Goal: Information Seeking & Learning: Check status

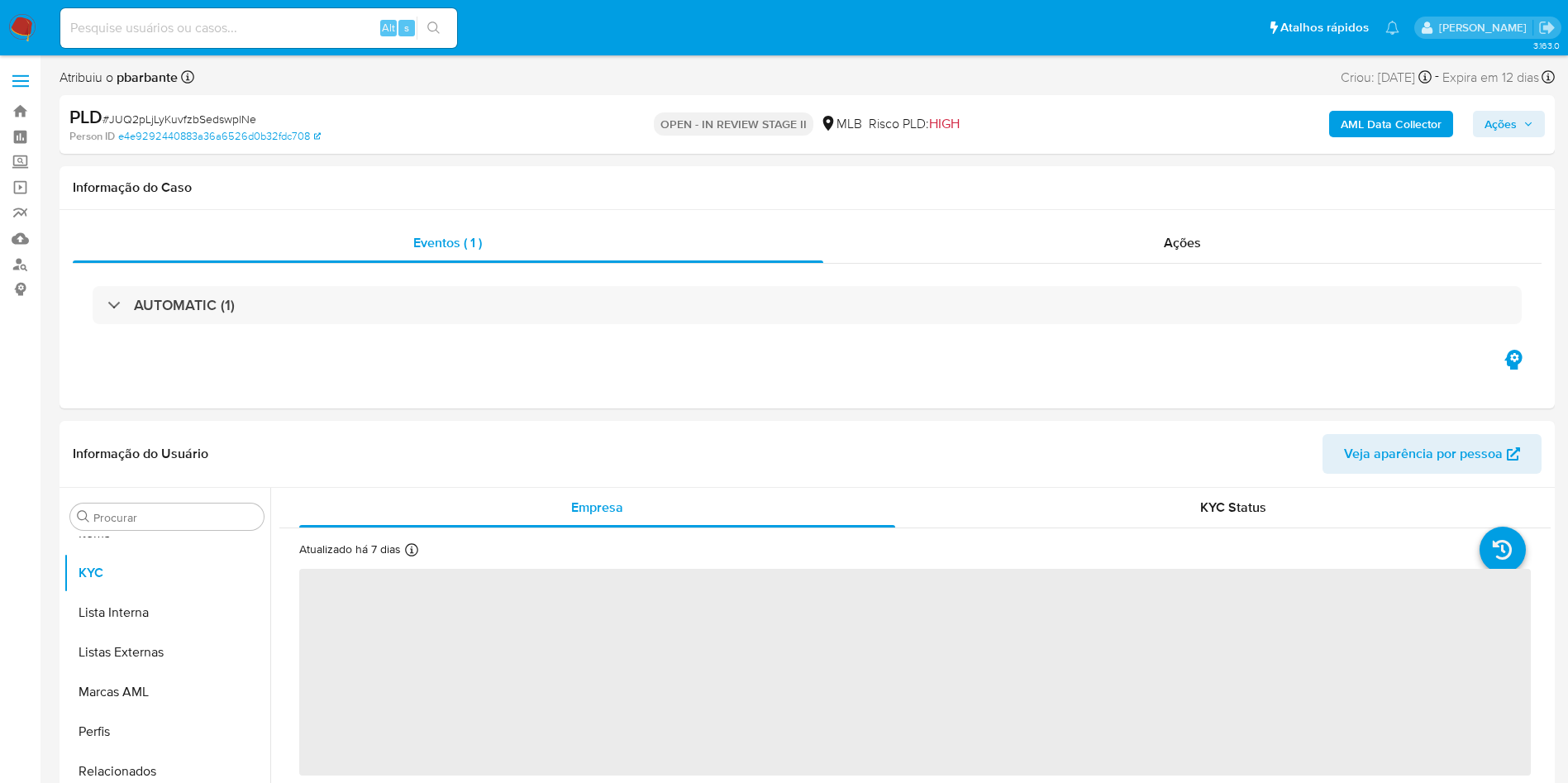
scroll to position [897, 0]
select select "10"
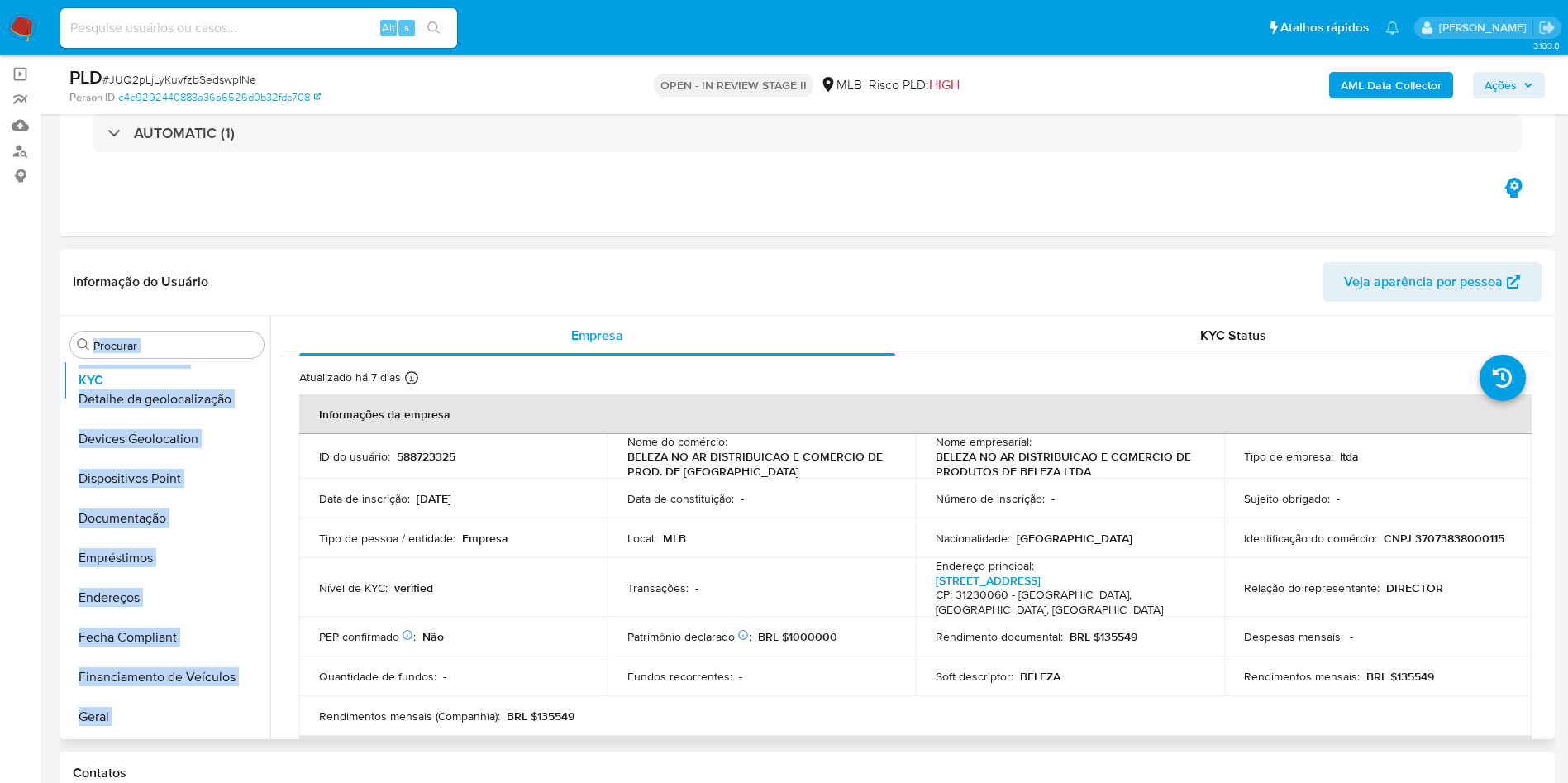
scroll to position [0, 0]
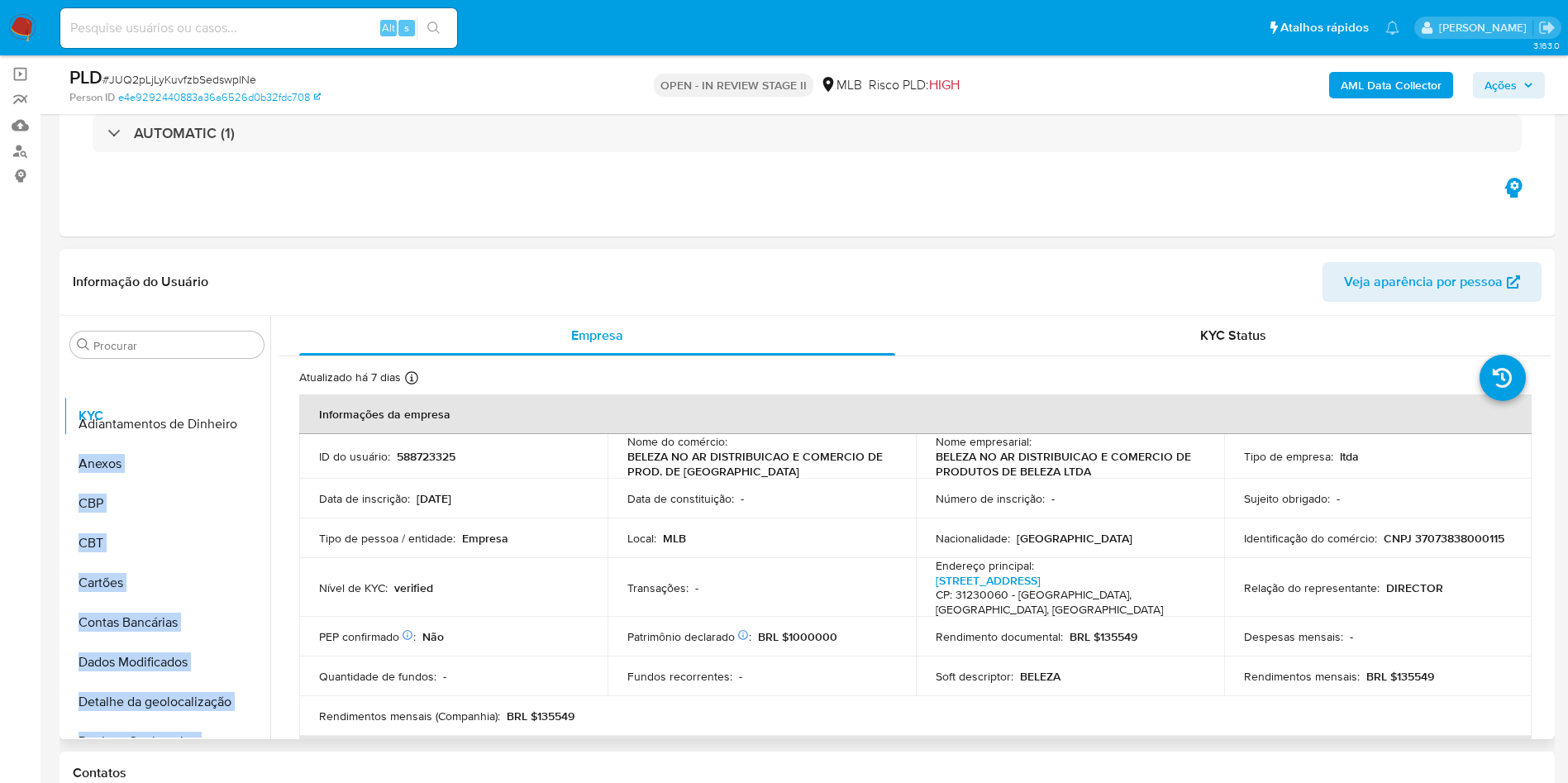
drag, startPoint x: 240, startPoint y: 575, endPoint x: 265, endPoint y: 415, distance: 161.9
click at [265, 415] on ul "Adiantamentos de Dinheiro Anexos CBP CBT Cartões Contas Bancárias Dados Modific…" at bounding box center [166, 551] width 206 height 373
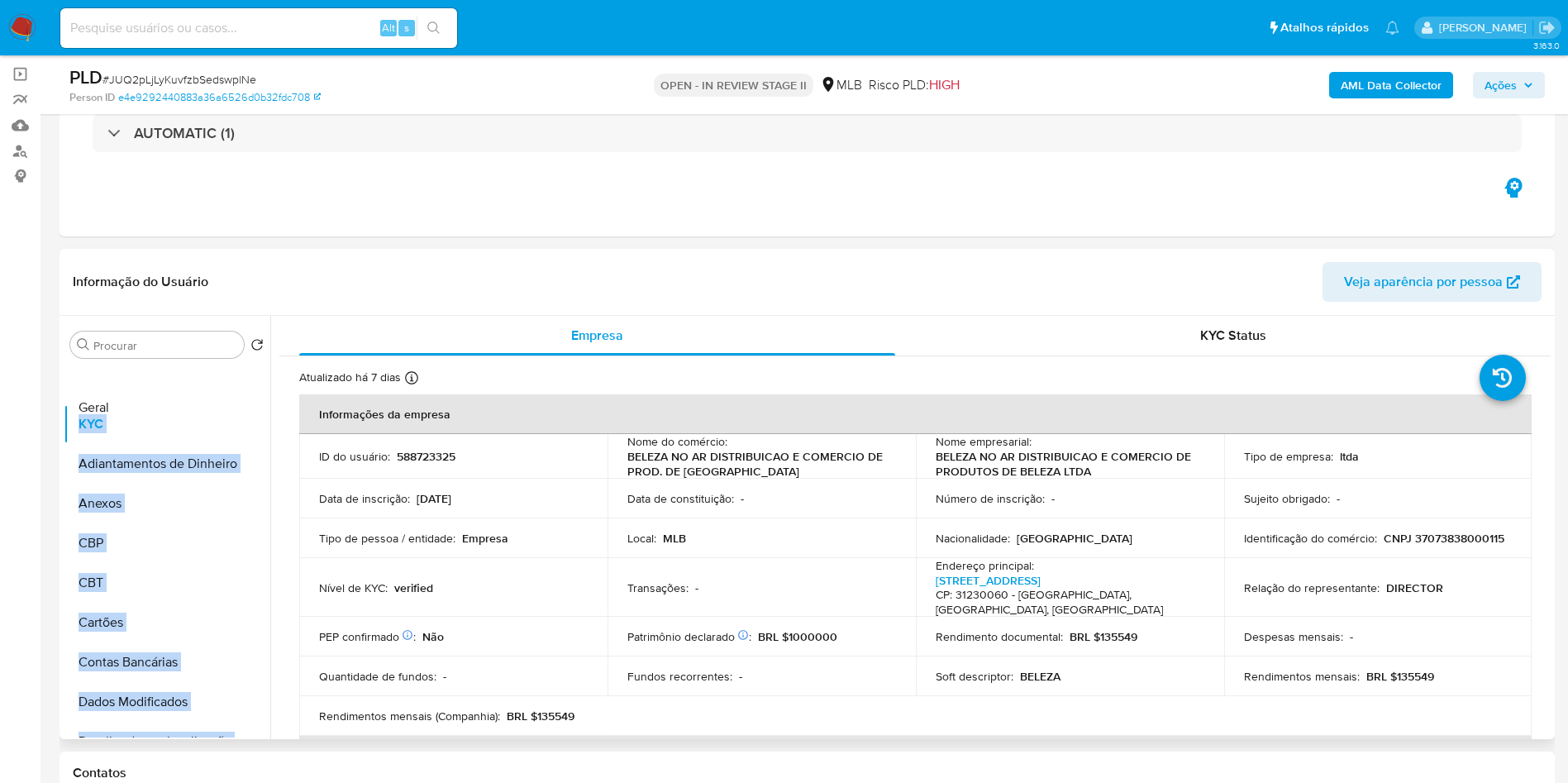
scroll to position [1, 0]
click at [236, 404] on ul "KYC Adiantamentos de Dinheiro Anexos CBP CBT Cartões Contas Bancárias Dados Mod…" at bounding box center [166, 551] width 206 height 373
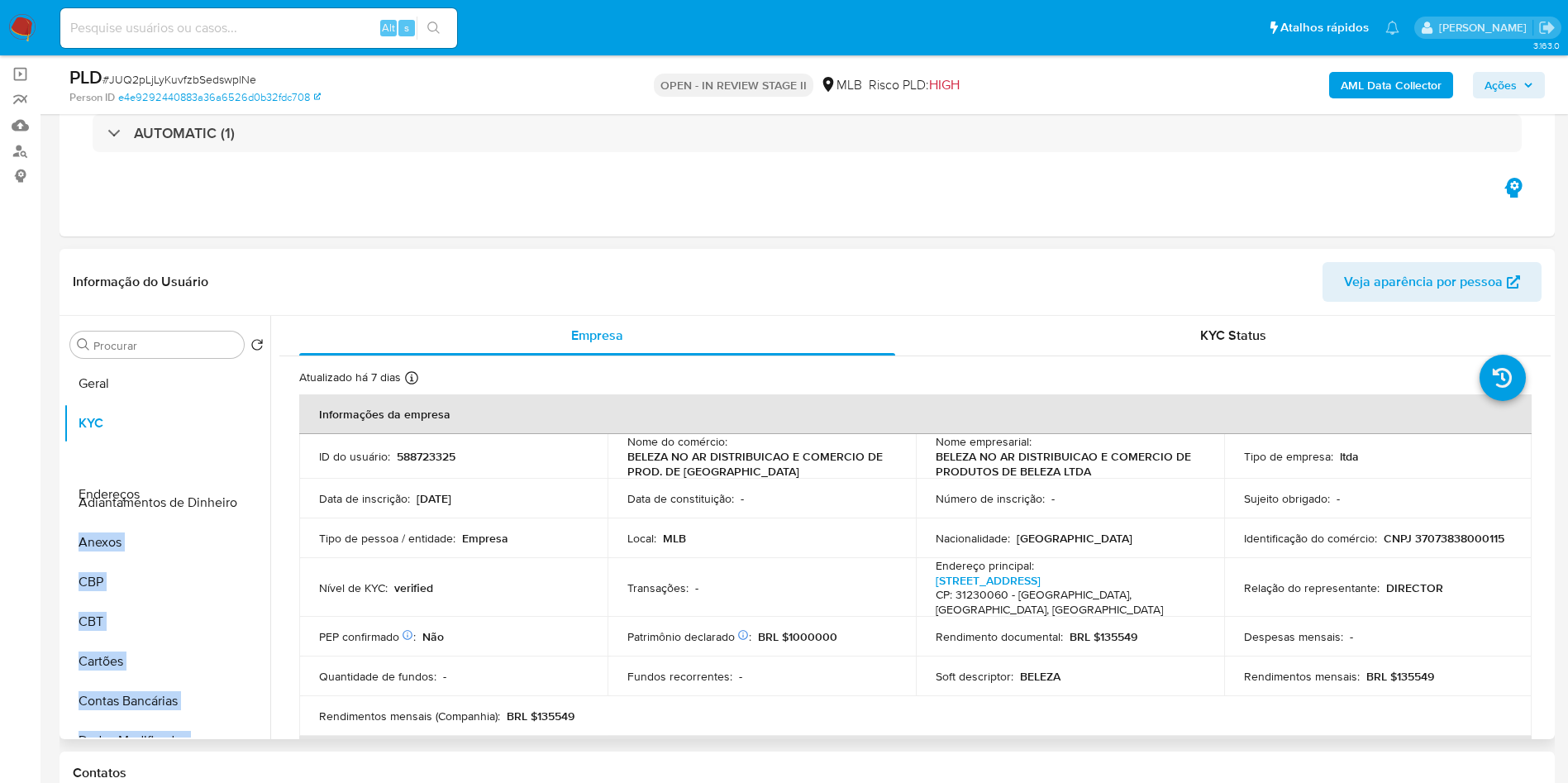
drag, startPoint x: 249, startPoint y: 642, endPoint x: 245, endPoint y: 495, distance: 147.1
click at [245, 495] on ul "Geral KYC Adiantamentos de Dinheiro Anexos CBP CBT Cartões Contas Bancárias Dad…" at bounding box center [166, 551] width 206 height 373
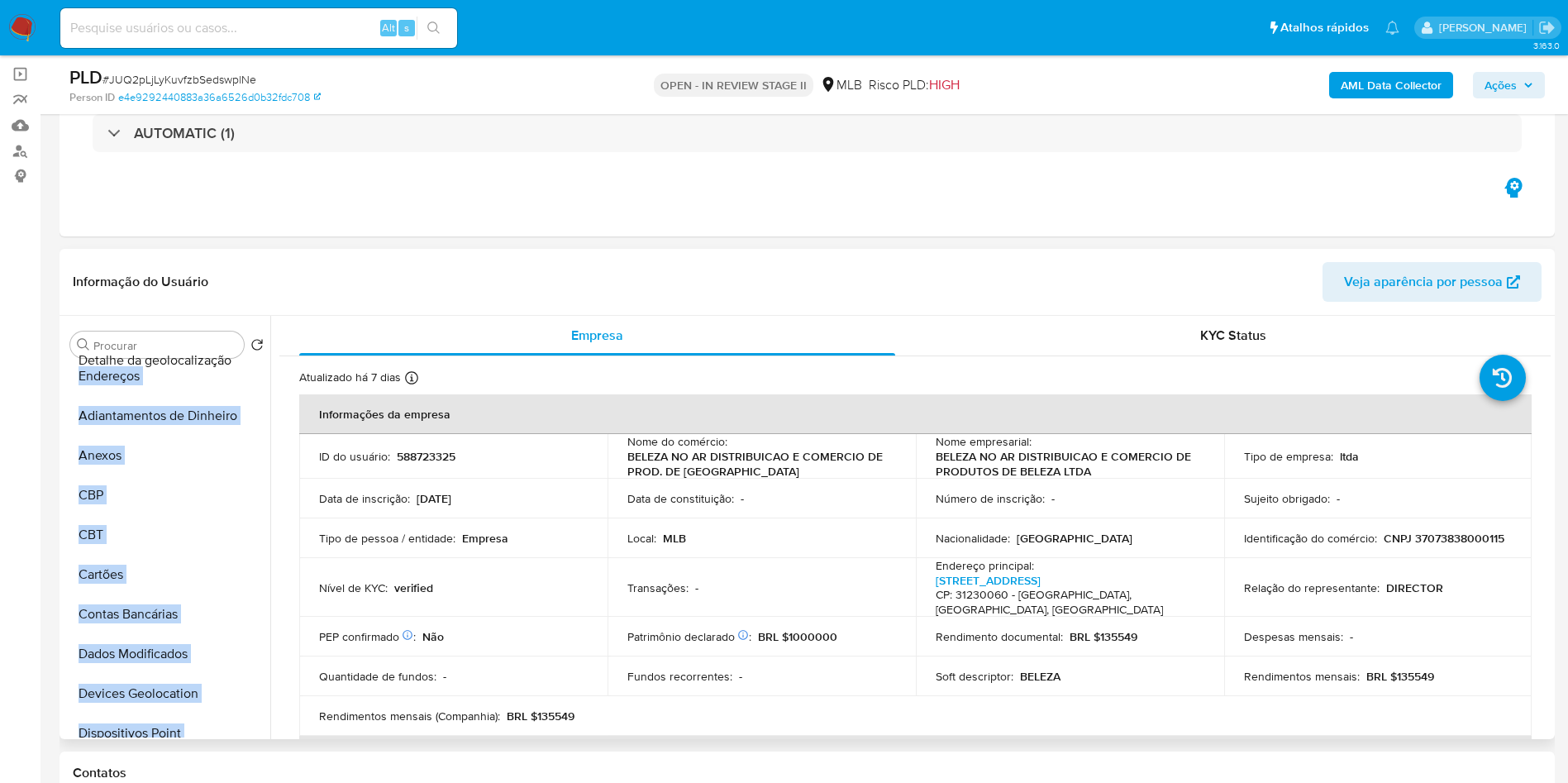
scroll to position [0, 0]
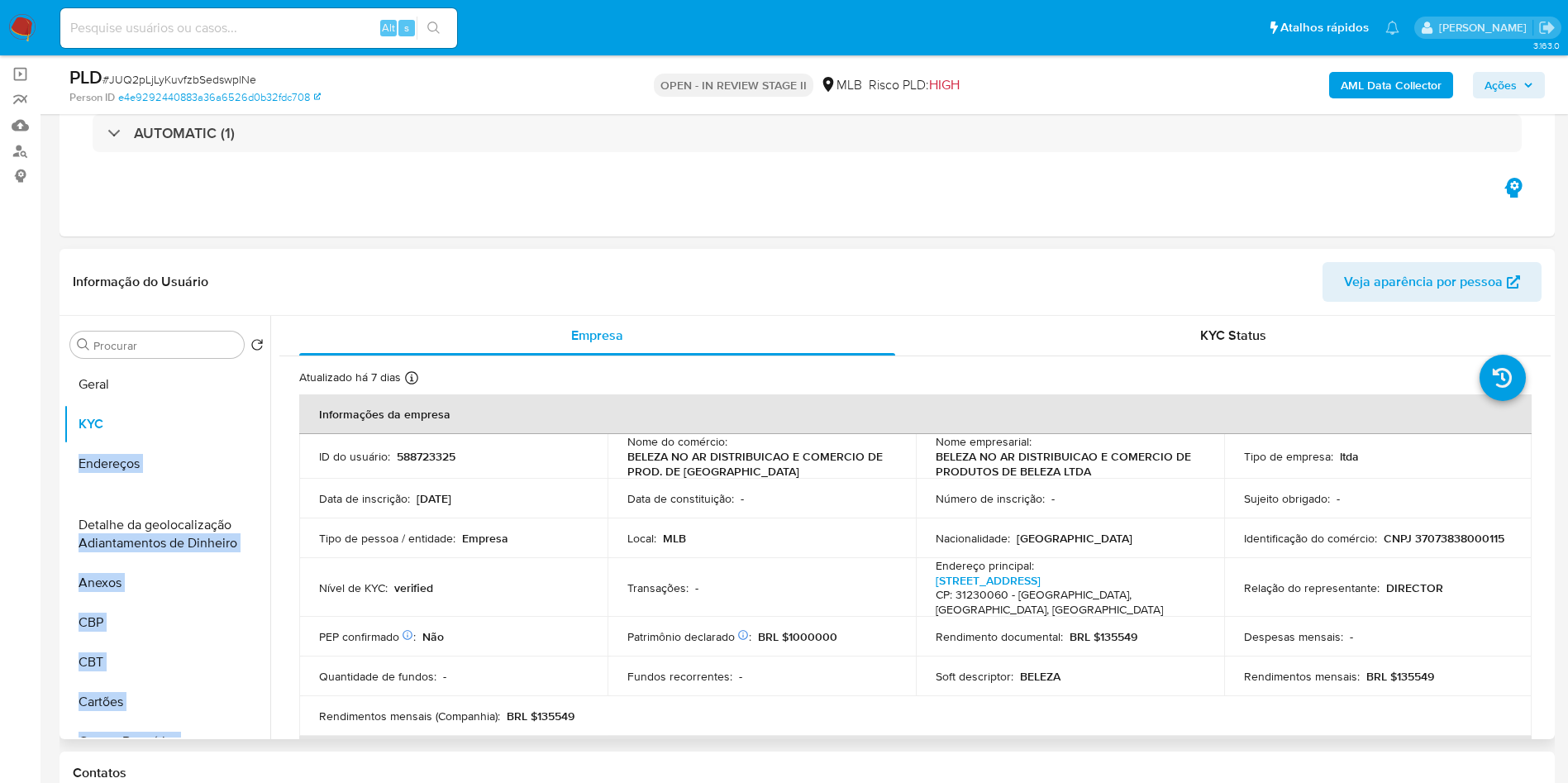
click at [214, 526] on ul "Geral KYC Endereços Adiantamentos de Dinheiro Anexos CBP CBT Cartões Contas Ban…" at bounding box center [166, 551] width 206 height 373
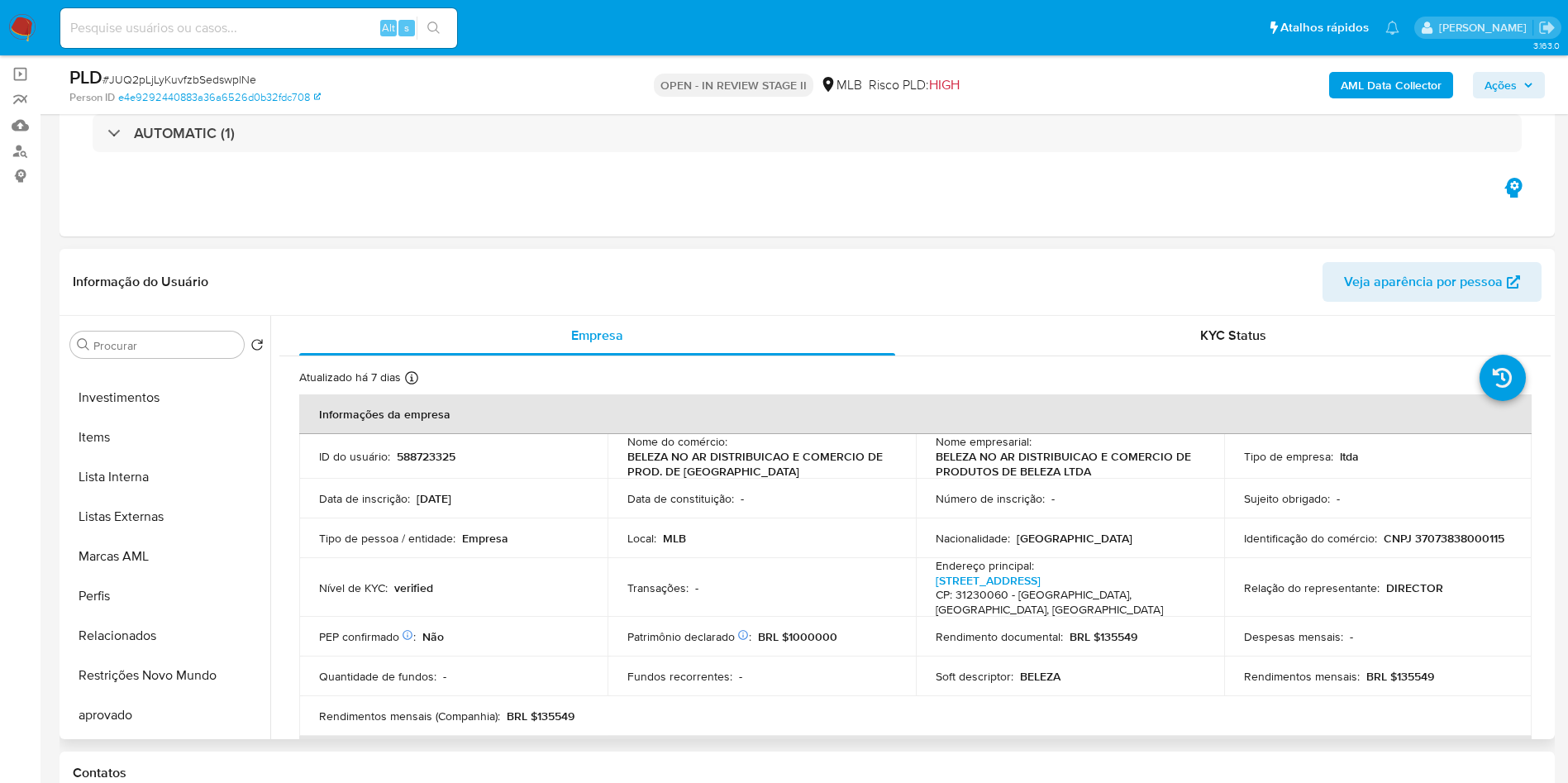
scroll to position [860, 0]
click at [245, 678] on icon at bounding box center [250, 674] width 10 height 6
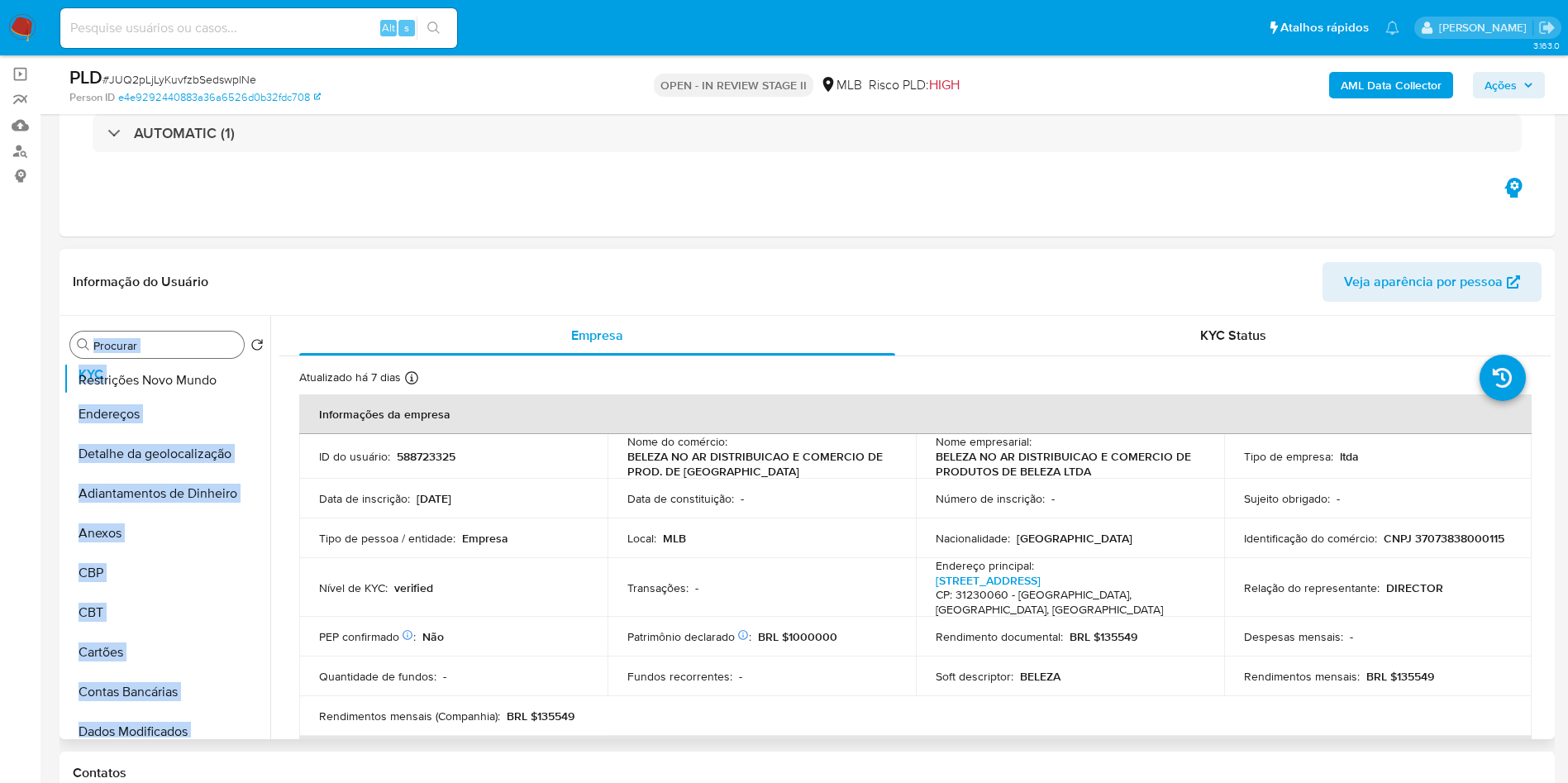
scroll to position [0, 0]
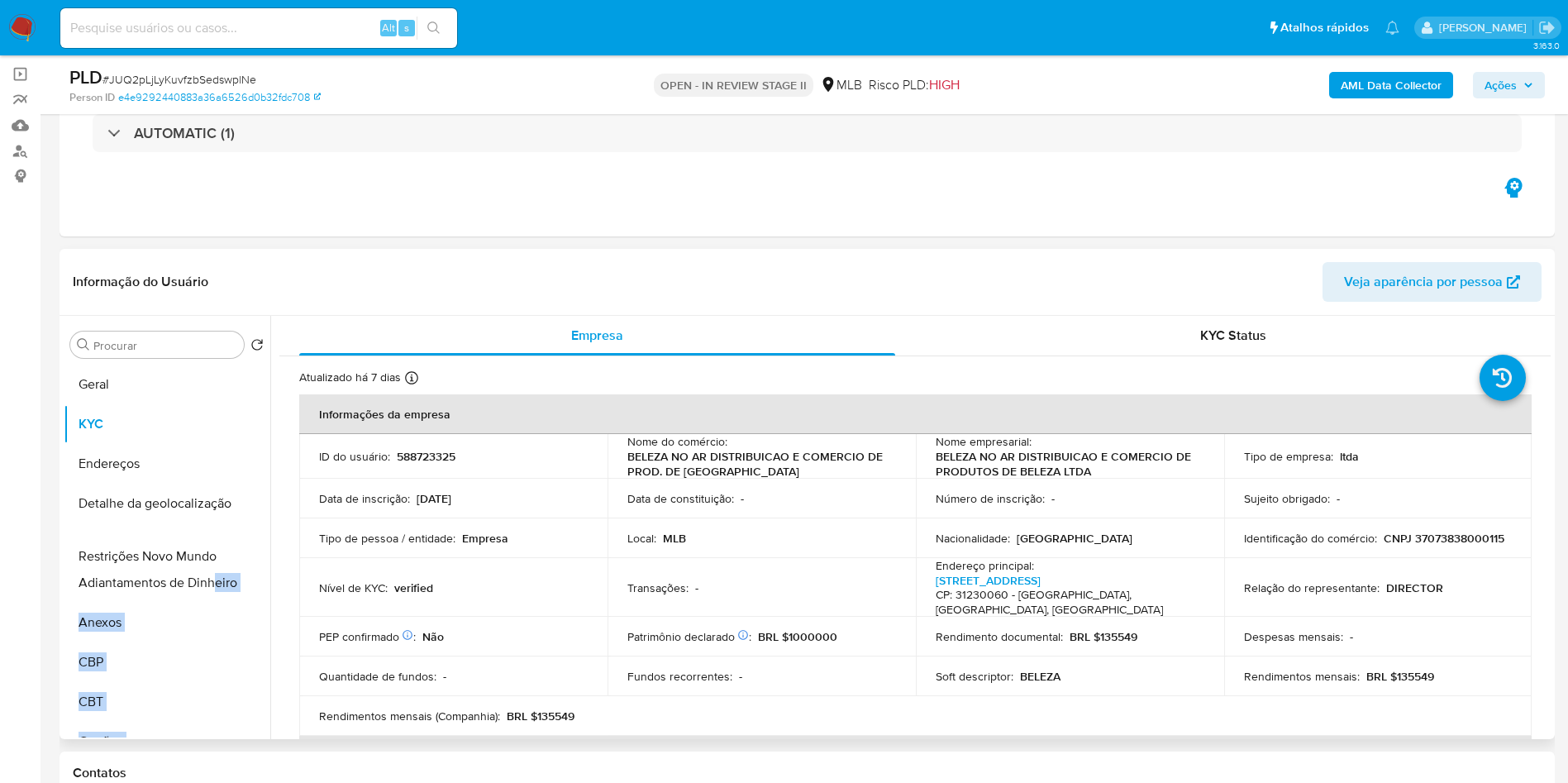
drag, startPoint x: 245, startPoint y: 701, endPoint x: 214, endPoint y: 556, distance: 148.3
click at [214, 556] on ul "Geral KYC Endereços Detalhe da geolocalização Adiantamentos de Dinheiro Anexos …" at bounding box center [166, 551] width 206 height 373
click at [217, 608] on ul "Geral KYC Endereços Detalhe da geolocalização Restrições Novo Mundo Adiantament…" at bounding box center [166, 551] width 206 height 373
drag, startPoint x: 241, startPoint y: 608, endPoint x: 207, endPoint y: 656, distance: 58.8
click at [207, 656] on ul "Geral KYC Endereços Detalhe da geolocalização Restrições Novo Mundo Dispositivo…" at bounding box center [166, 551] width 206 height 373
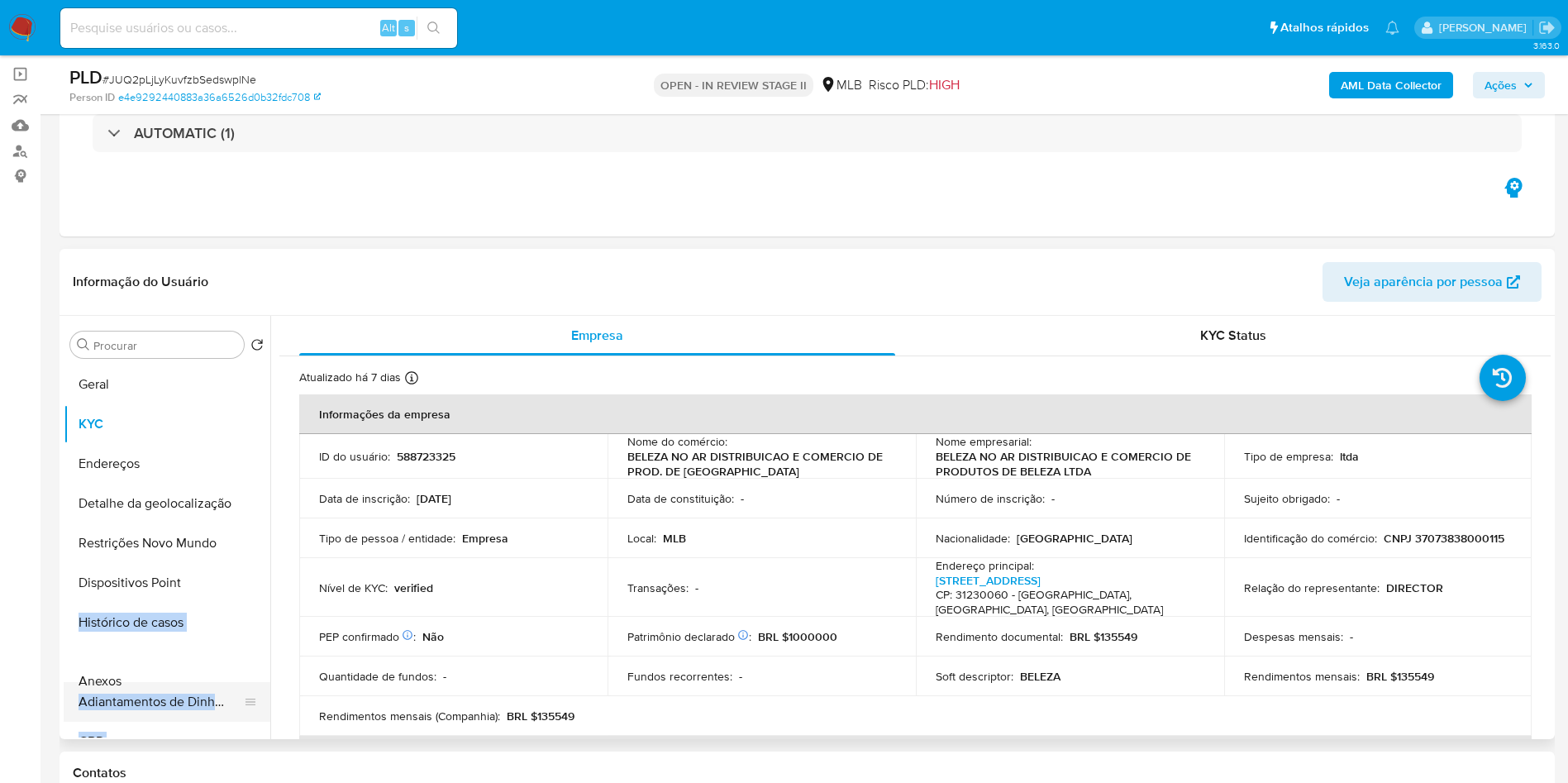
click at [238, 680] on ul "Geral KYC Endereços Detalhe da geolocalização Restrições Novo Mundo Dispositivo…" at bounding box center [166, 551] width 206 height 373
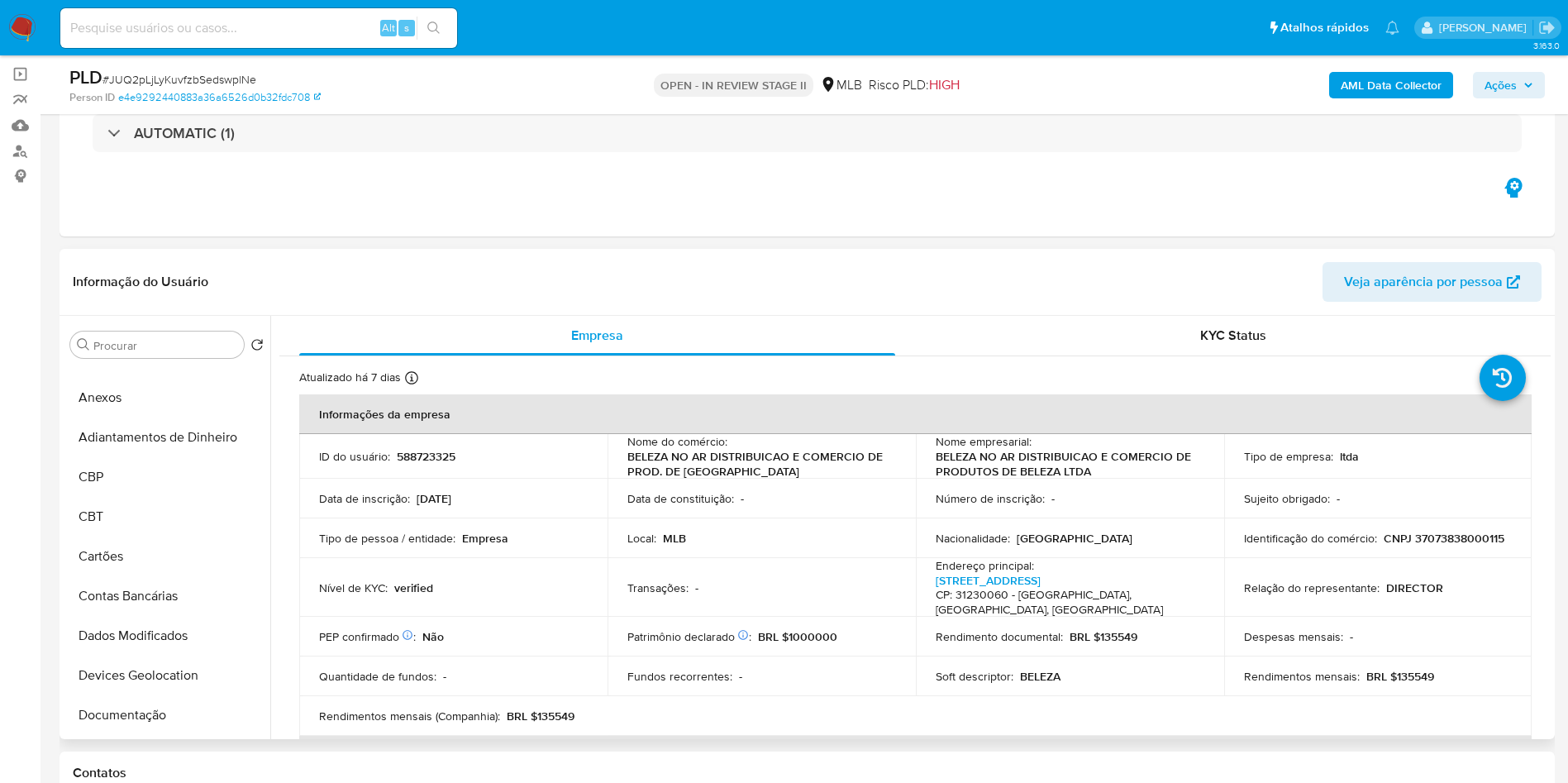
scroll to position [269, 0]
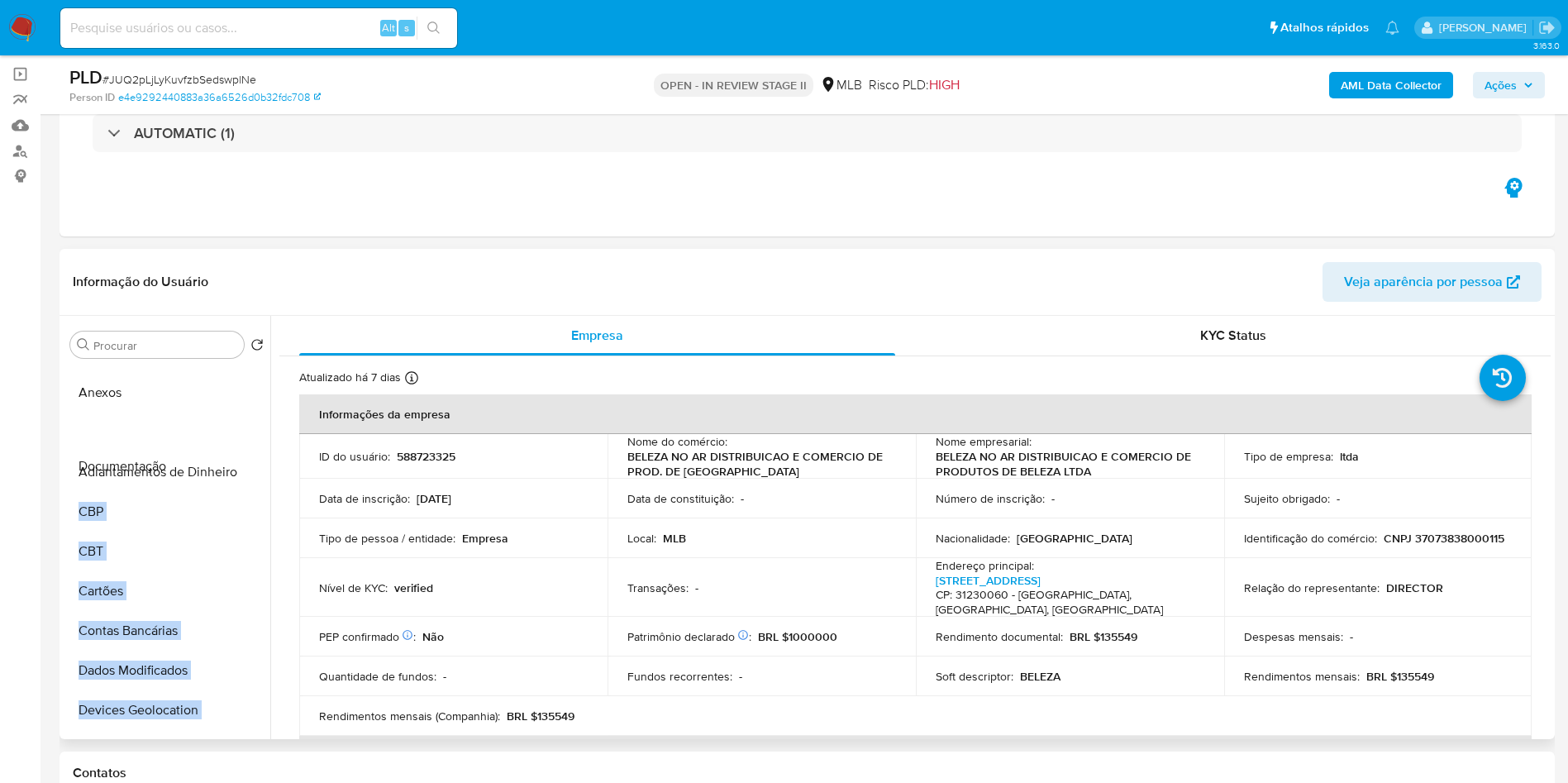
drag, startPoint x: 238, startPoint y: 735, endPoint x: 244, endPoint y: 462, distance: 273.1
click at [244, 462] on ul "Geral KYC Endereços Detalhe da geolocalização Restrições Novo Mundo Dispositivo…" at bounding box center [166, 551] width 206 height 373
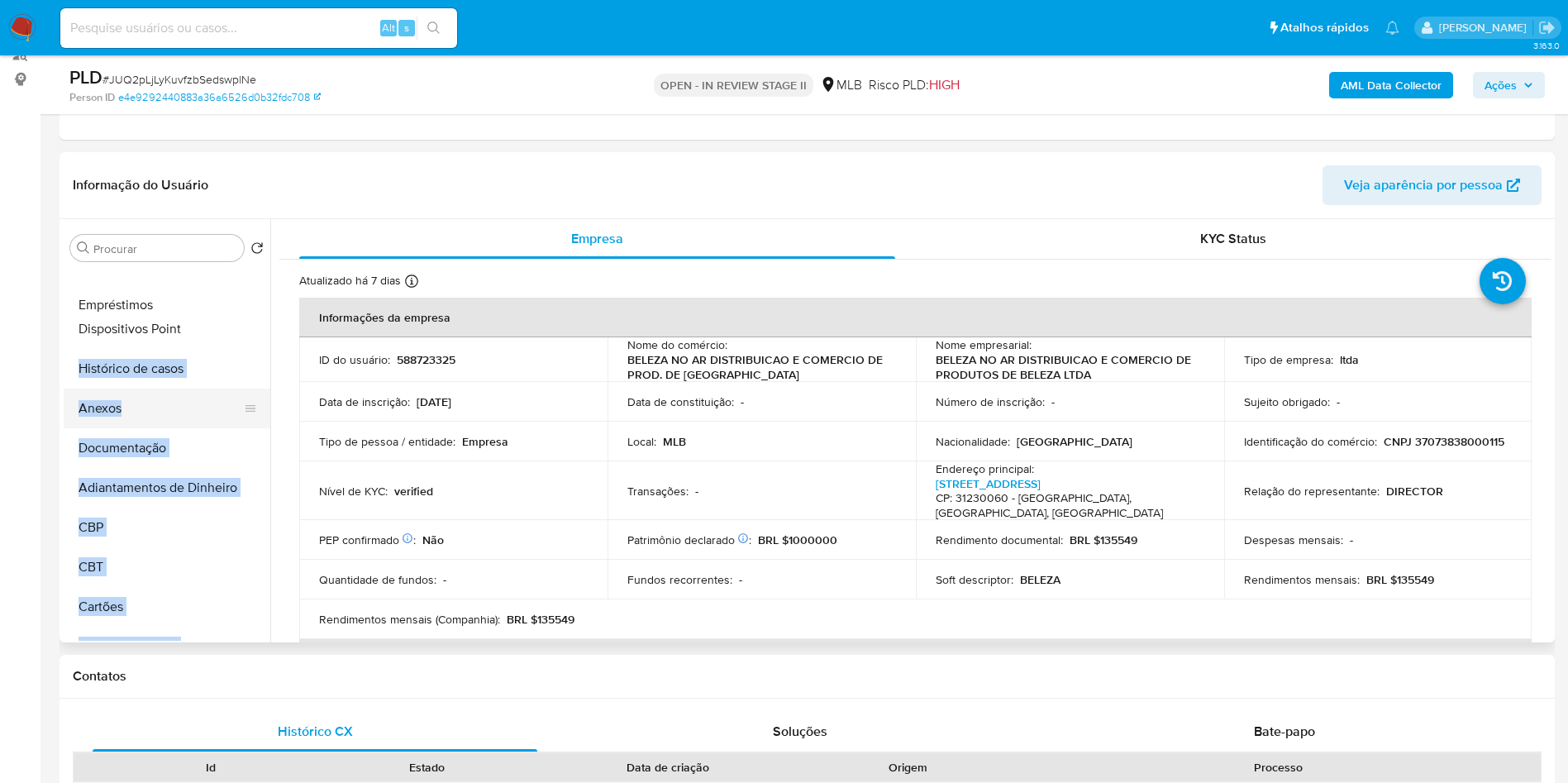
scroll to position [182, 0]
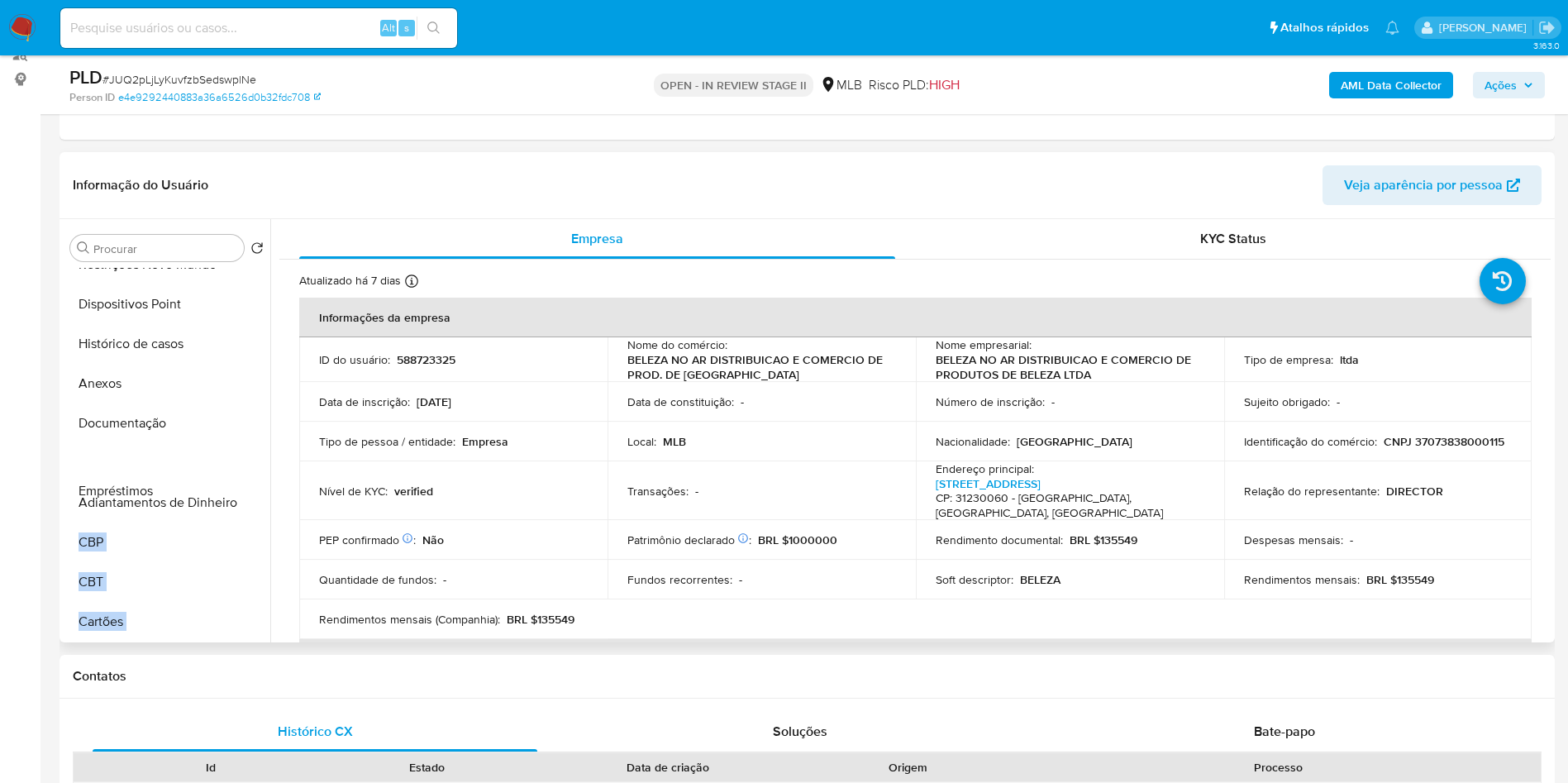
drag, startPoint x: 242, startPoint y: 576, endPoint x: 235, endPoint y: 497, distance: 79.3
click at [235, 497] on ul "Geral KYC Endereços Detalhe da geolocalização Restrições Novo Mundo Dispositivo…" at bounding box center [166, 455] width 206 height 373
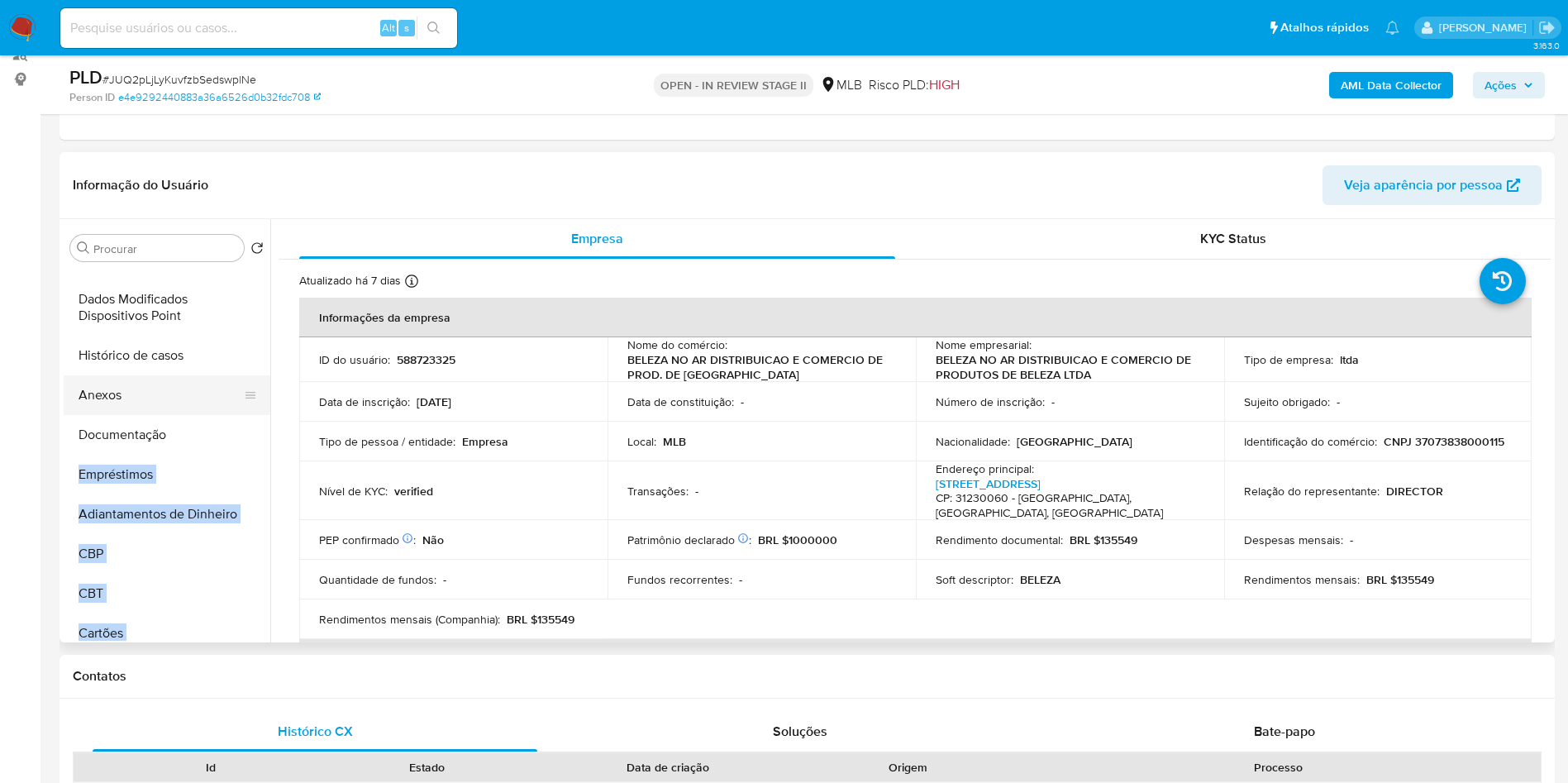
scroll to position [201, 0]
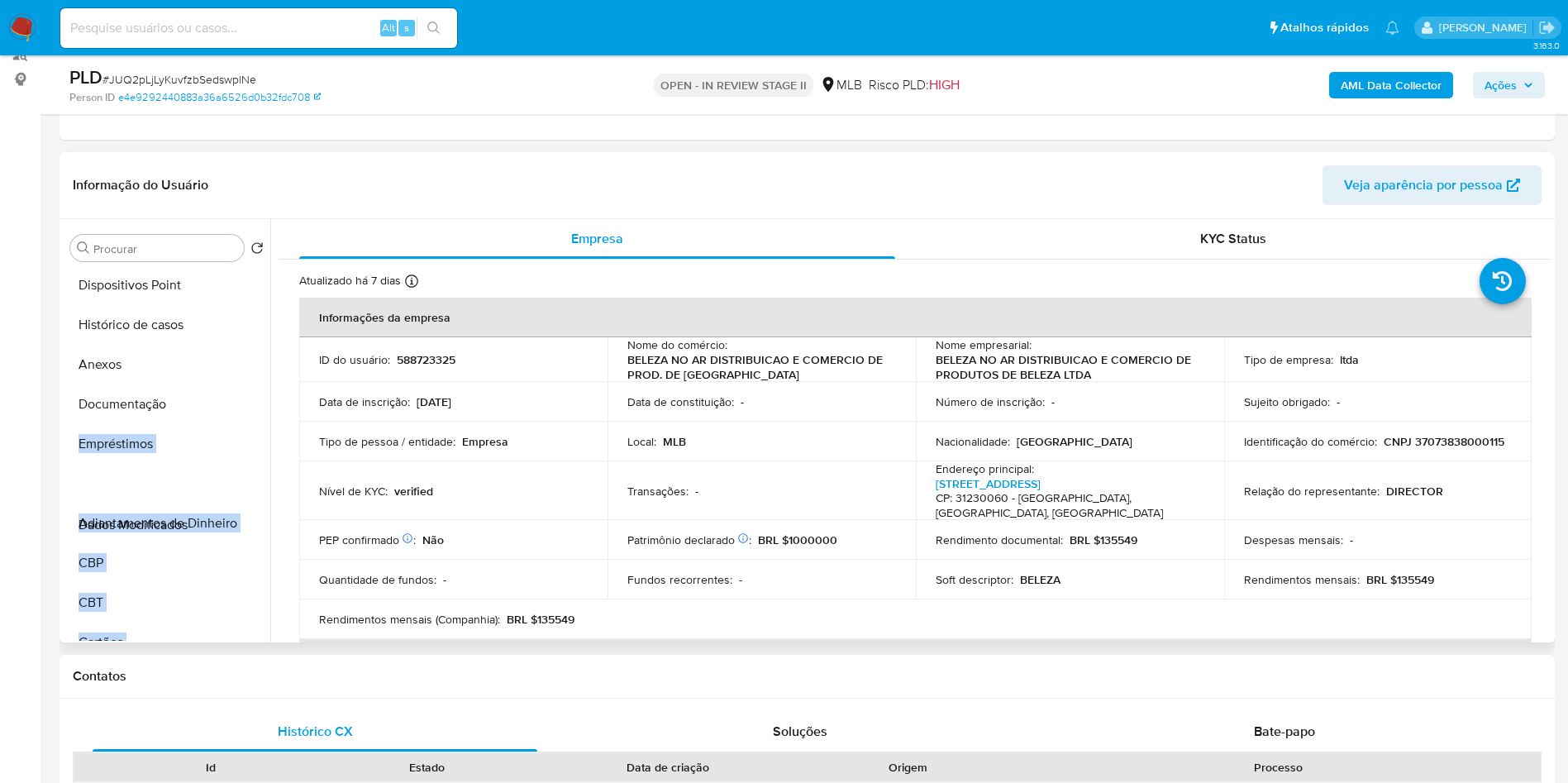
click at [229, 522] on ul "Geral KYC Endereços Detalhe da geolocalização Restrições Novo Mundo Dispositivo…" at bounding box center [166, 455] width 206 height 373
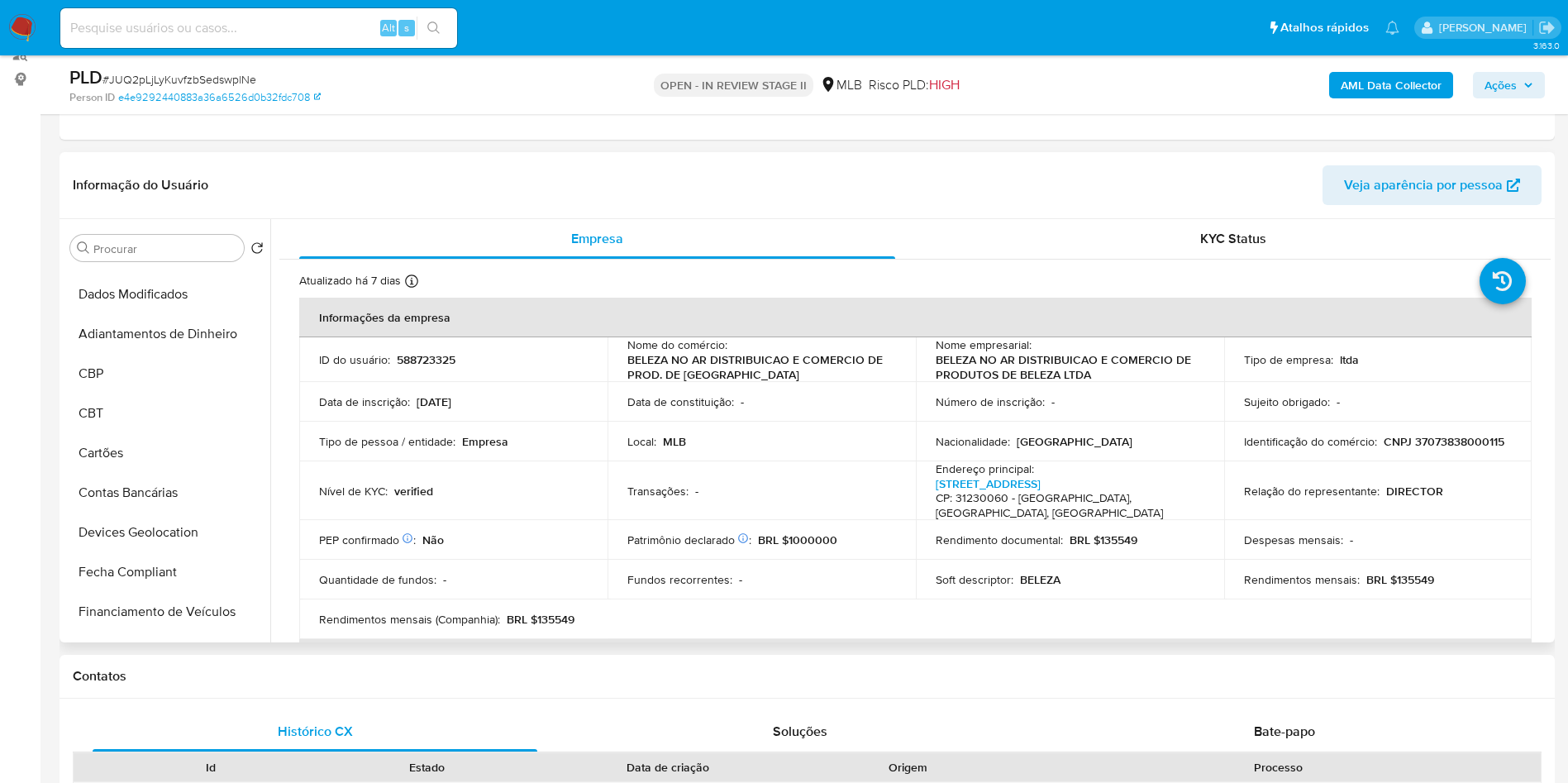
scroll to position [392, 0]
click at [105, 392] on button "CBP" at bounding box center [160, 372] width 194 height 40
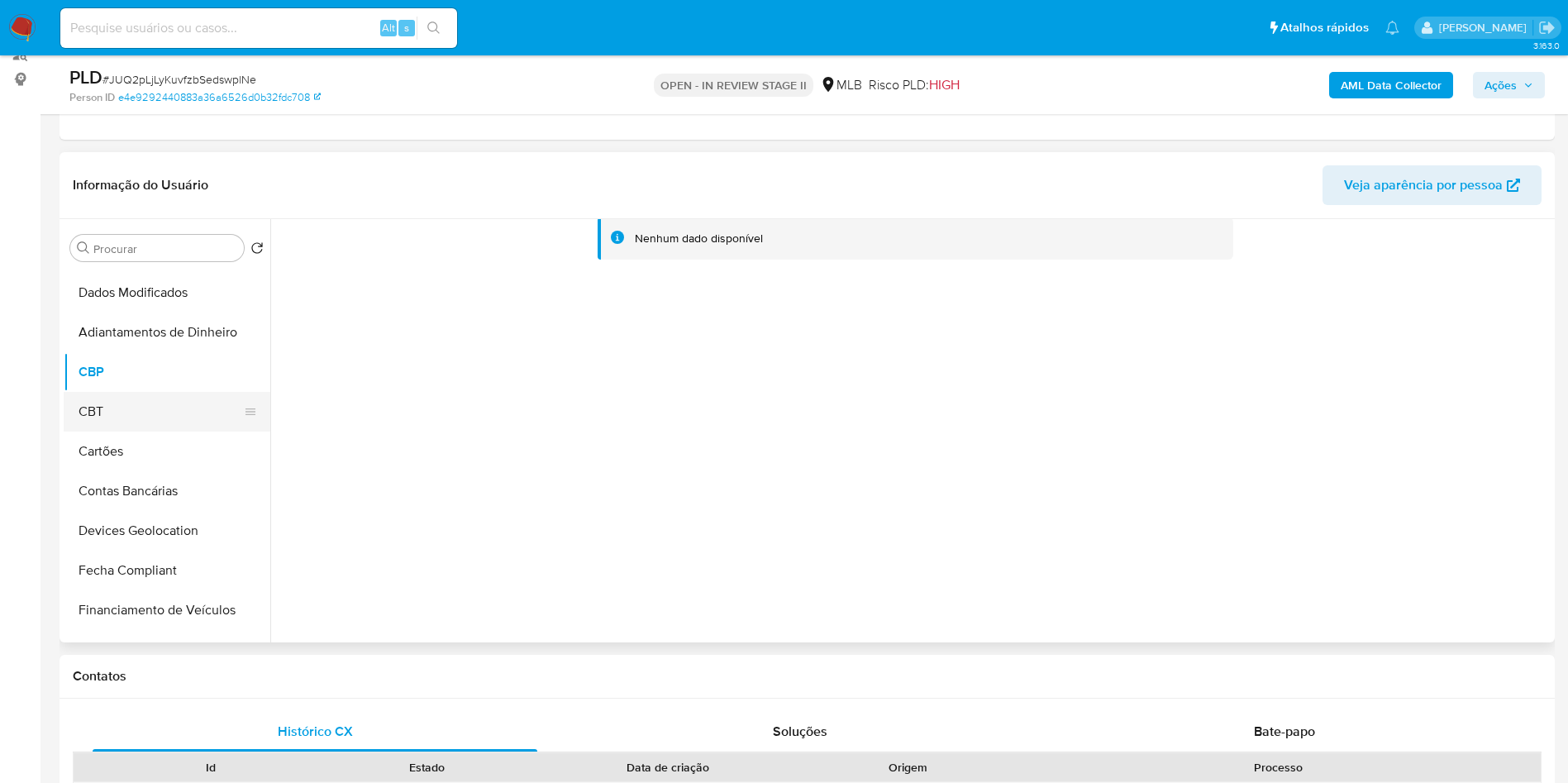
click at [156, 432] on button "CBT" at bounding box center [160, 412] width 194 height 40
click at [185, 471] on button "Cartões" at bounding box center [160, 452] width 194 height 40
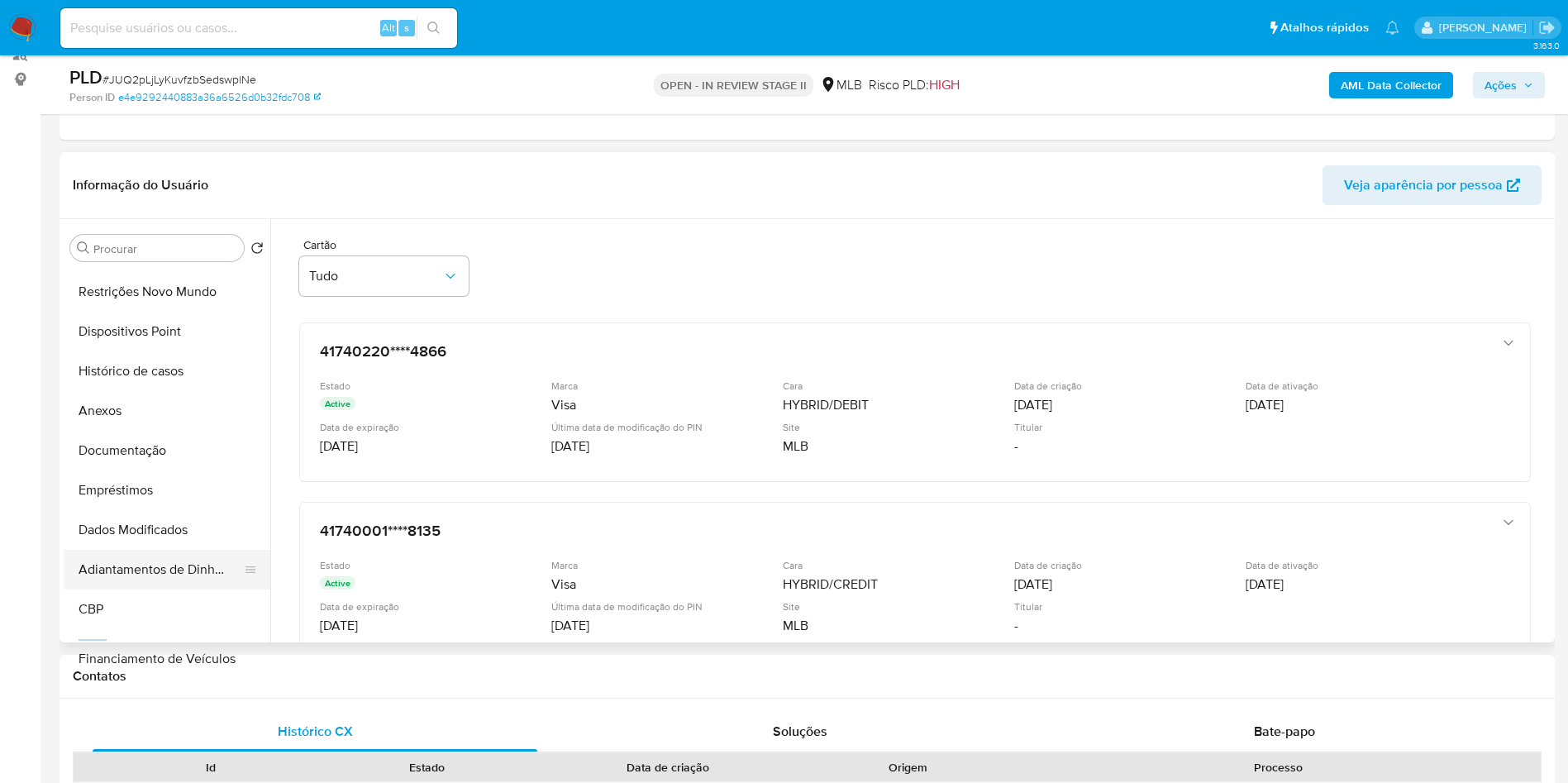
scroll to position [183, 0]
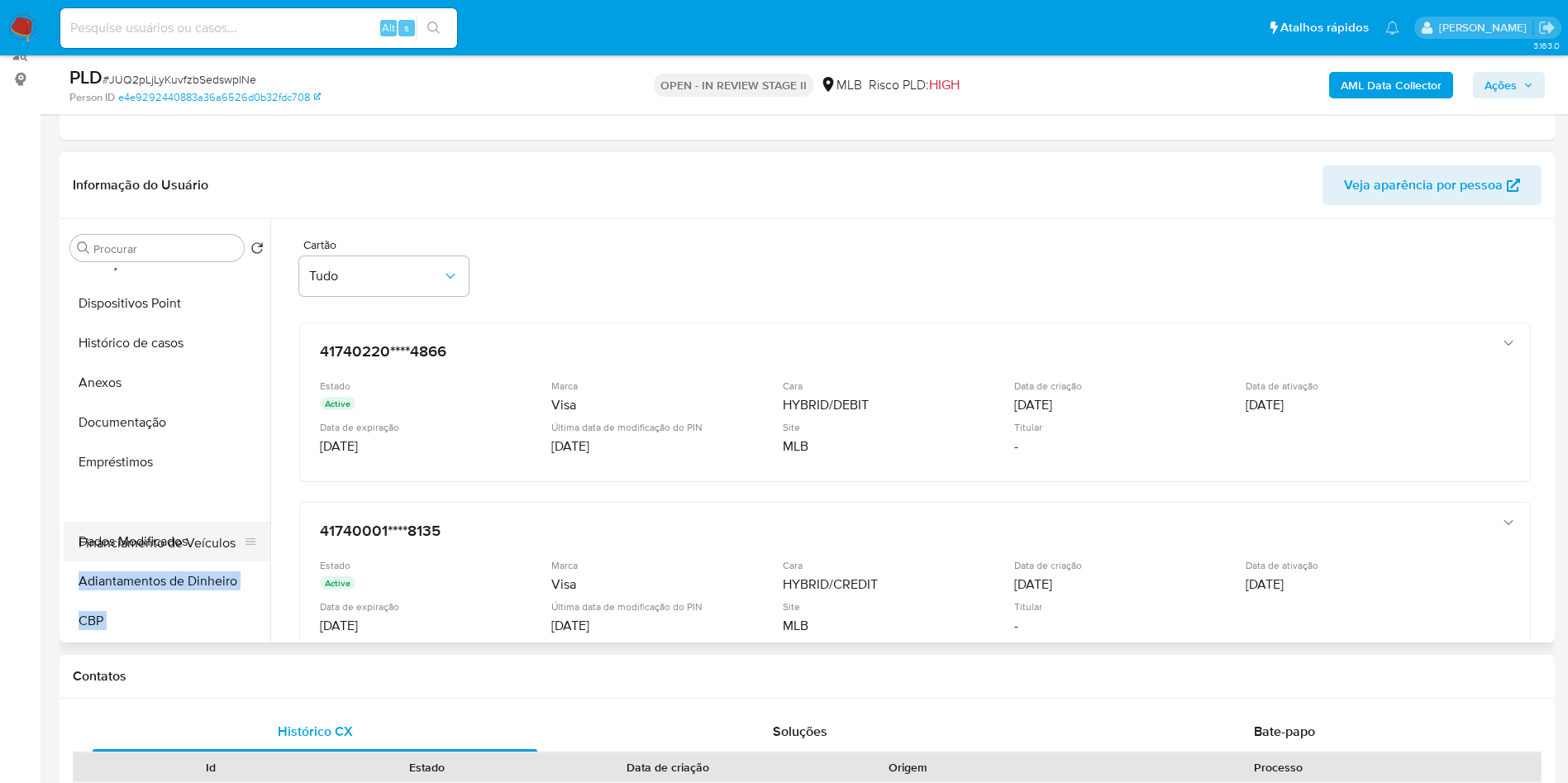
drag, startPoint x: 250, startPoint y: 530, endPoint x: 239, endPoint y: 537, distance: 13.0
click at [239, 537] on ul "Geral KYC Endereços Detalhe da geolocalização Restrições Novo Mundo Dispositivo…" at bounding box center [166, 455] width 206 height 373
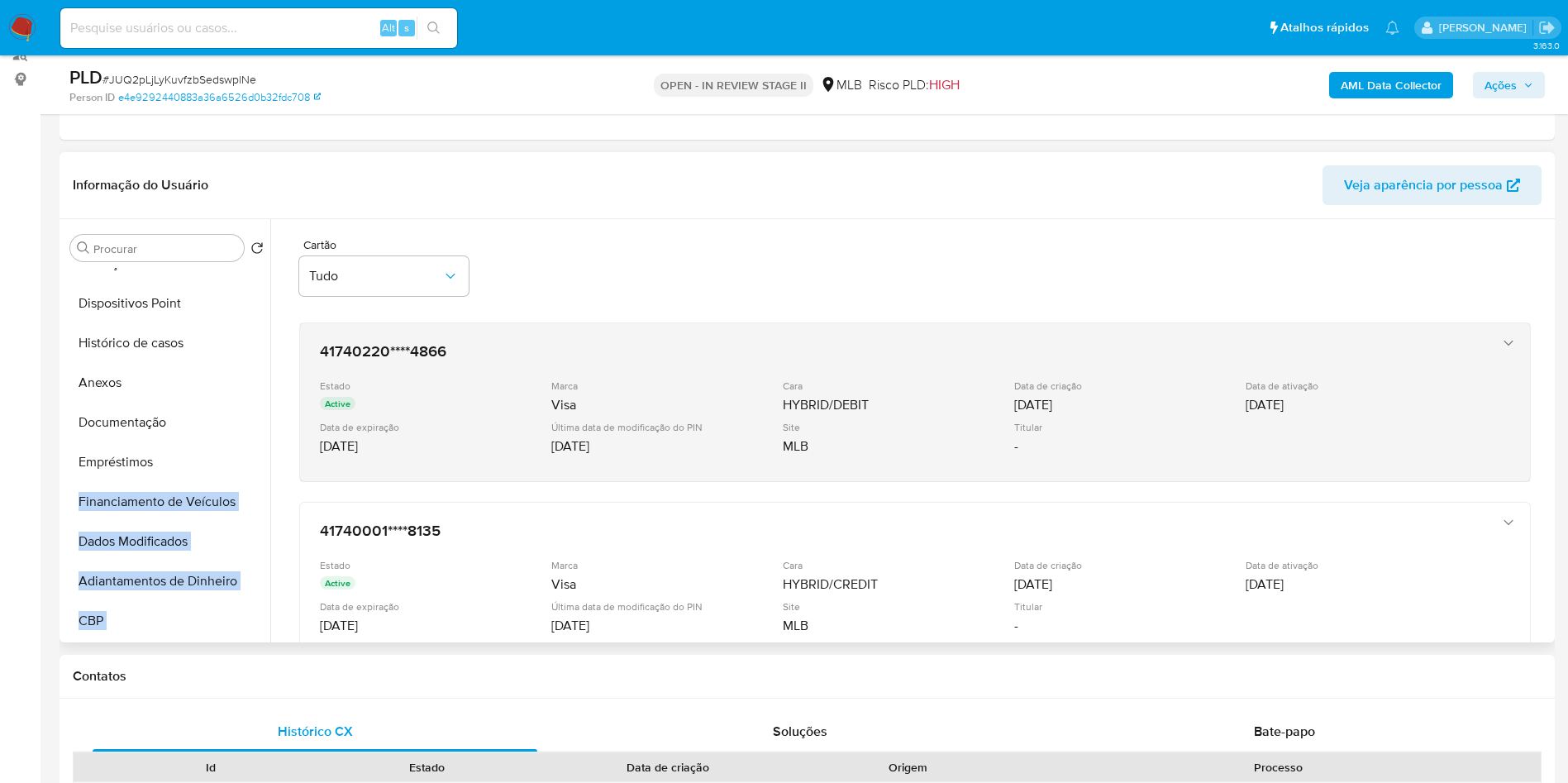
click at [1500, 351] on icon "button" at bounding box center [1508, 343] width 16 height 16
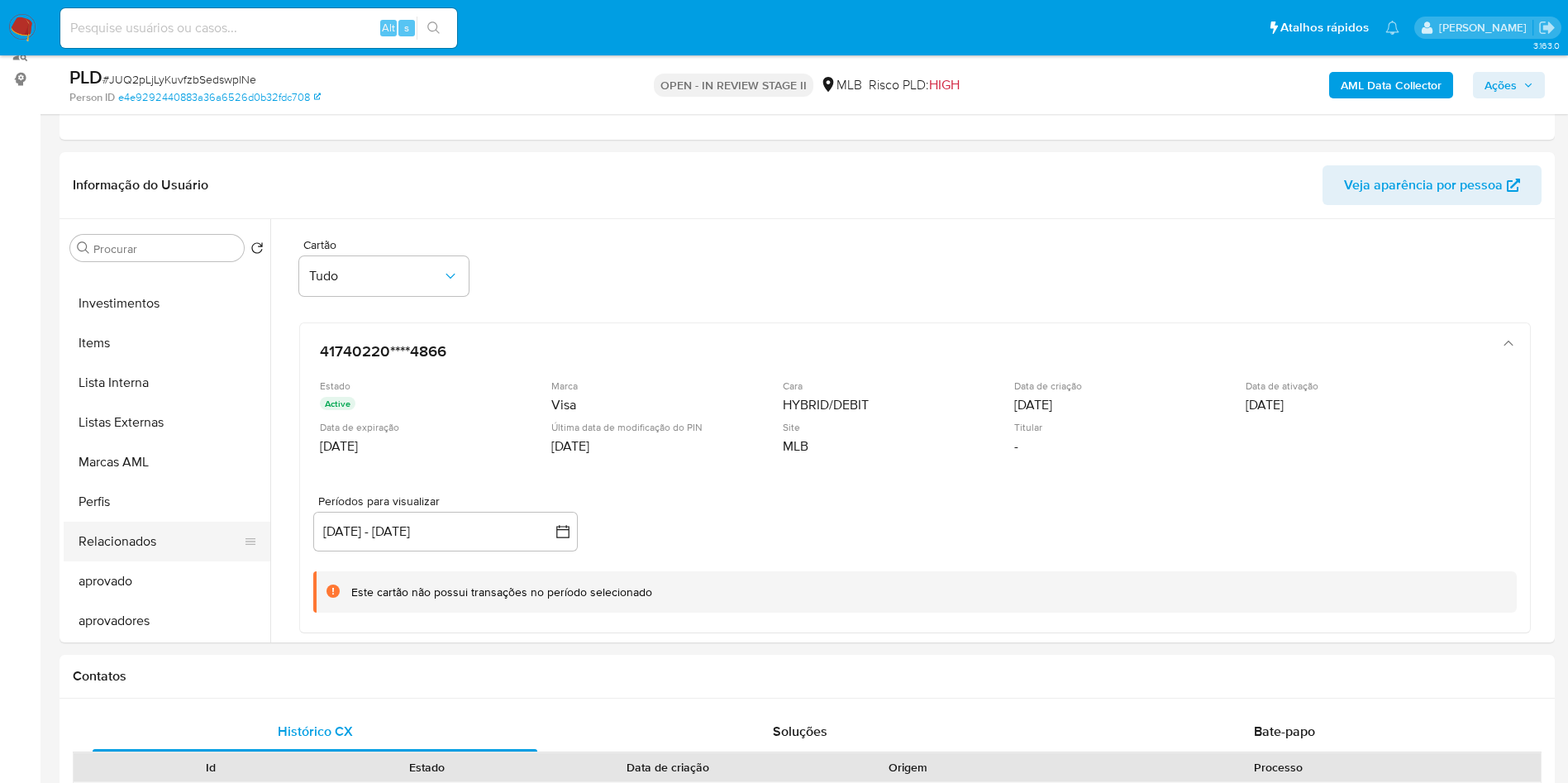
scroll to position [0, 0]
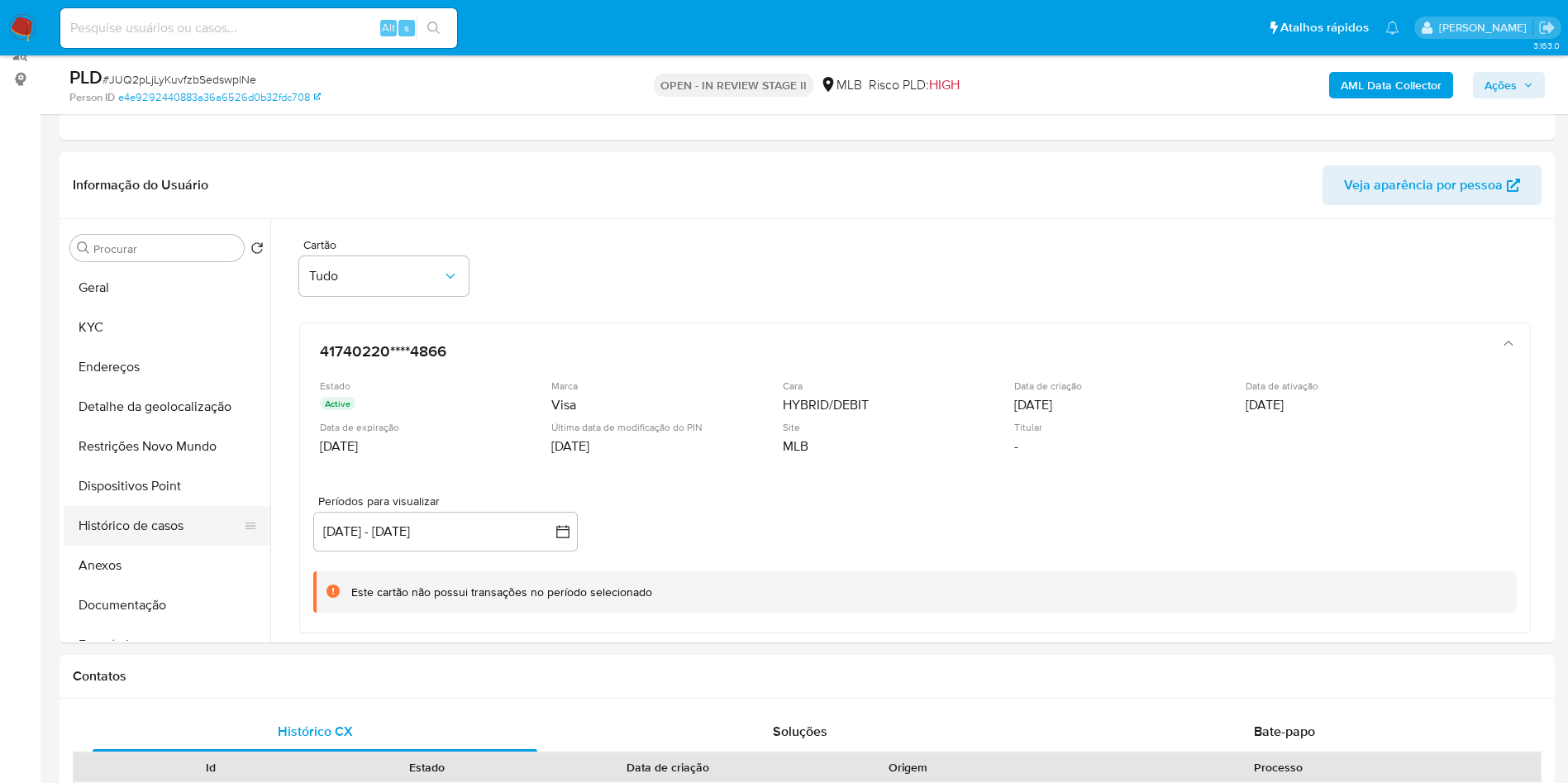
click at [155, 546] on button "Histórico de casos" at bounding box center [160, 526] width 194 height 40
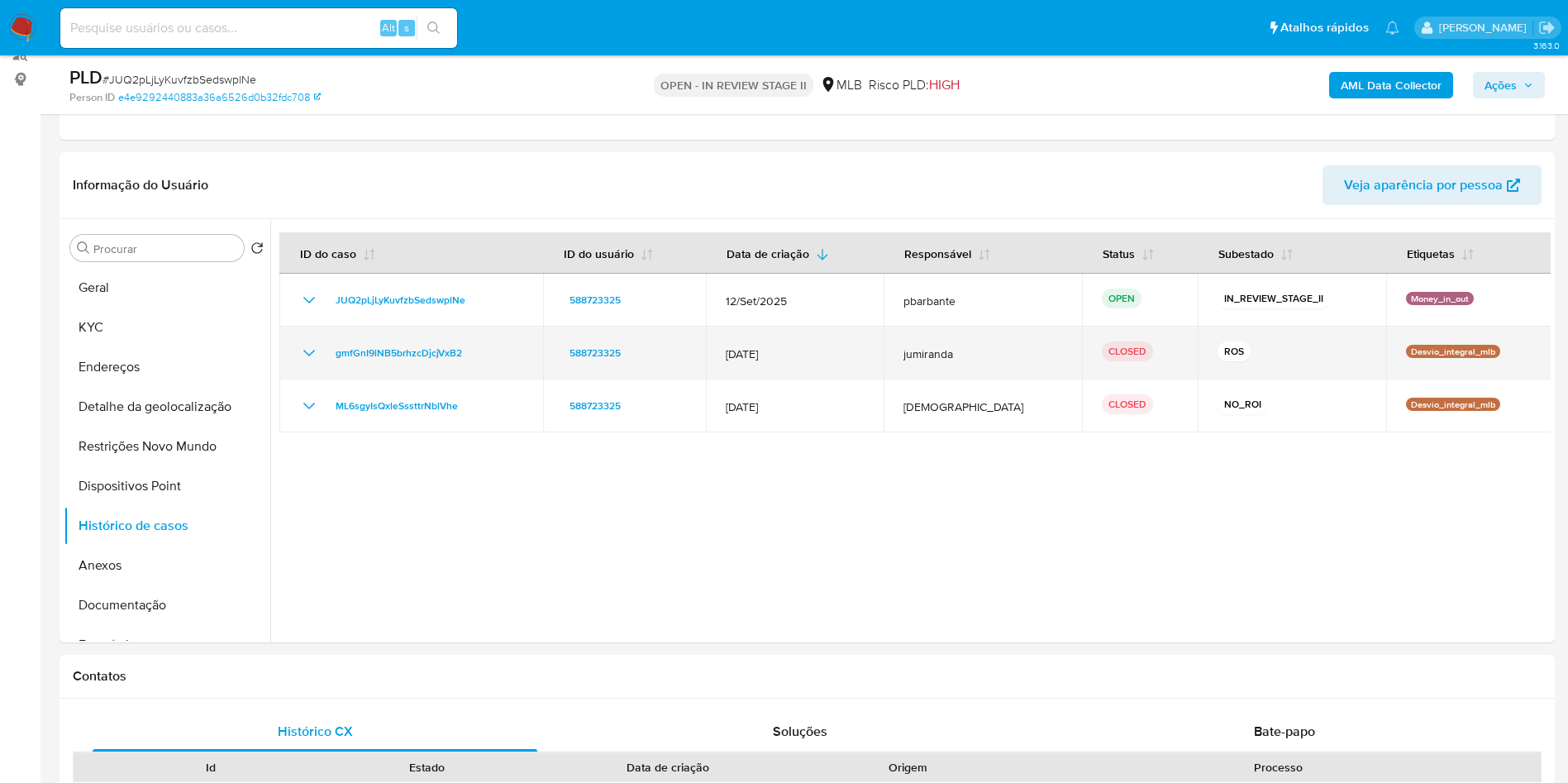
drag, startPoint x: 483, startPoint y: 379, endPoint x: 325, endPoint y: 381, distance: 158.0
click at [325, 363] on div "gmfGnI9lNB5brhzcDjcjVxB2" at bounding box center [411, 353] width 224 height 20
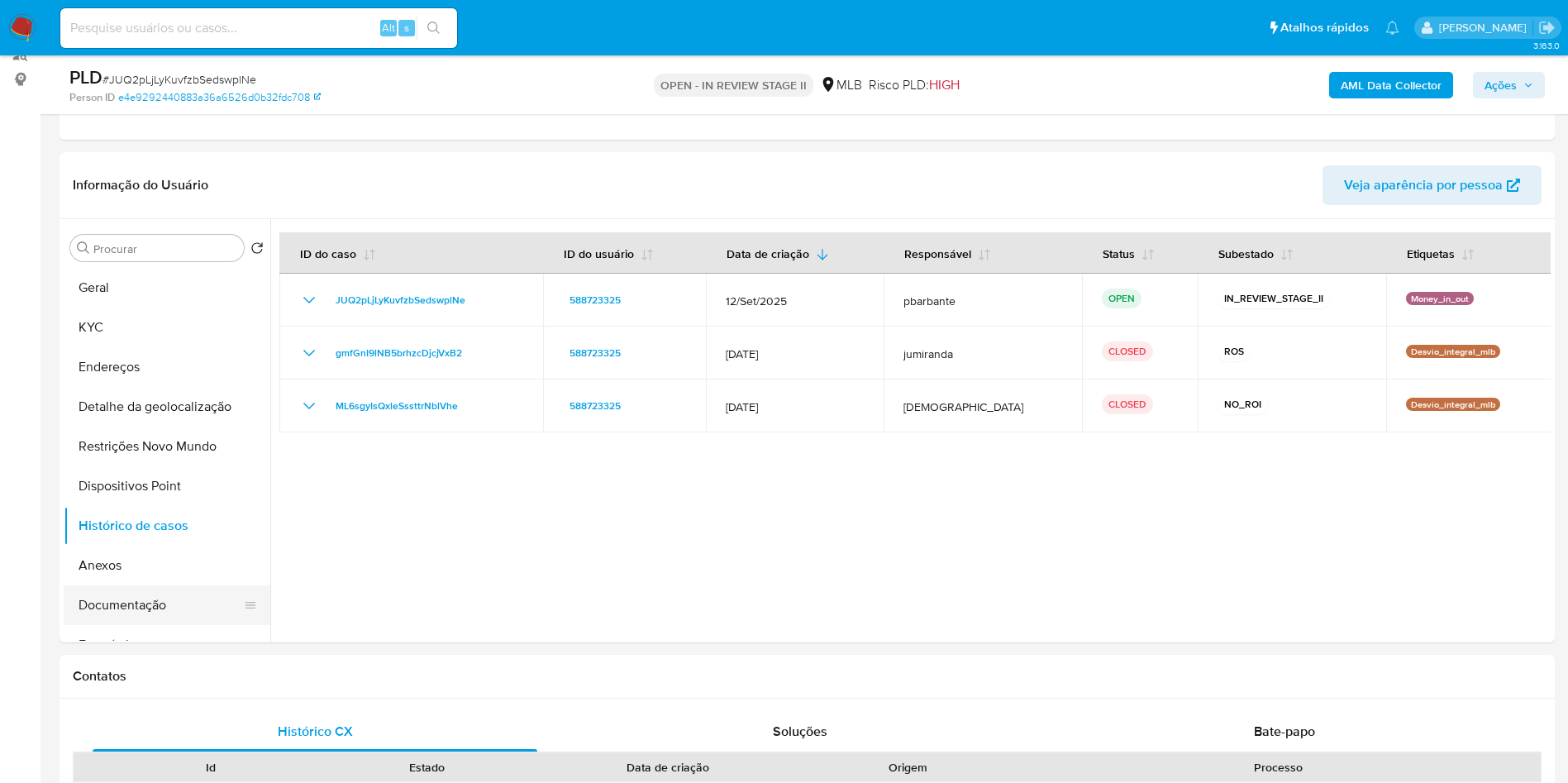
click at [141, 625] on button "Documentação" at bounding box center [160, 606] width 194 height 40
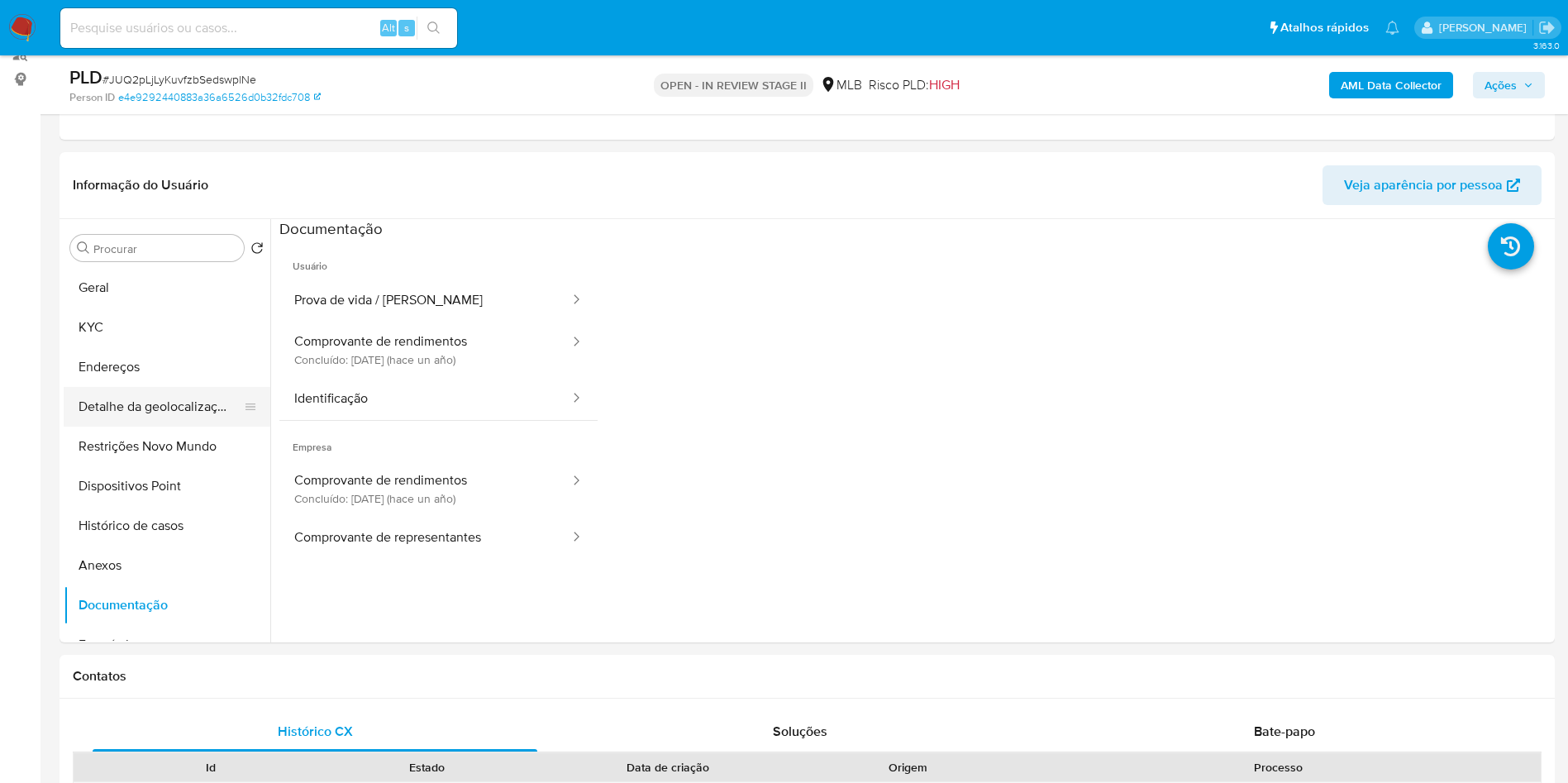
click at [206, 427] on button "Detalhe da geolocalização" at bounding box center [160, 407] width 194 height 40
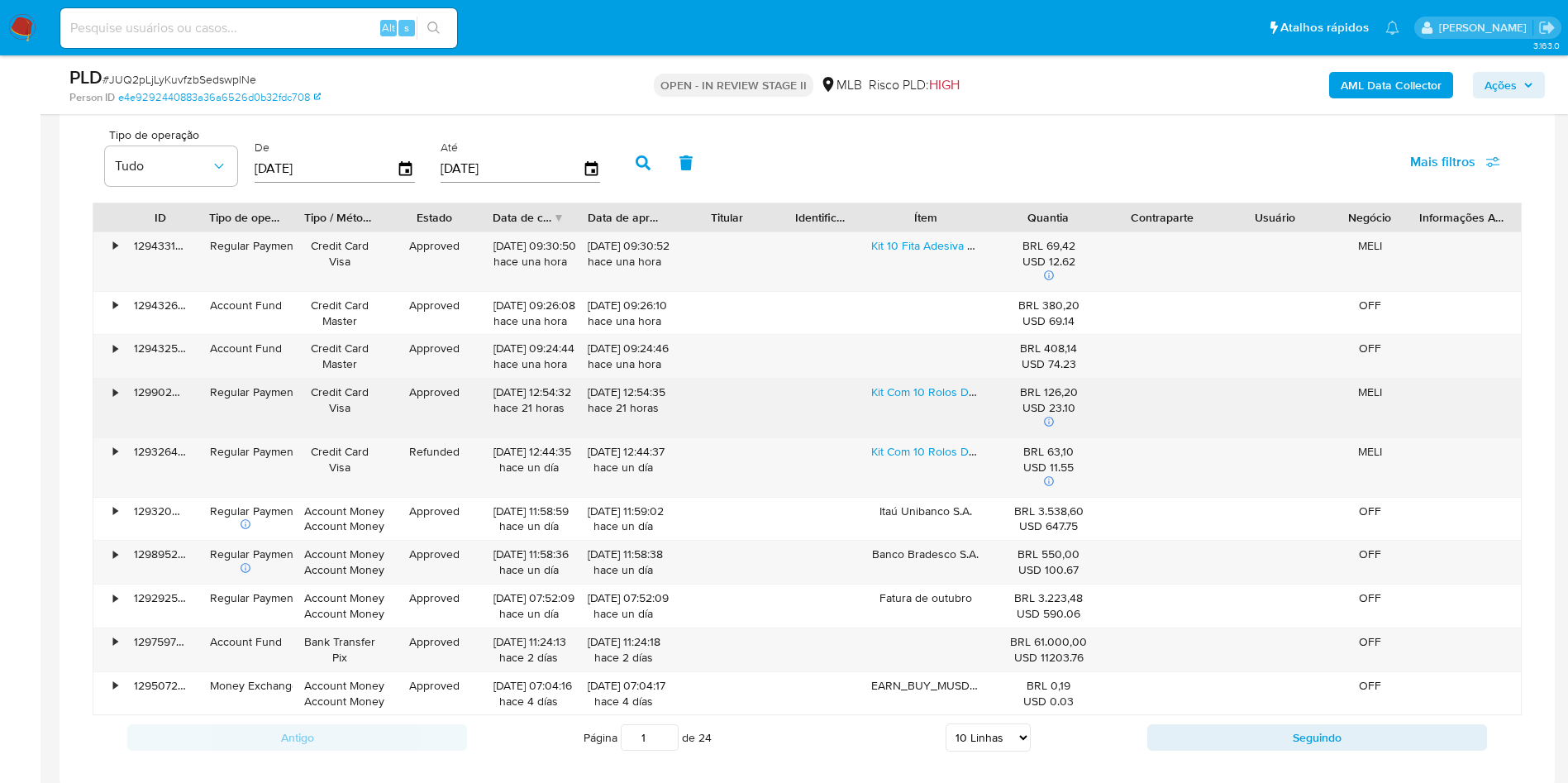
scroll to position [1230, 0]
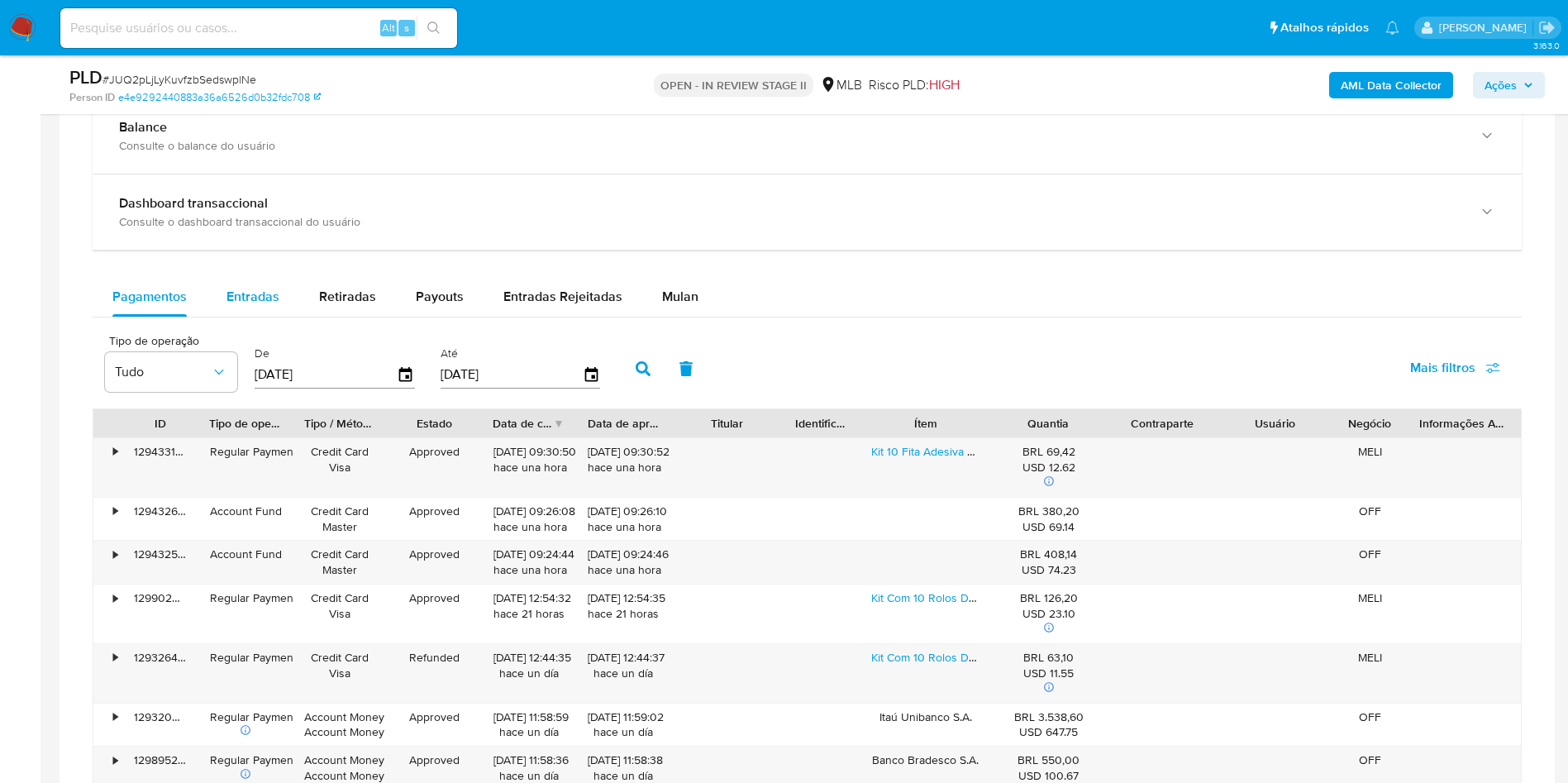
click at [247, 306] on span "Entradas" at bounding box center [253, 296] width 53 height 19
select select "10"
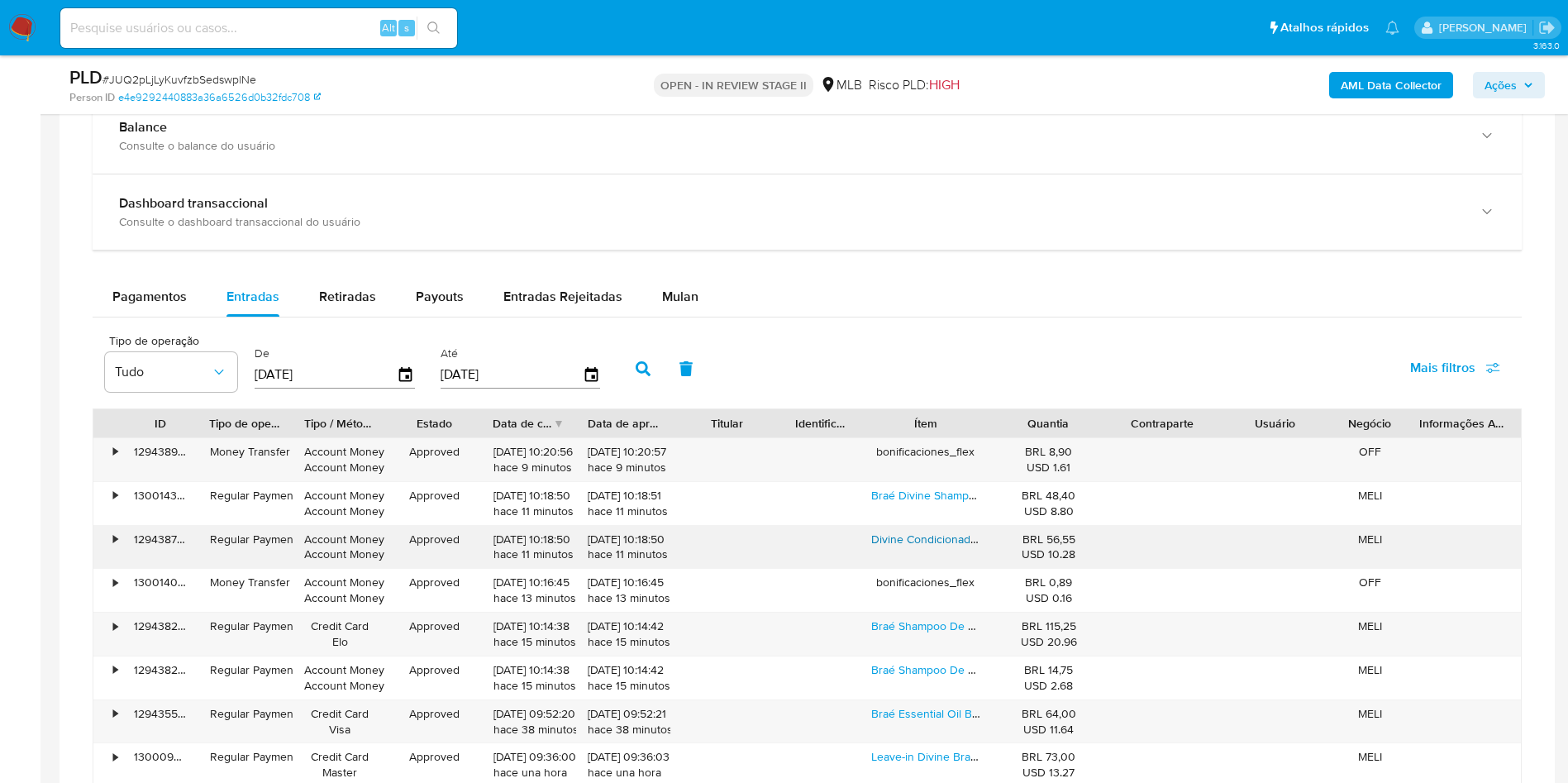
click at [944, 547] on link "Divine Condicionador Braé Em Frasco 250ml" at bounding box center [985, 539] width 230 height 16
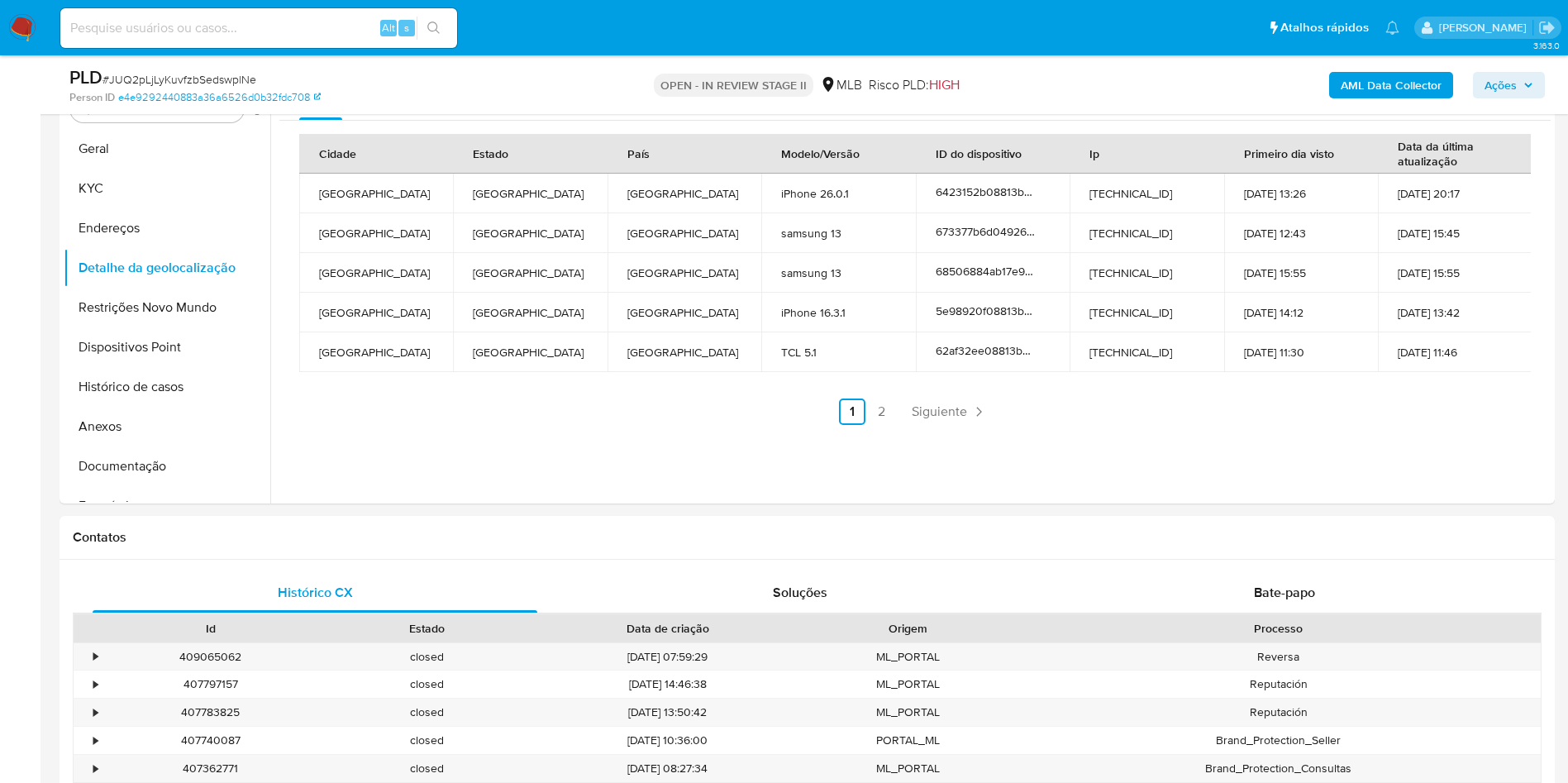
scroll to position [0, 0]
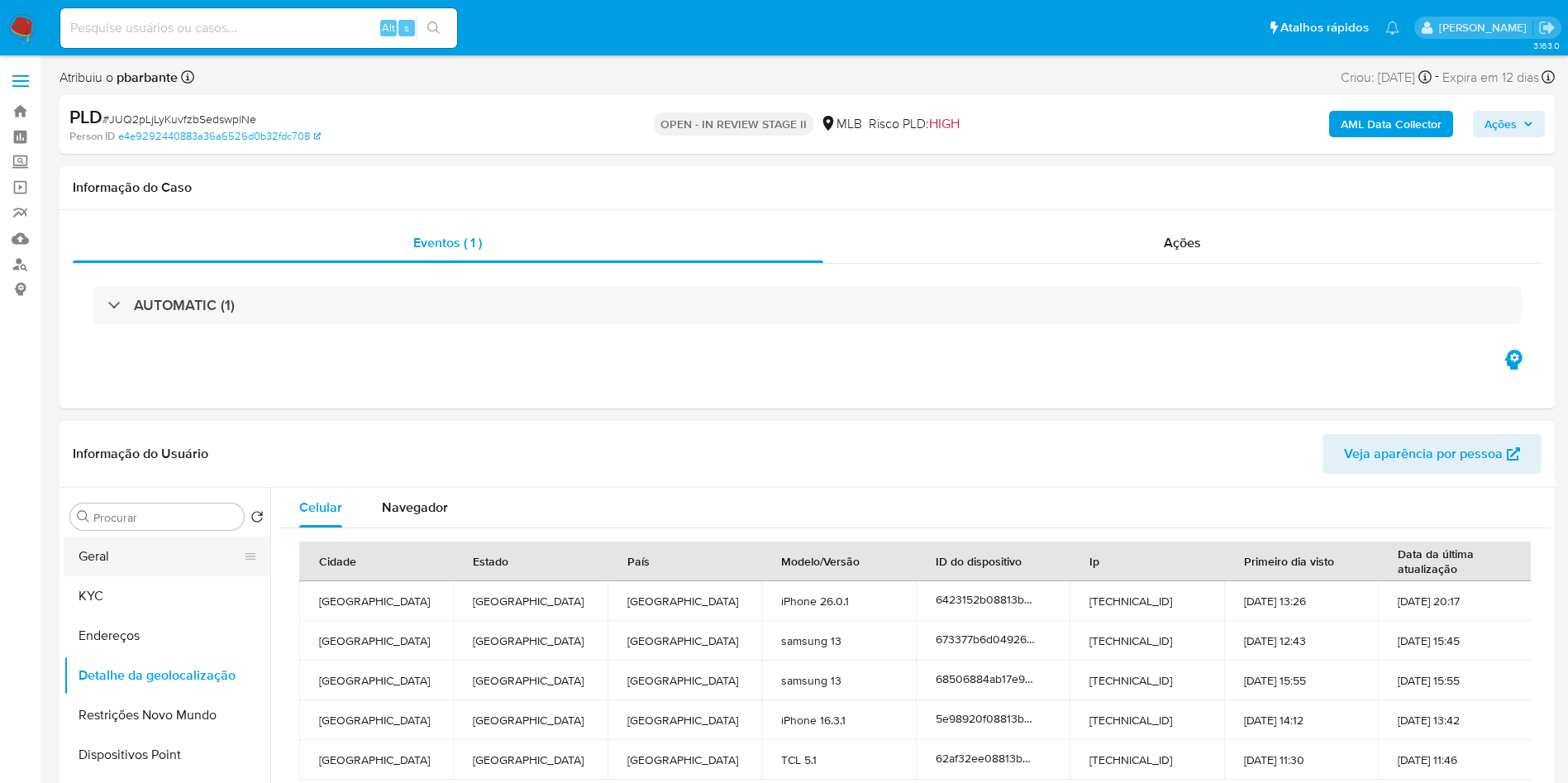
click at [128, 577] on button "Geral" at bounding box center [160, 557] width 194 height 40
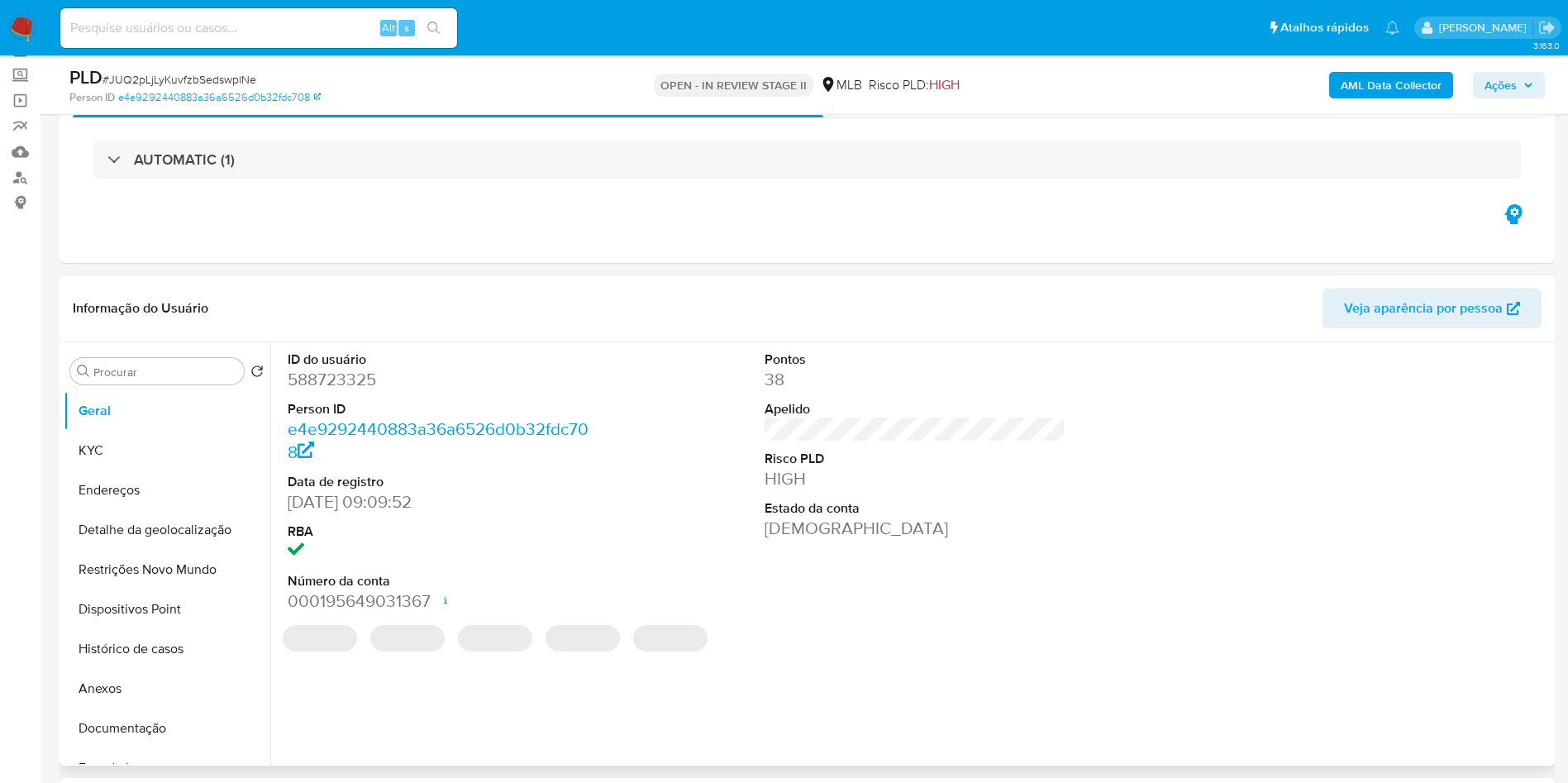
scroll to position [88, 0]
click at [336, 389] on dd "588723325" at bounding box center [438, 377] width 302 height 23
copy dd "588723325"
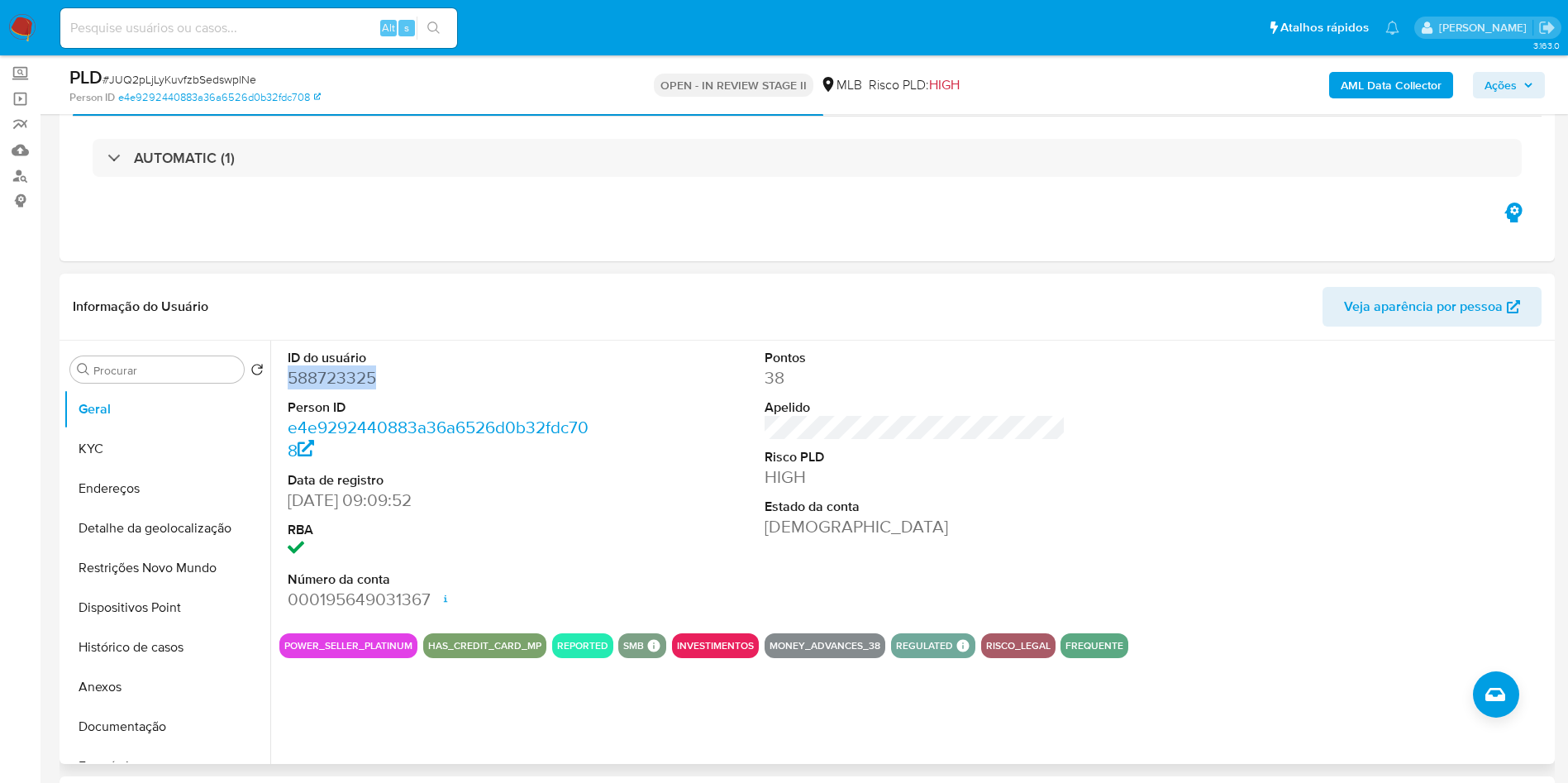
copy dd "588723325"
click at [171, 468] on button "KYC" at bounding box center [160, 449] width 194 height 40
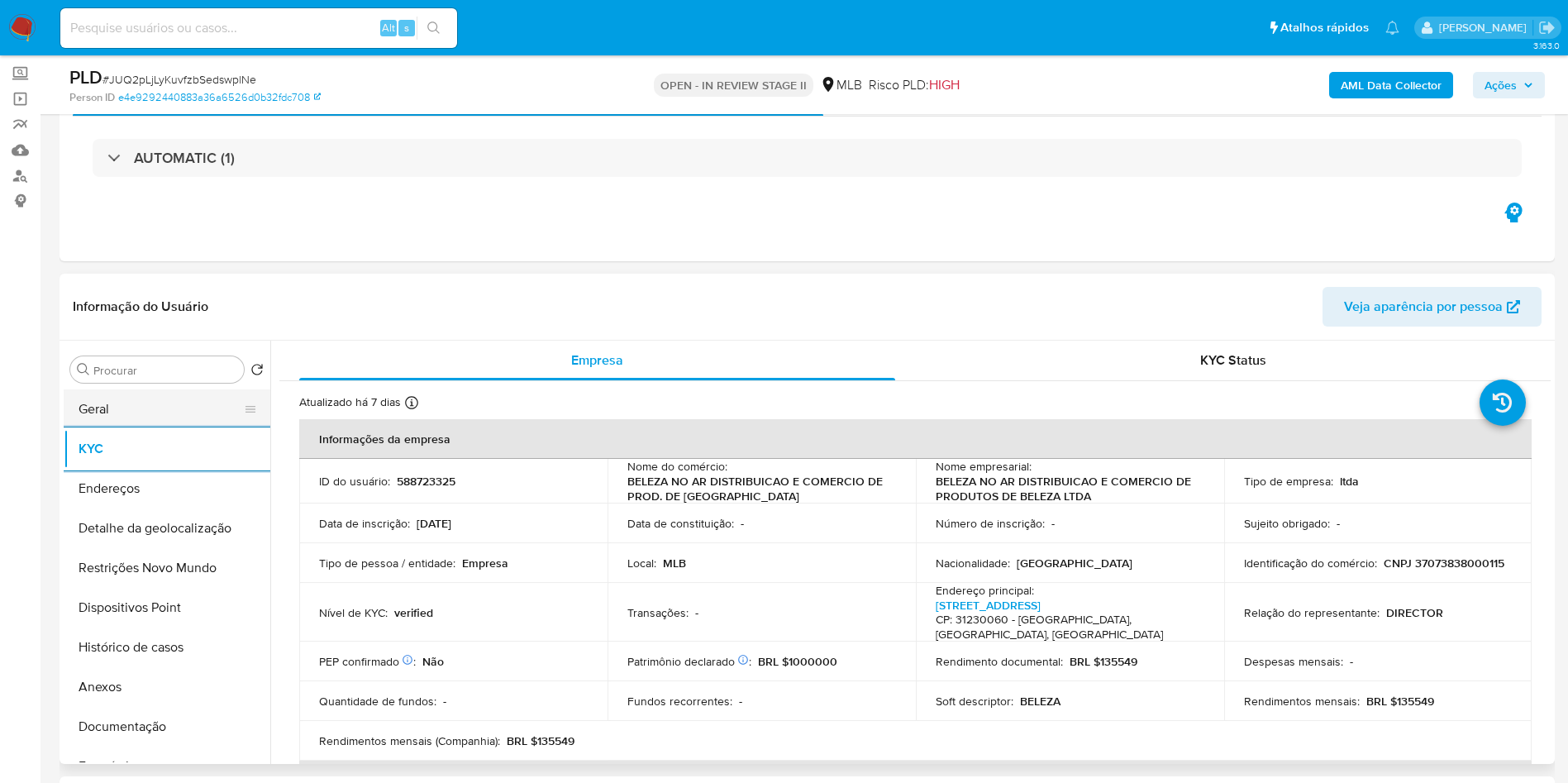
copy dd "588723325"
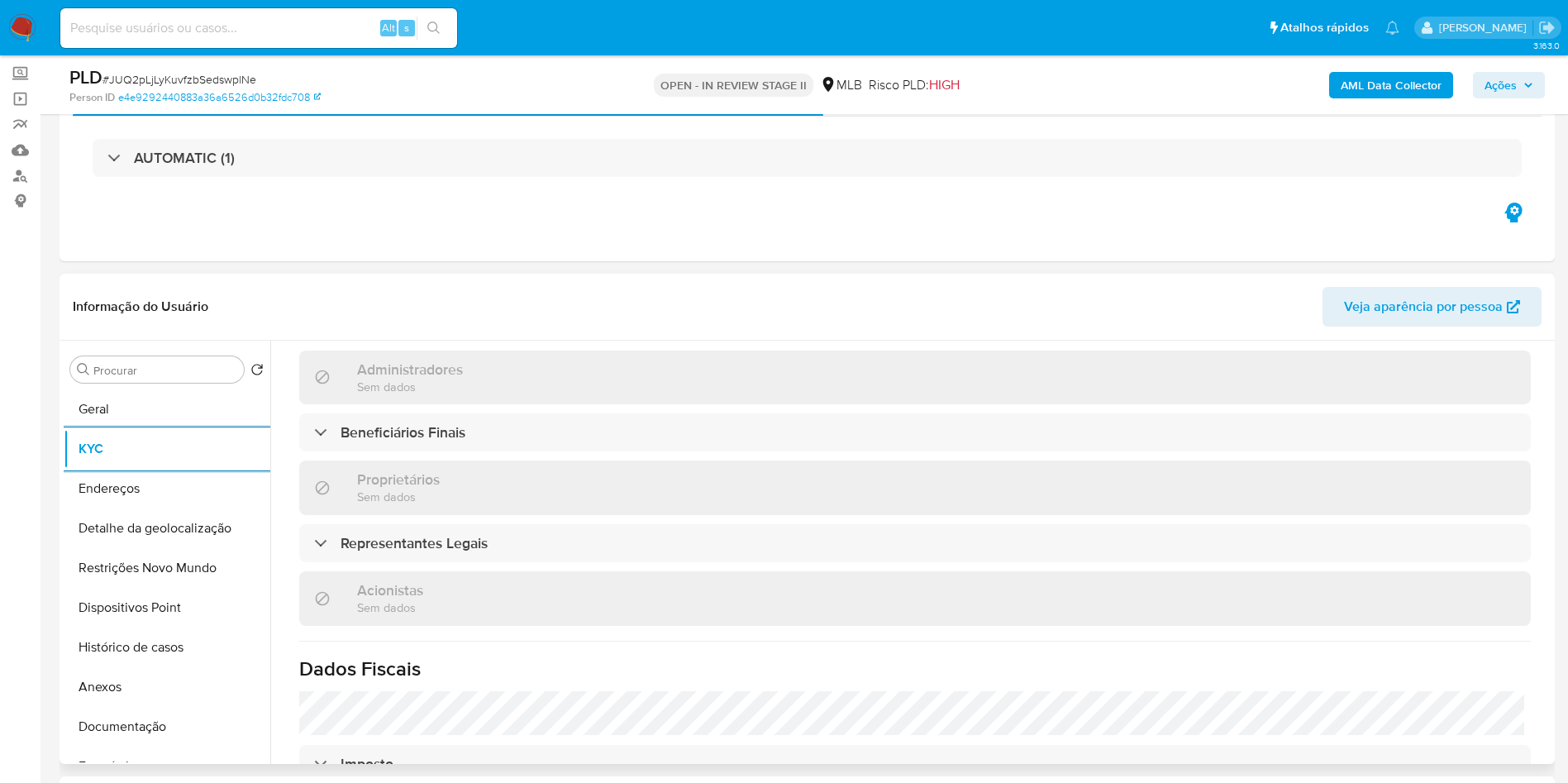
scroll to position [1017, 0]
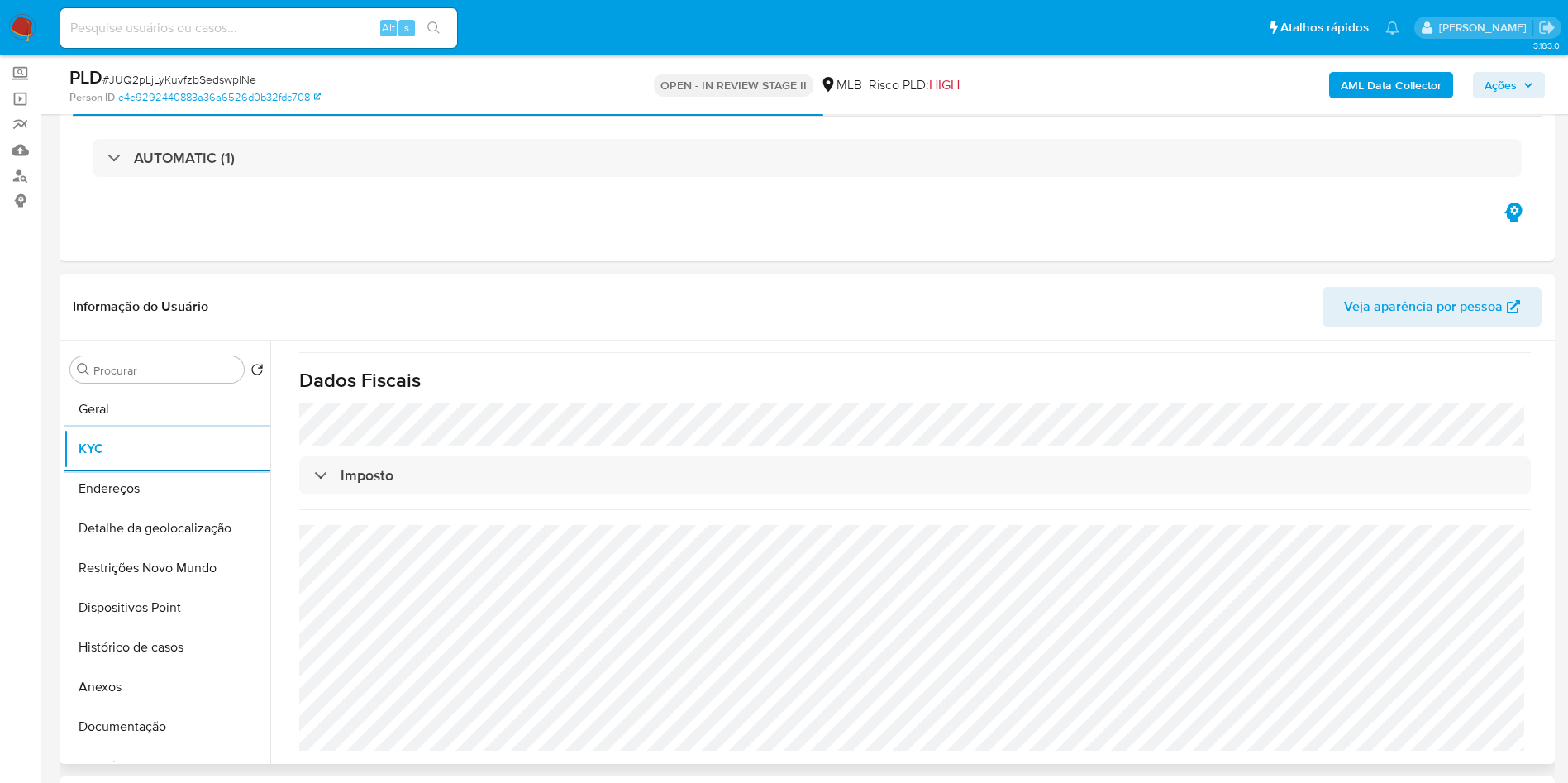
copy dd "588723325"
click at [136, 548] on button "Detalhe da geolocalização" at bounding box center [160, 528] width 194 height 40
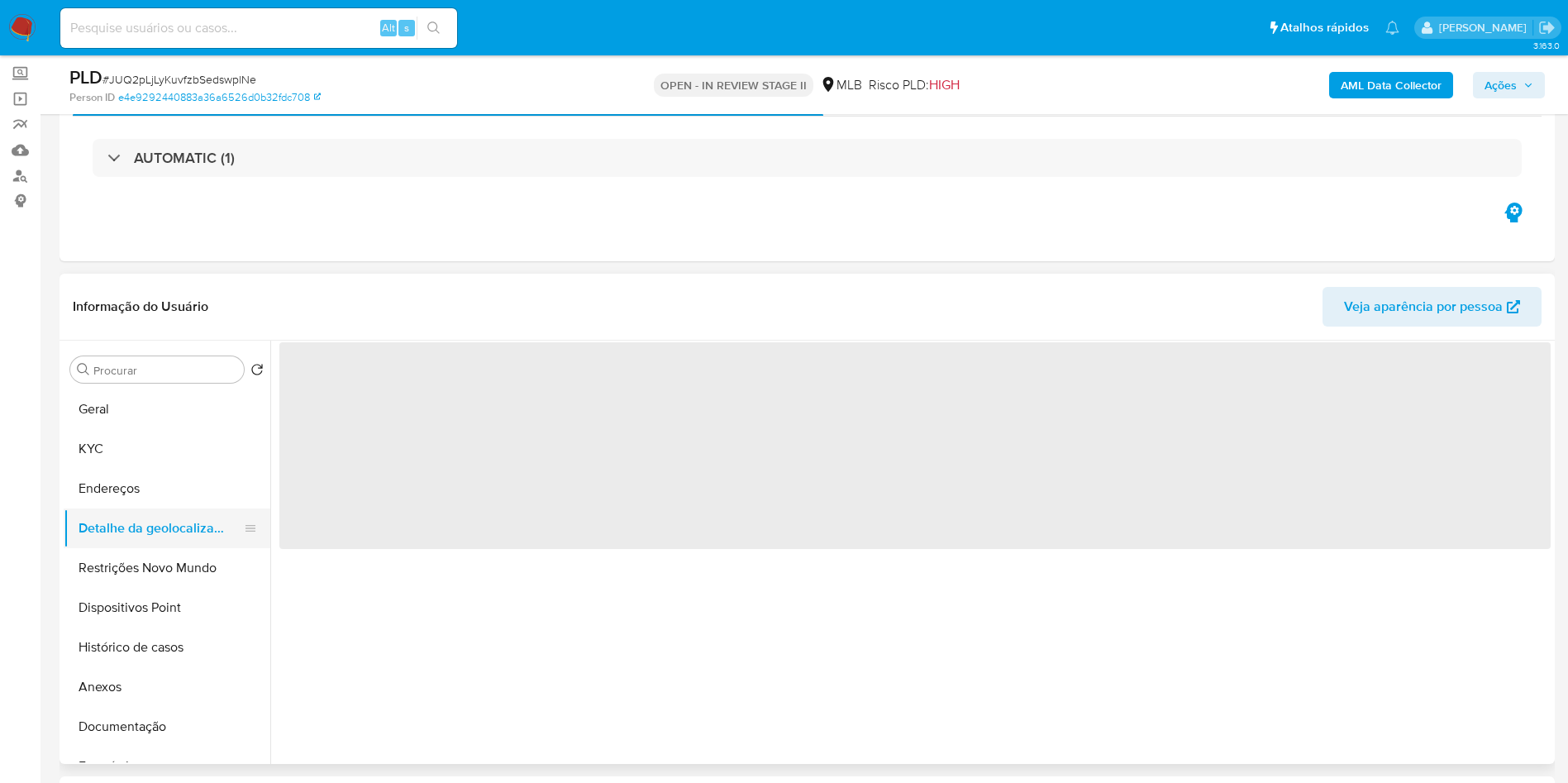
scroll to position [0, 0]
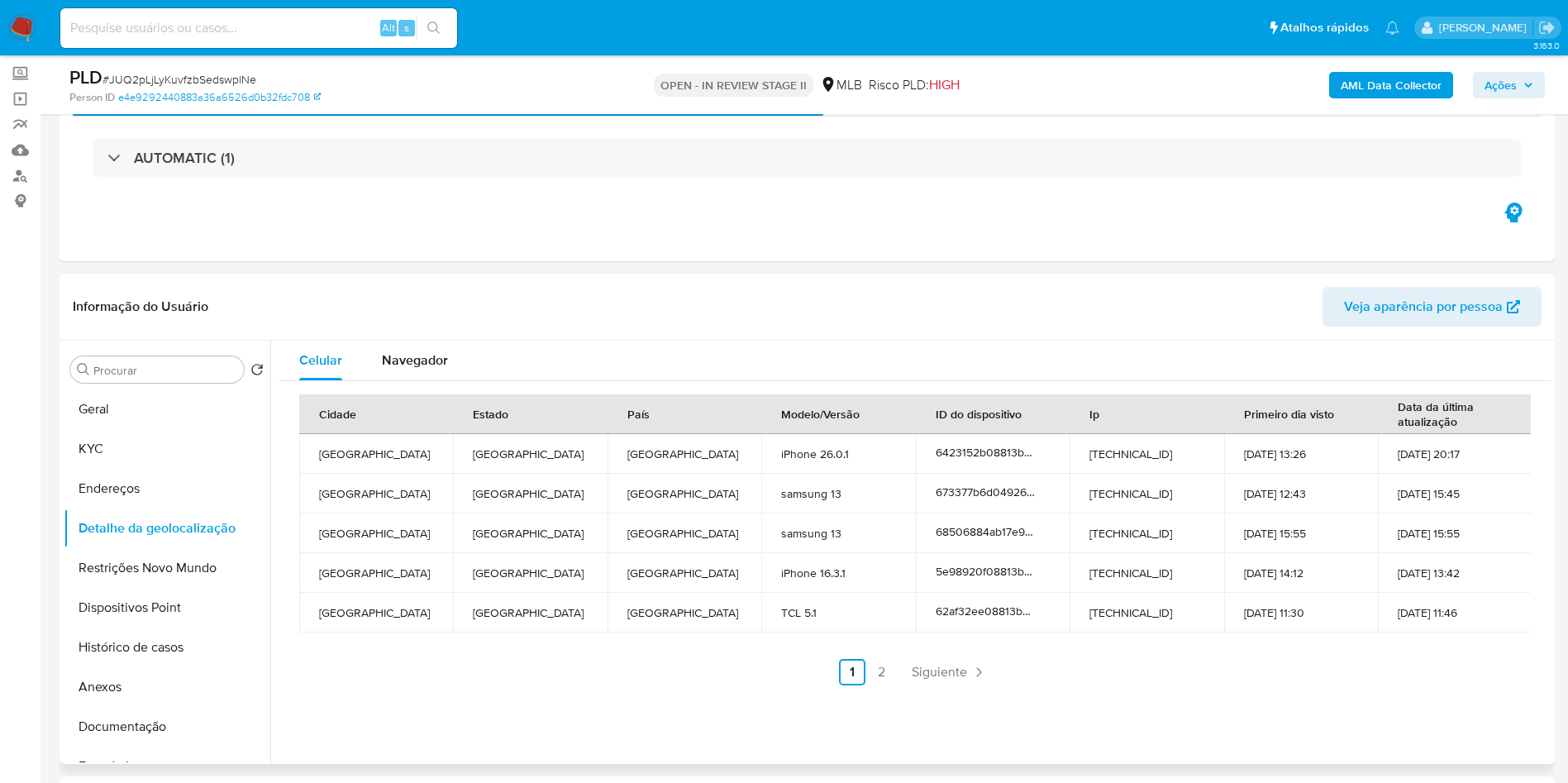
copy dd "588723325"
click at [139, 548] on button "Detalhe da geolocalização" at bounding box center [160, 528] width 194 height 40
click at [132, 585] on button "Restrições Novo Mundo" at bounding box center [160, 568] width 194 height 40
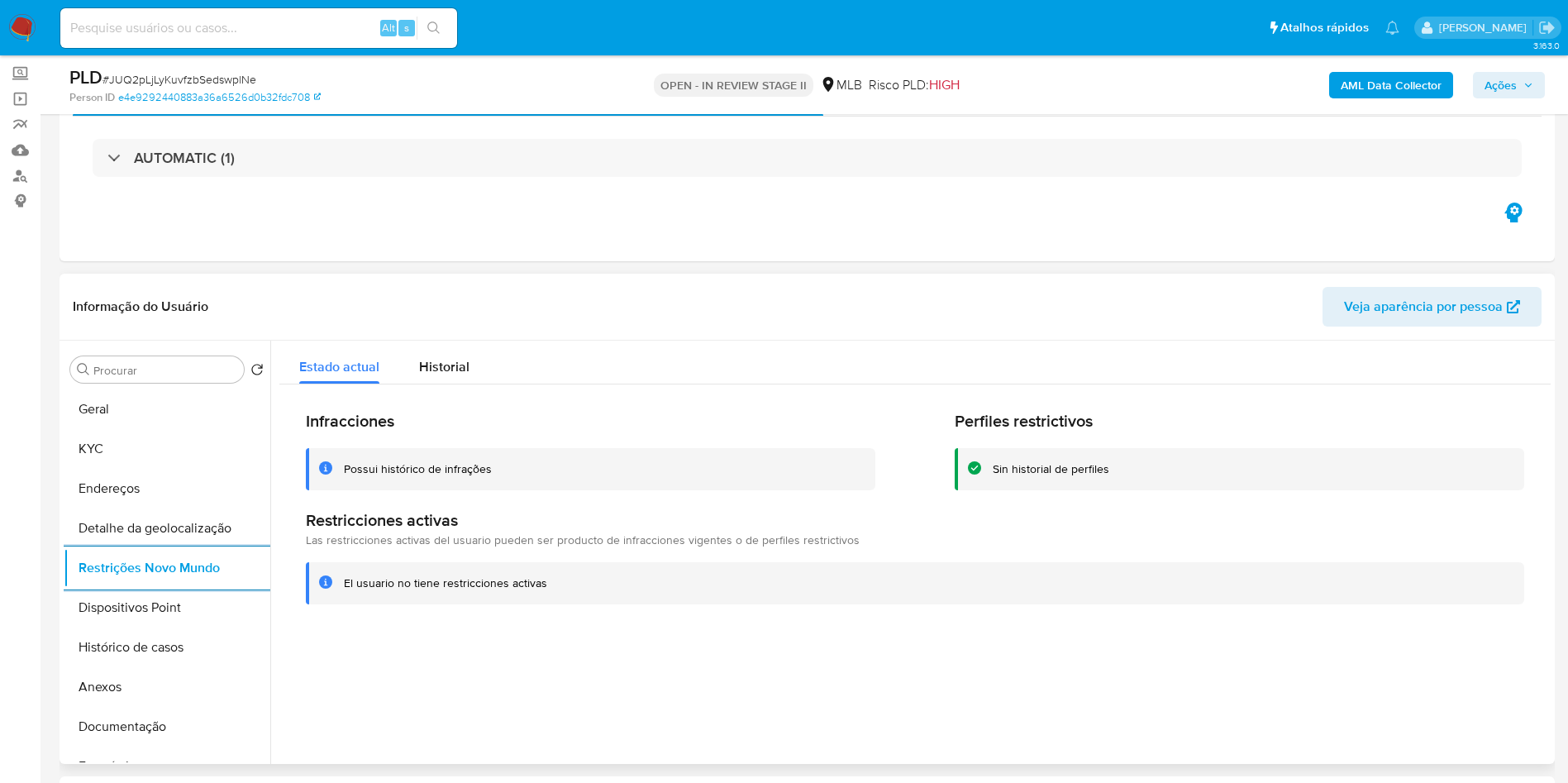
copy dd "588723325"
click at [185, 619] on button "Dispositivos Point" at bounding box center [160, 607] width 194 height 40
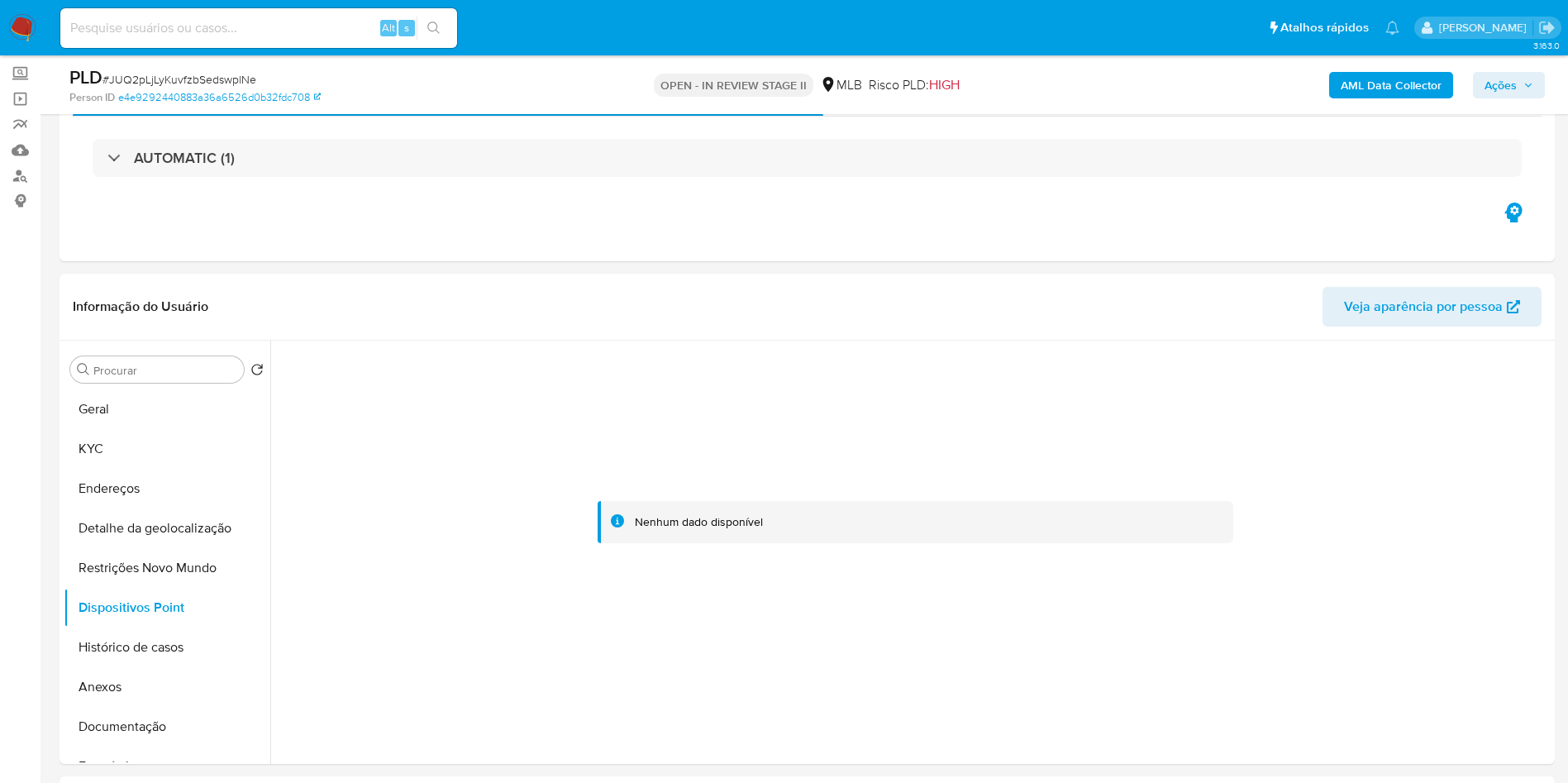
click at [1531, 76] on span "Ações" at bounding box center [1509, 85] width 49 height 23
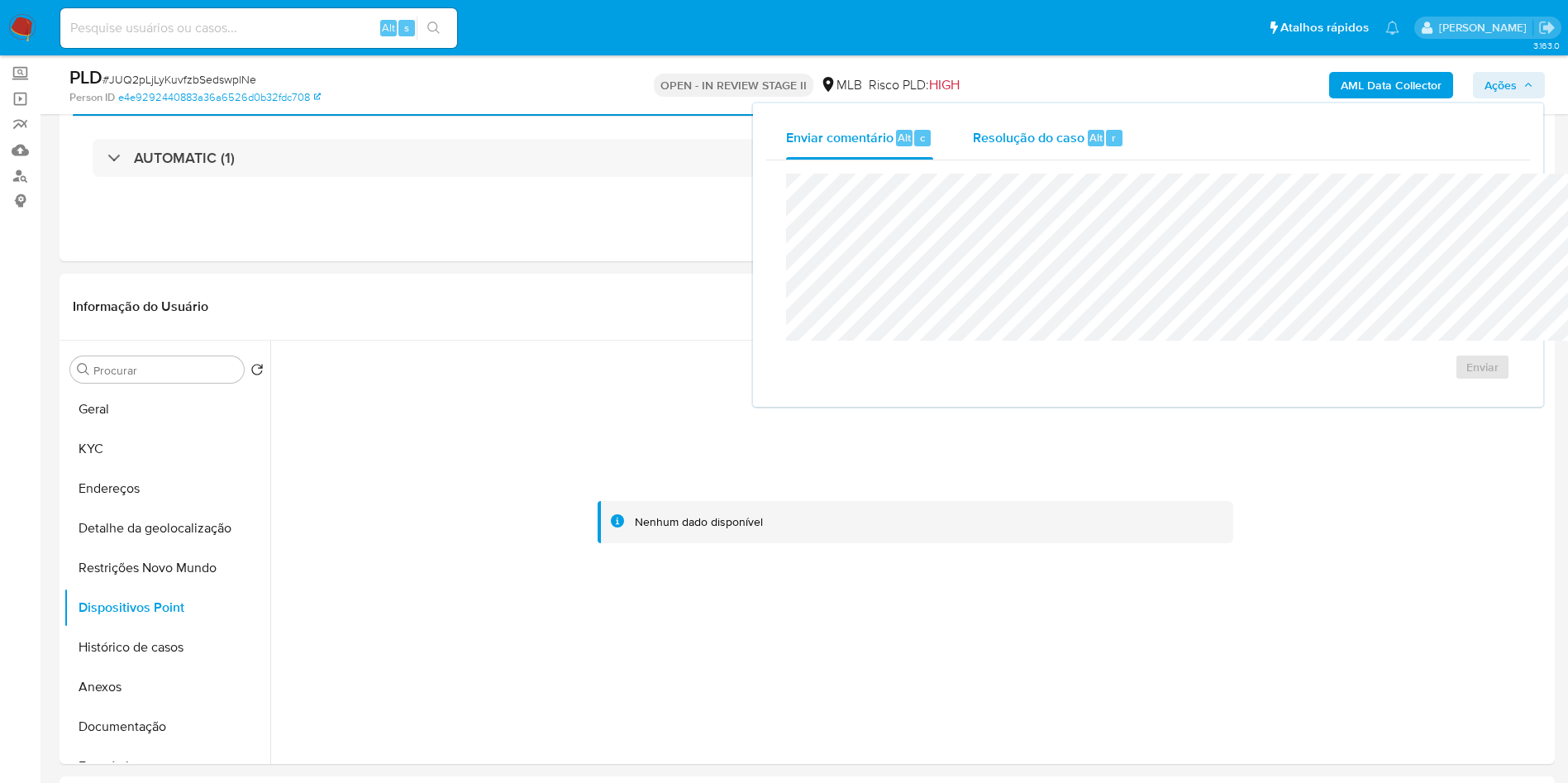
click at [973, 135] on span "Resolução do caso" at bounding box center [1028, 136] width 112 height 19
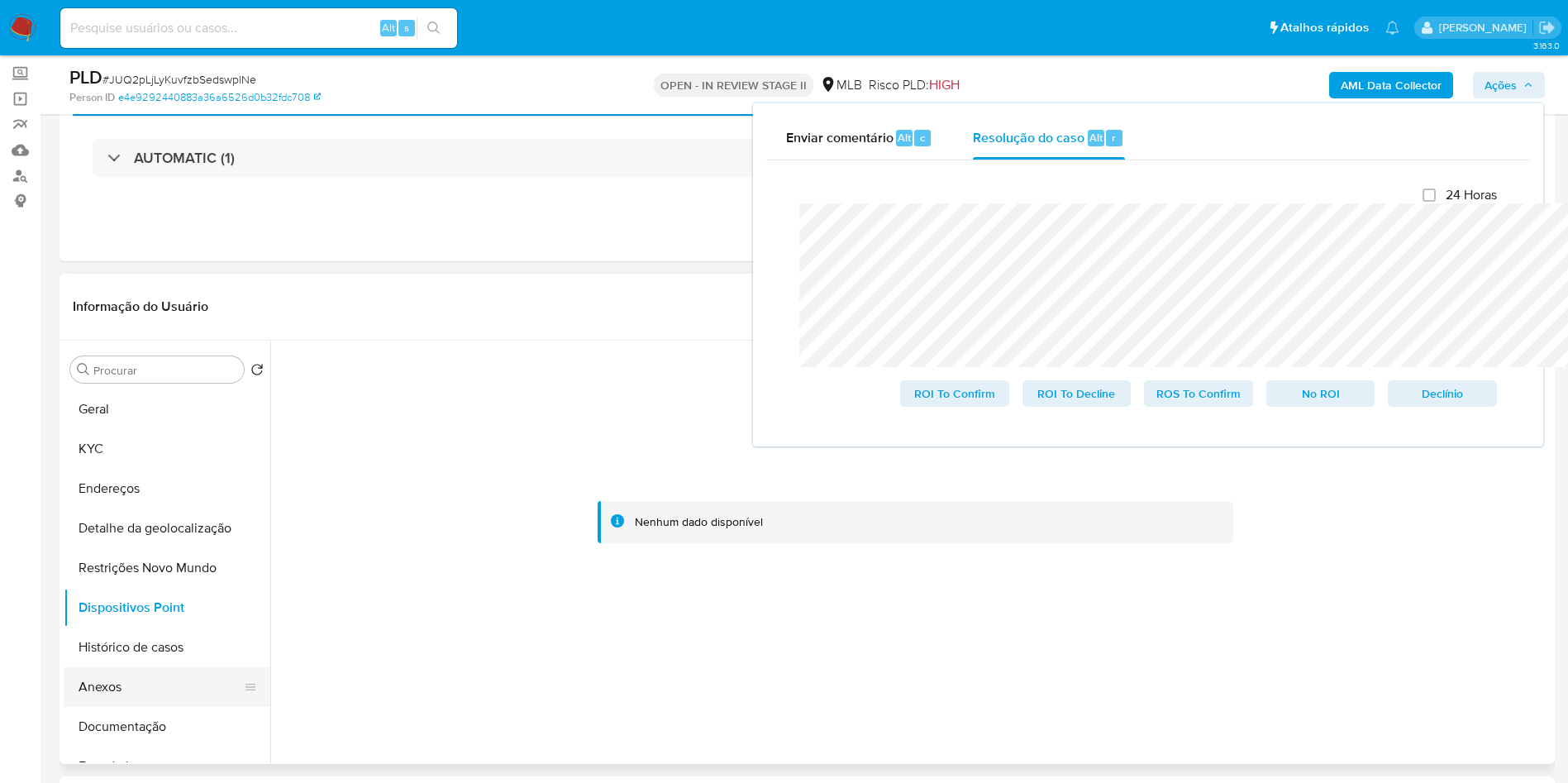
click at [145, 707] on button "Anexos" at bounding box center [160, 688] width 194 height 40
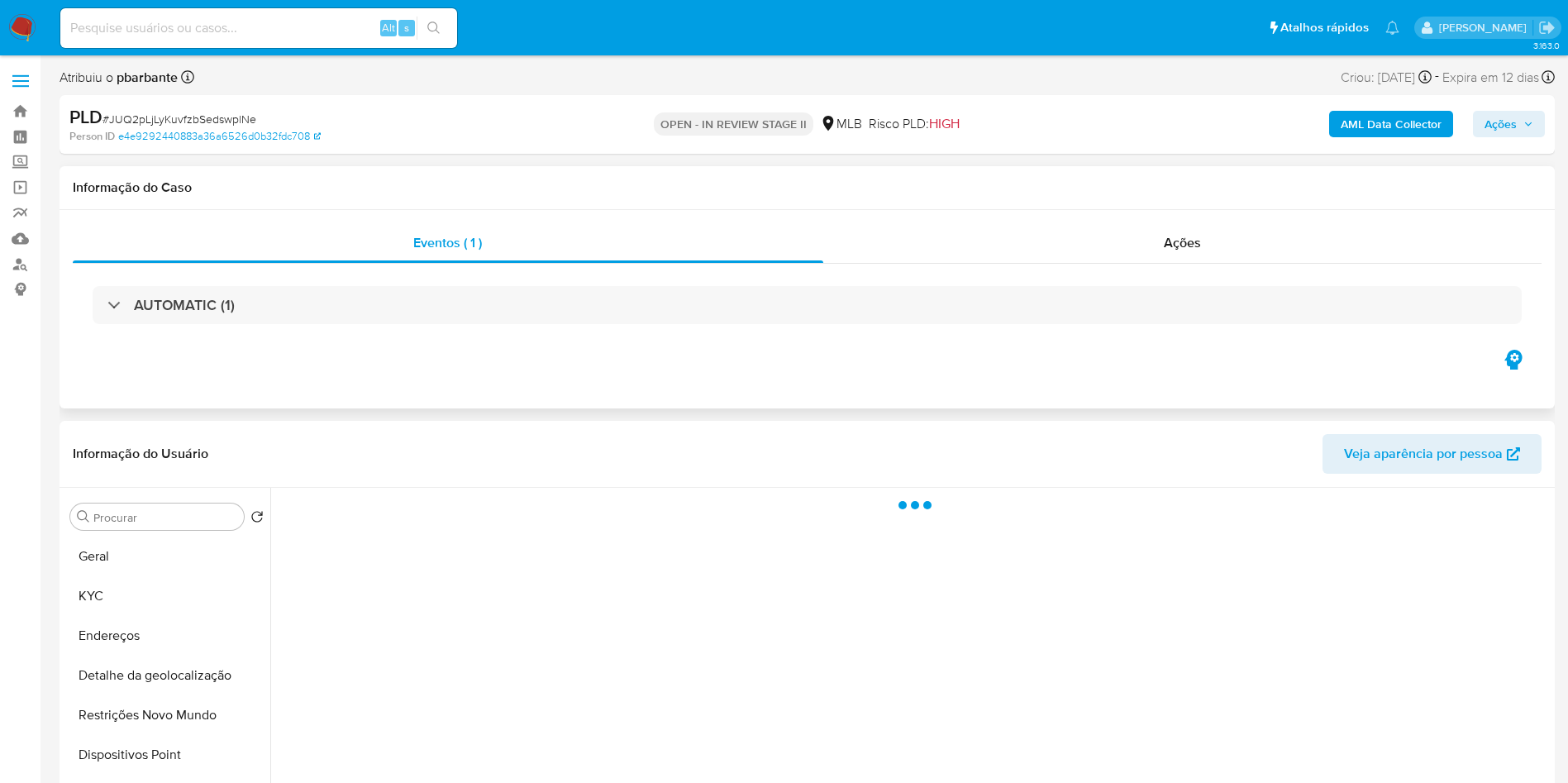
click at [1223, 280] on div "AUTOMATIC (1)" at bounding box center [807, 305] width 1469 height 83
click at [1243, 241] on div "Ações" at bounding box center [1183, 243] width 719 height 40
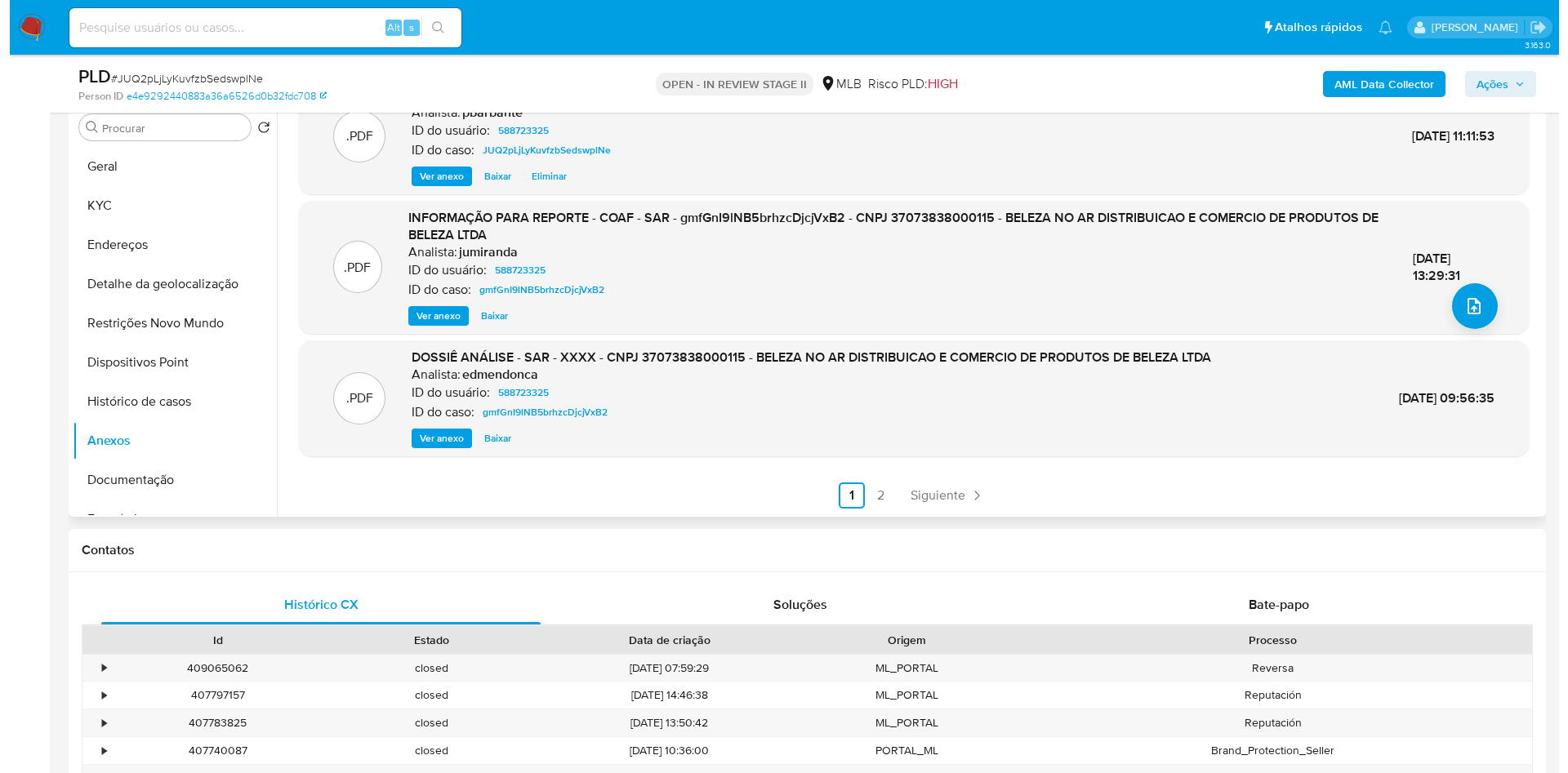
scroll to position [445, 0]
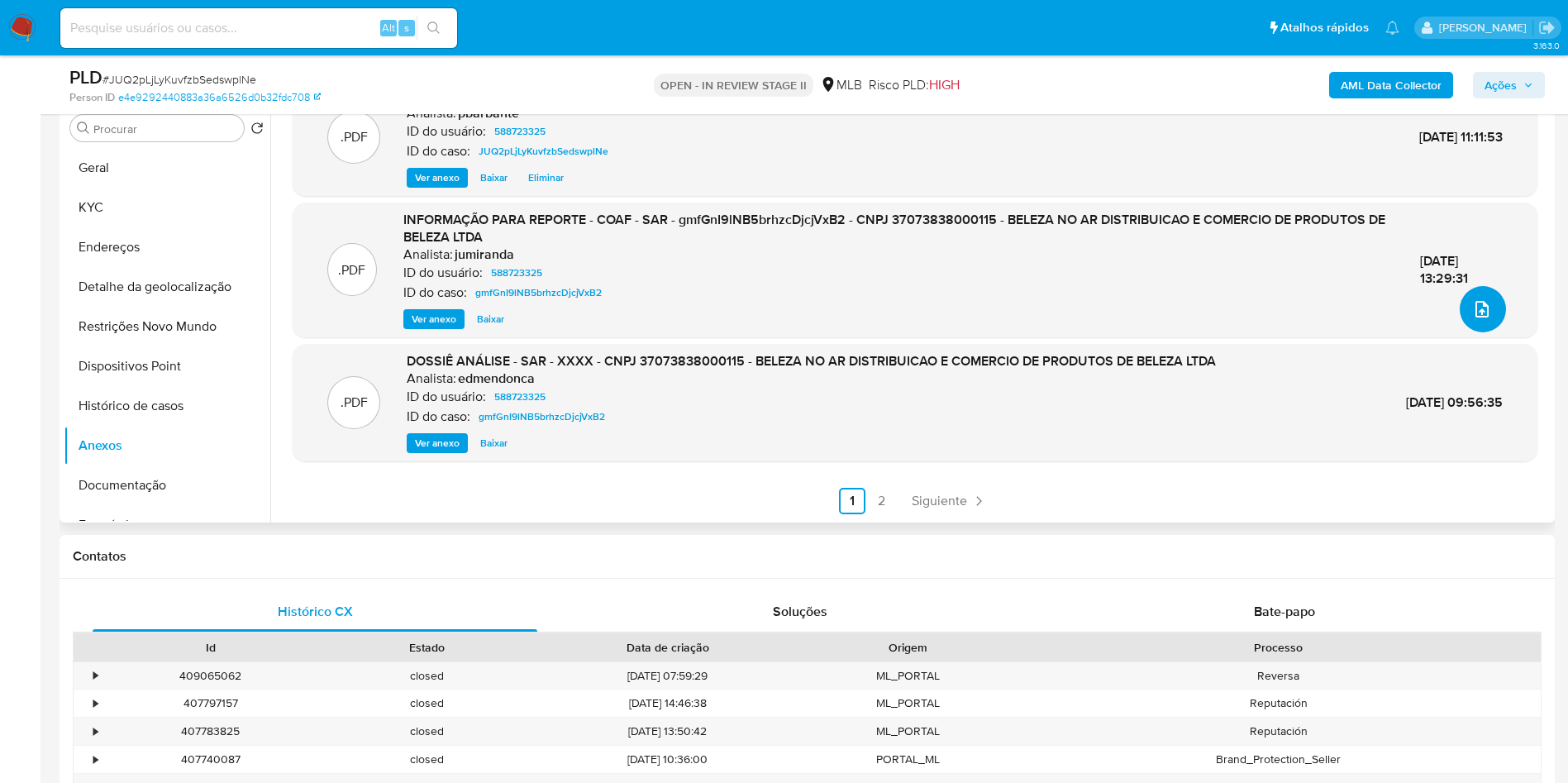
click at [1479, 319] on icon "upload-file" at bounding box center [1482, 309] width 20 height 20
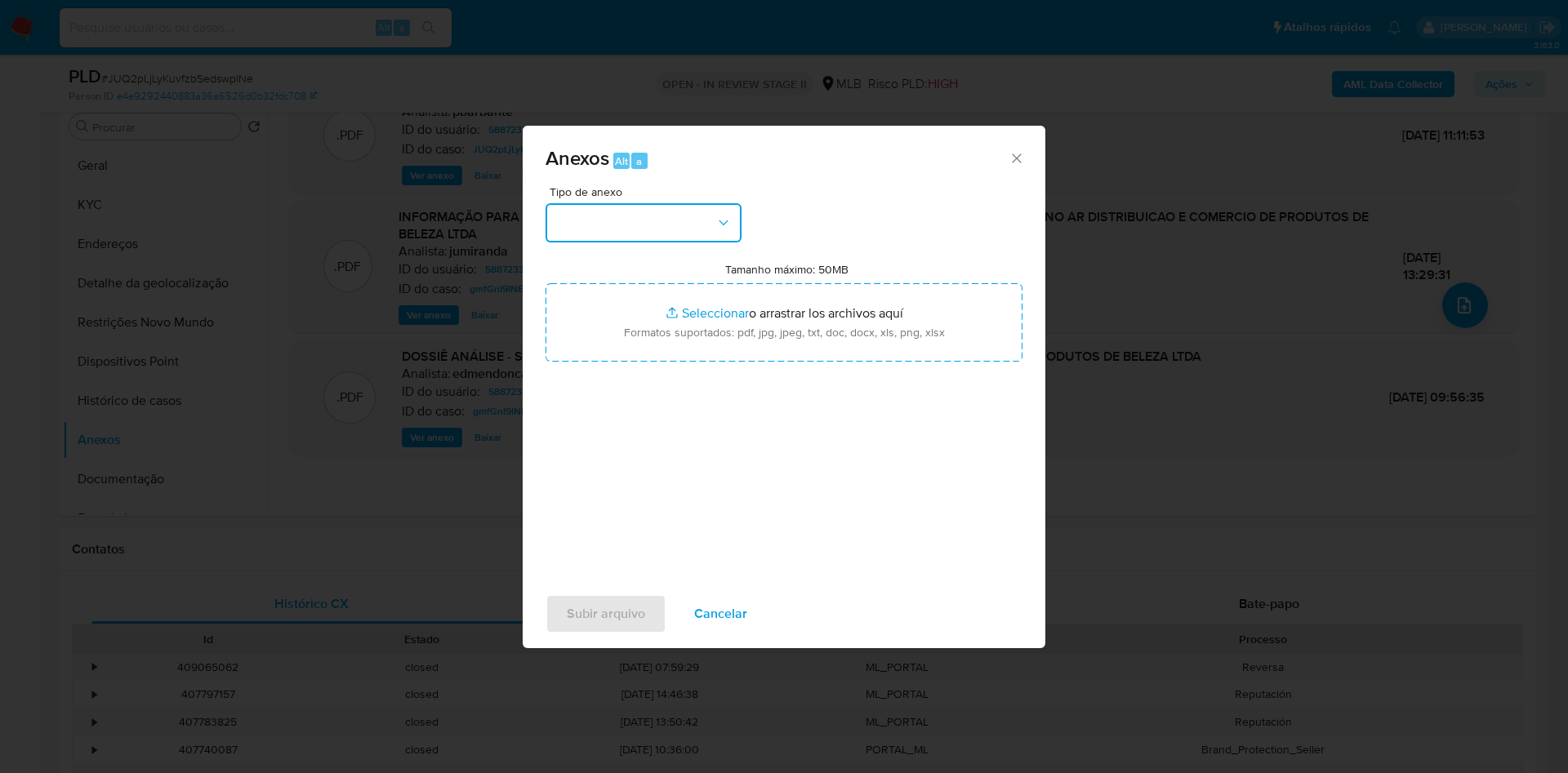
click at [679, 203] on button "button" at bounding box center [643, 223] width 196 height 40
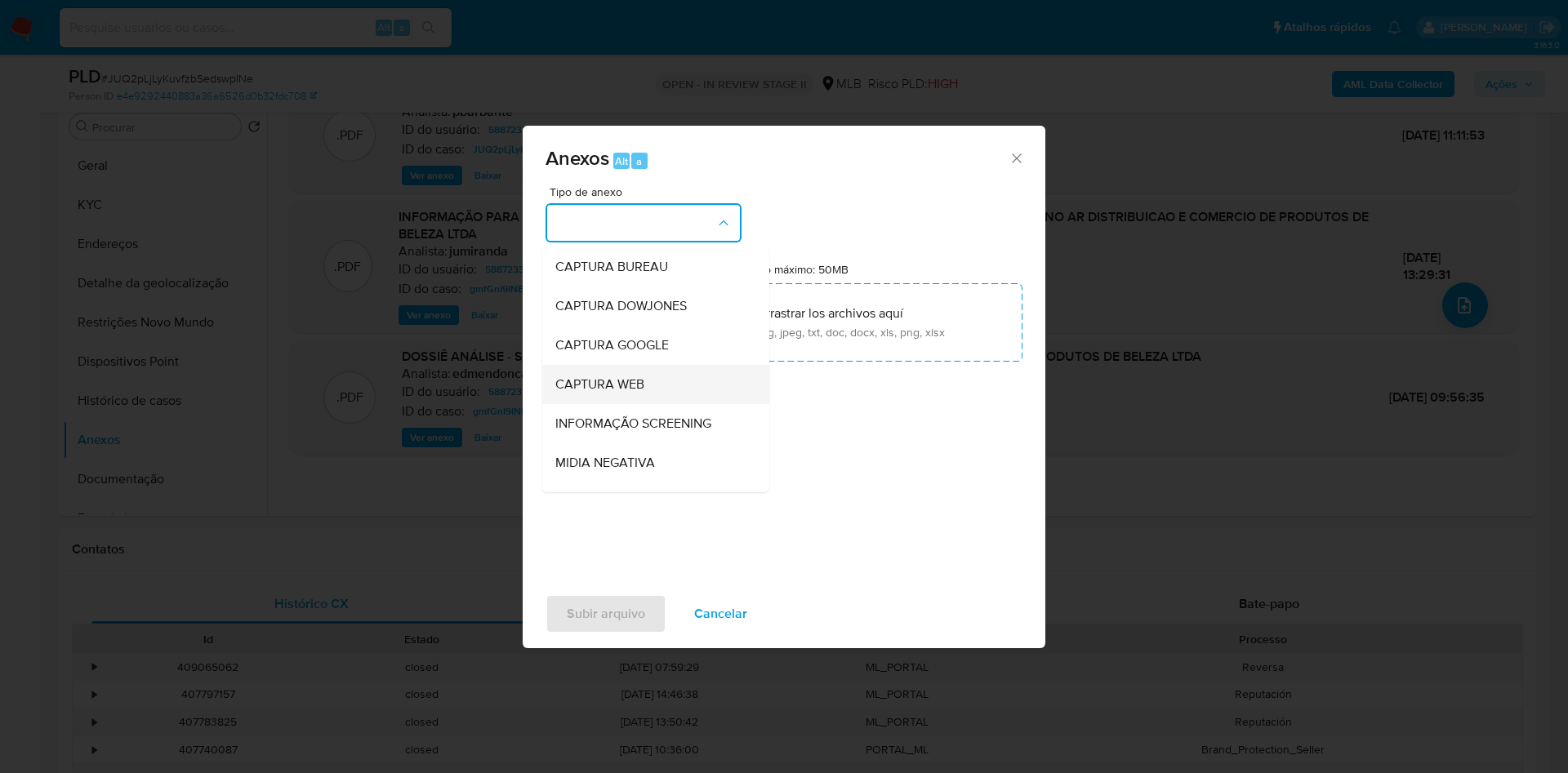
scroll to position [219, 0]
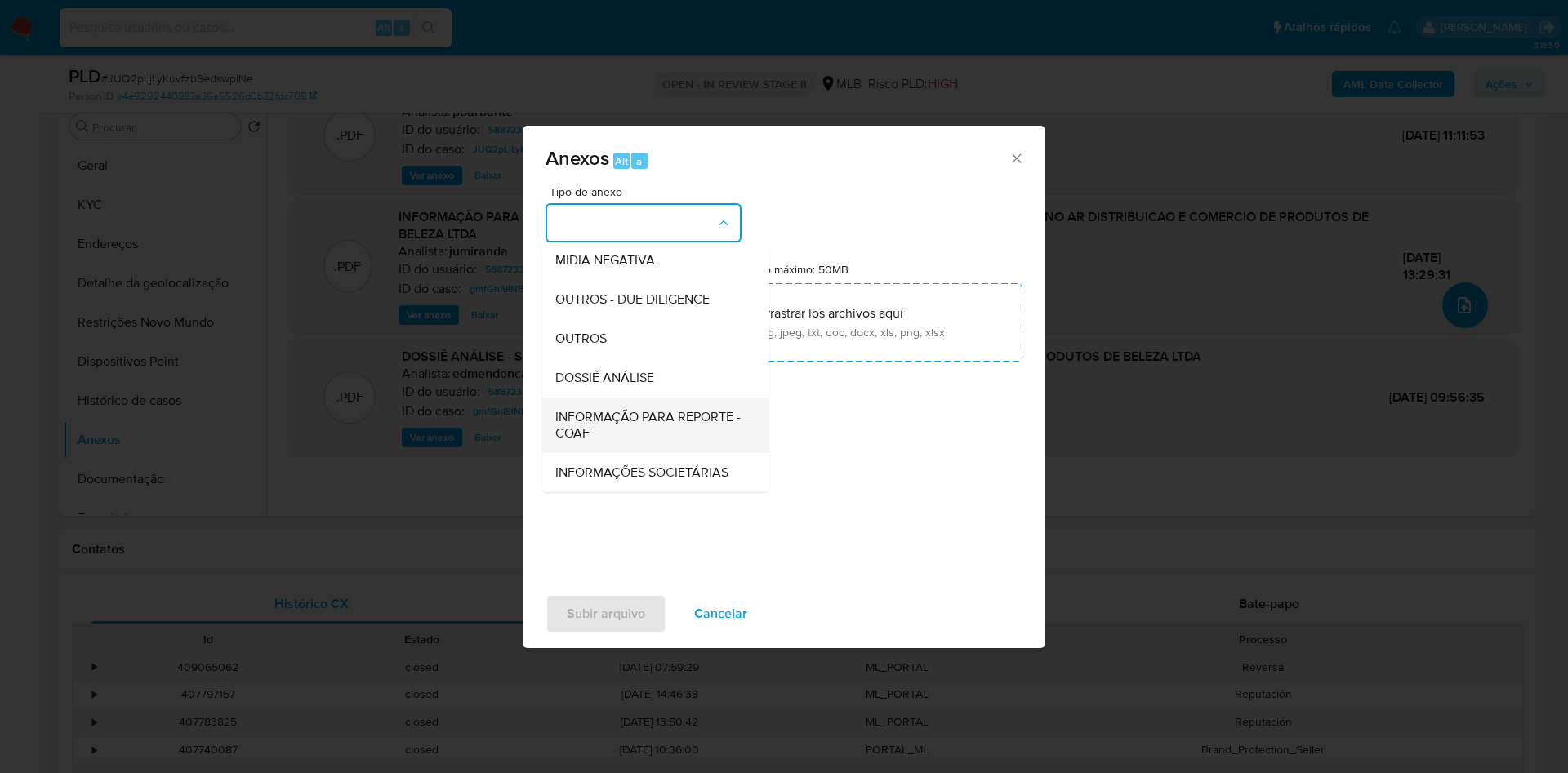
click at [602, 408] on span "INFORMAÇÃO PARA REPORTE - COAF" at bounding box center [650, 425] width 191 height 32
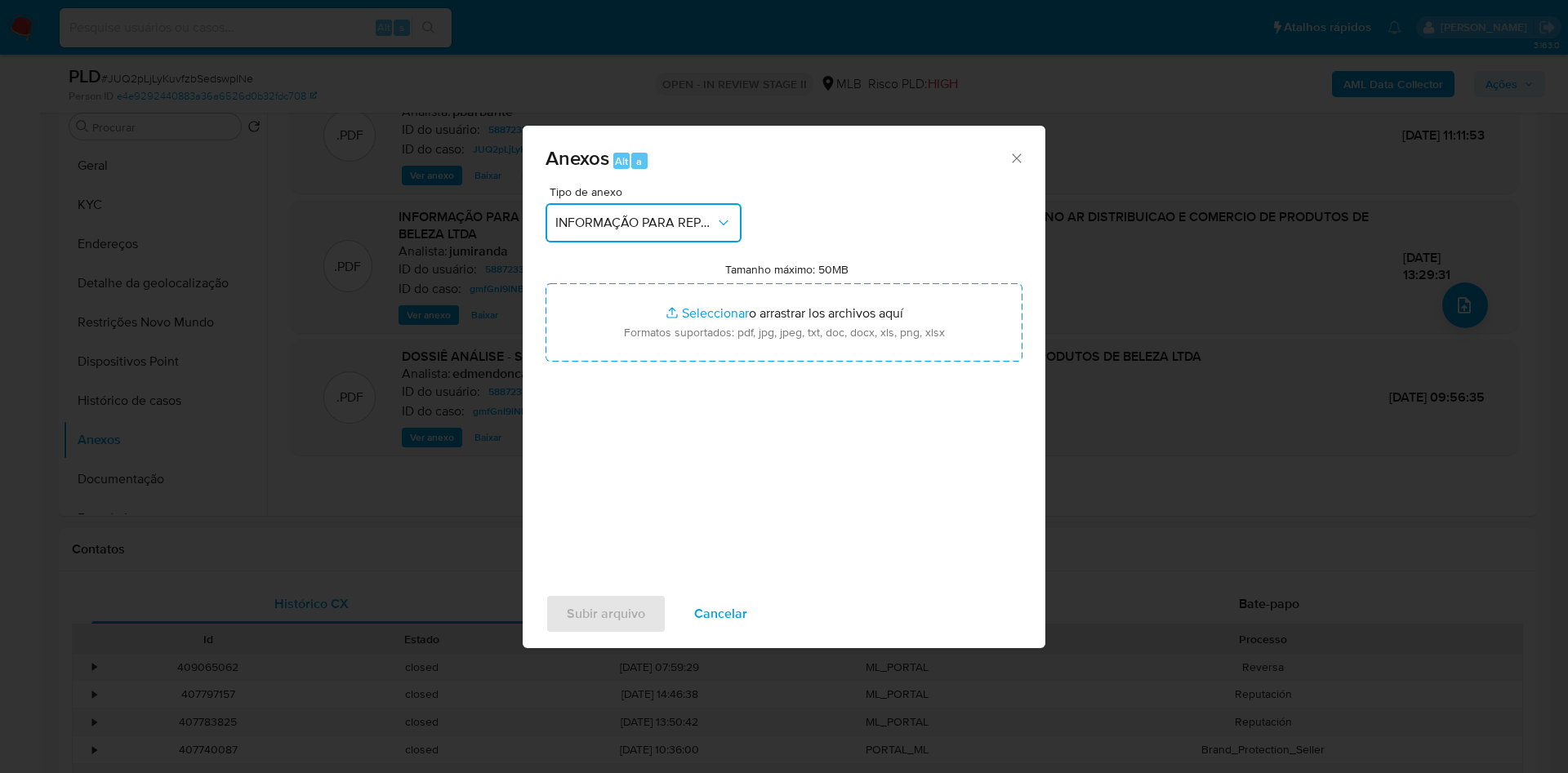
click at [677, 203] on button "INFORMAÇÃO PARA REPORTE - COAF" at bounding box center [643, 223] width 196 height 40
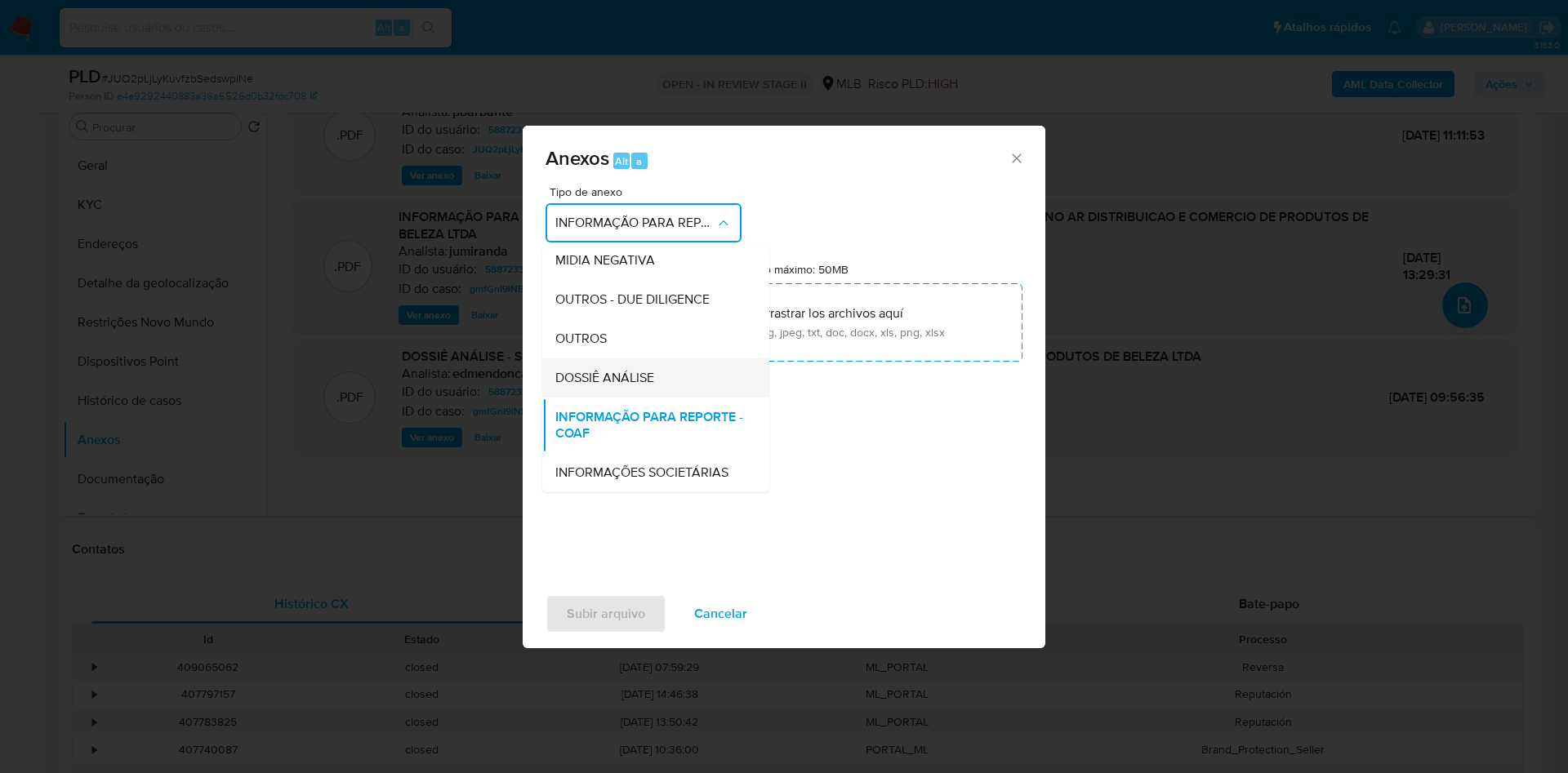
click at [567, 370] on span "DOSSIÊ ANÁLISE" at bounding box center [604, 378] width 99 height 16
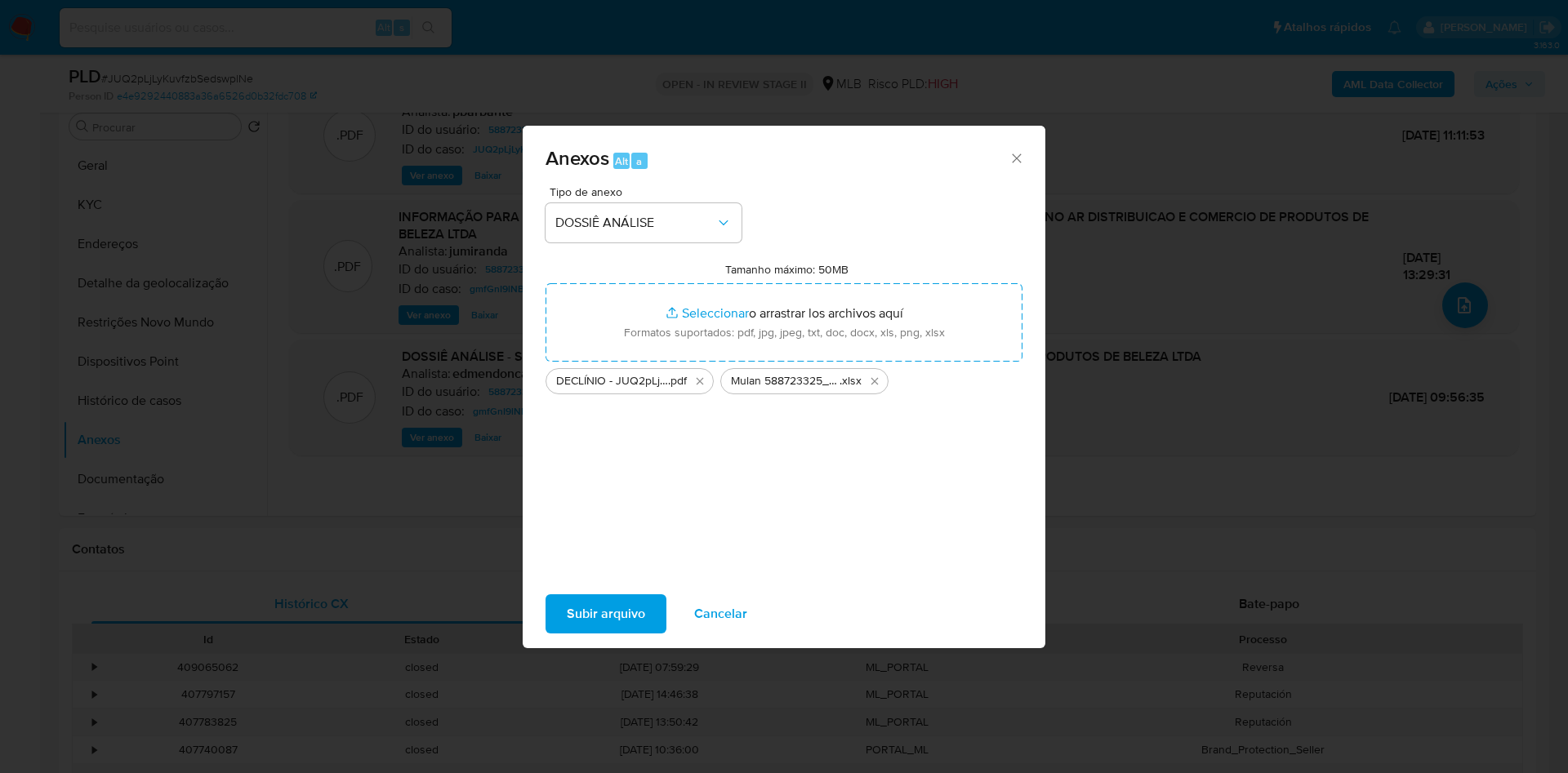
click at [614, 625] on button "Subir arquivo" at bounding box center [605, 614] width 121 height 40
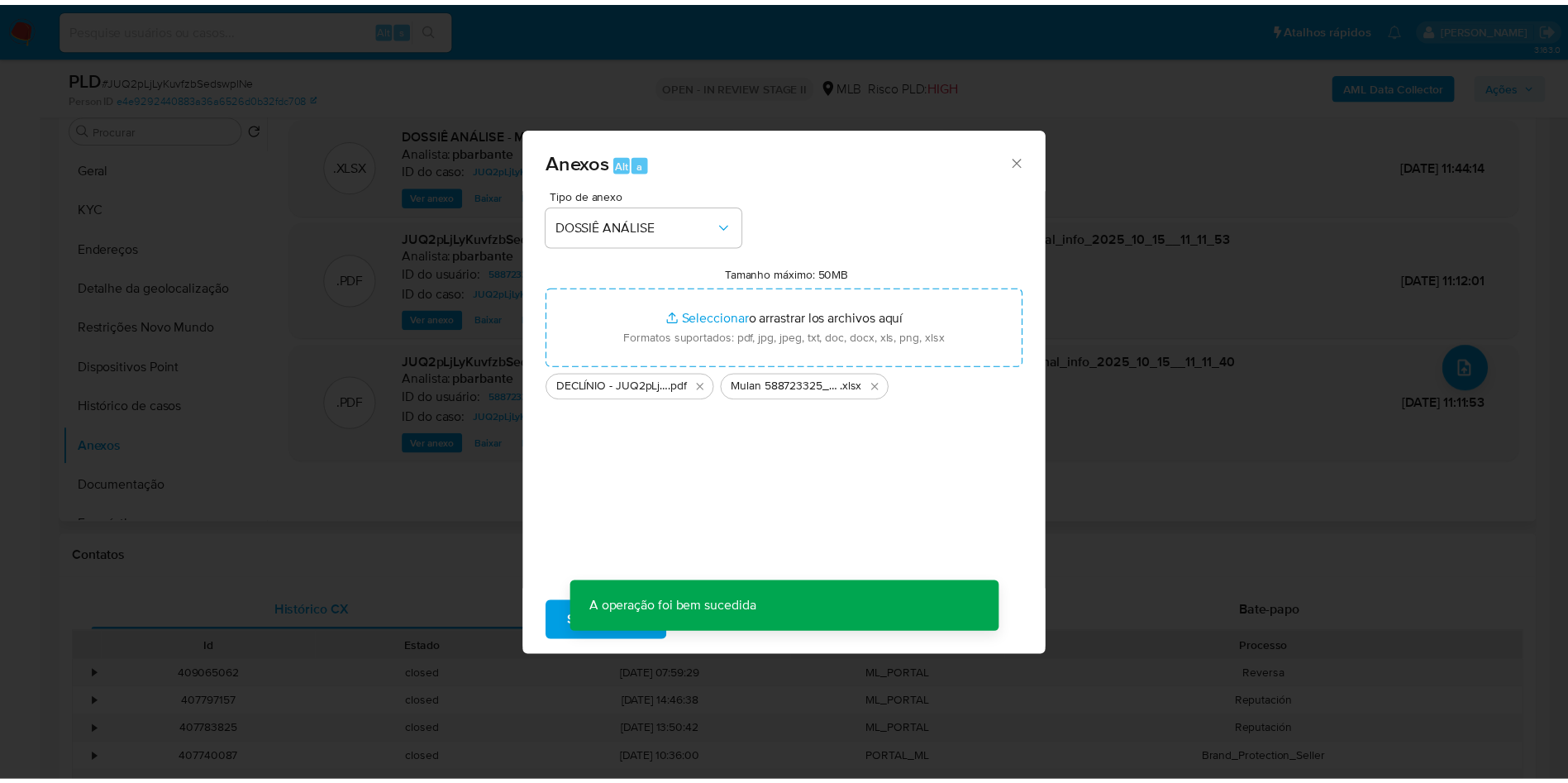
scroll to position [117, 0]
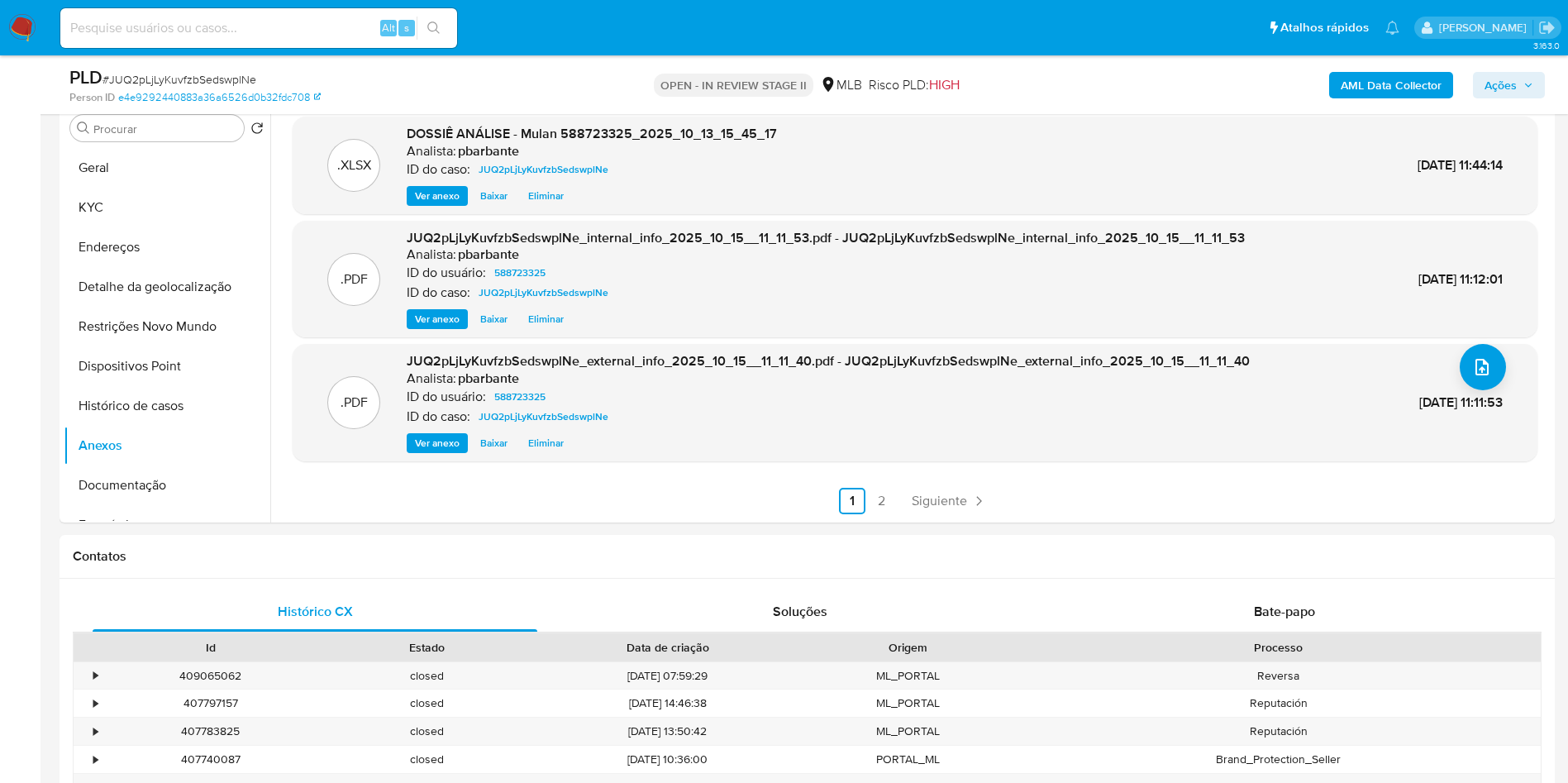
click at [1505, 93] on span "Ações" at bounding box center [1500, 85] width 32 height 26
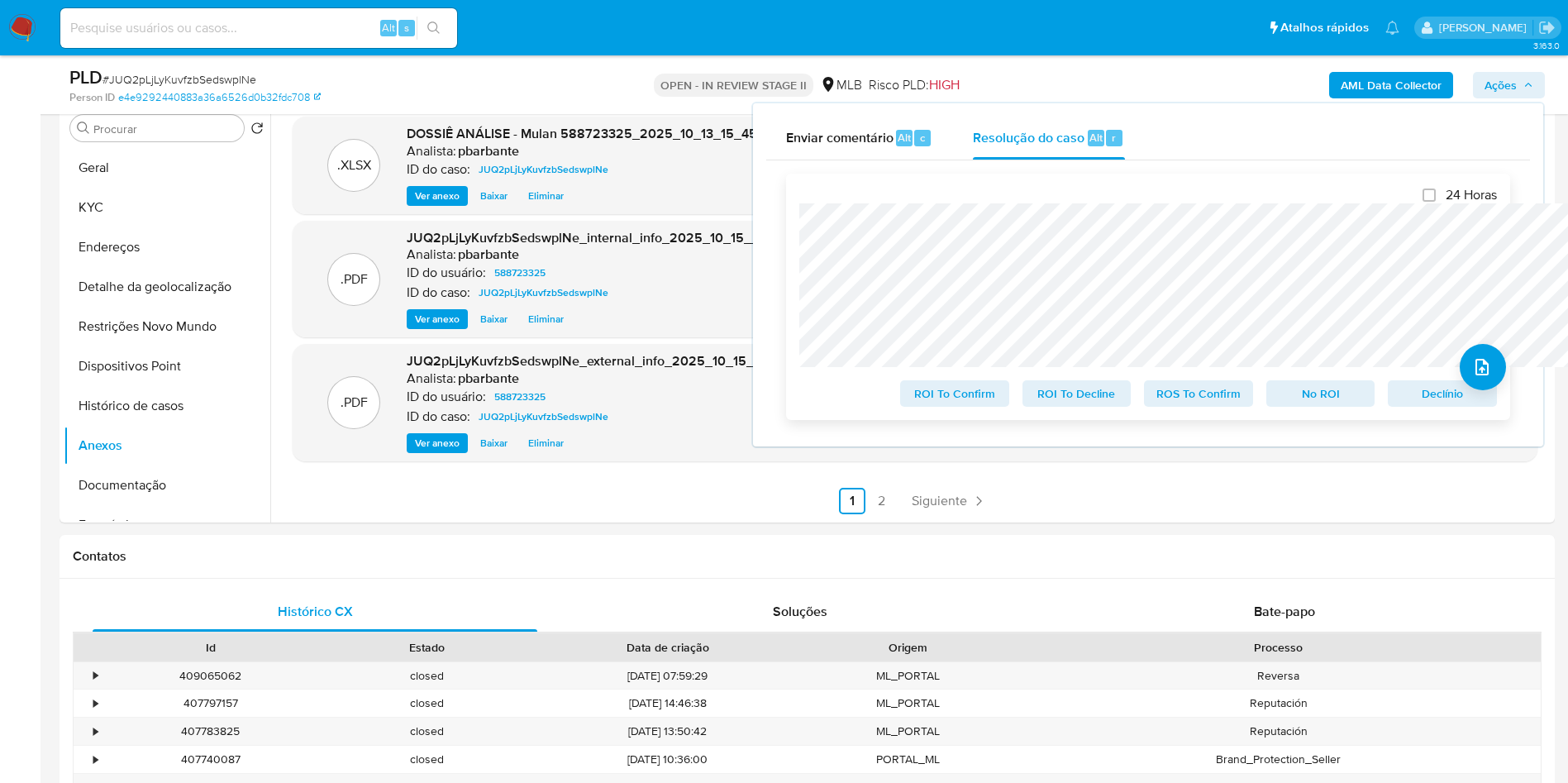
click at [1332, 405] on span "No ROI" at bounding box center [1321, 393] width 86 height 23
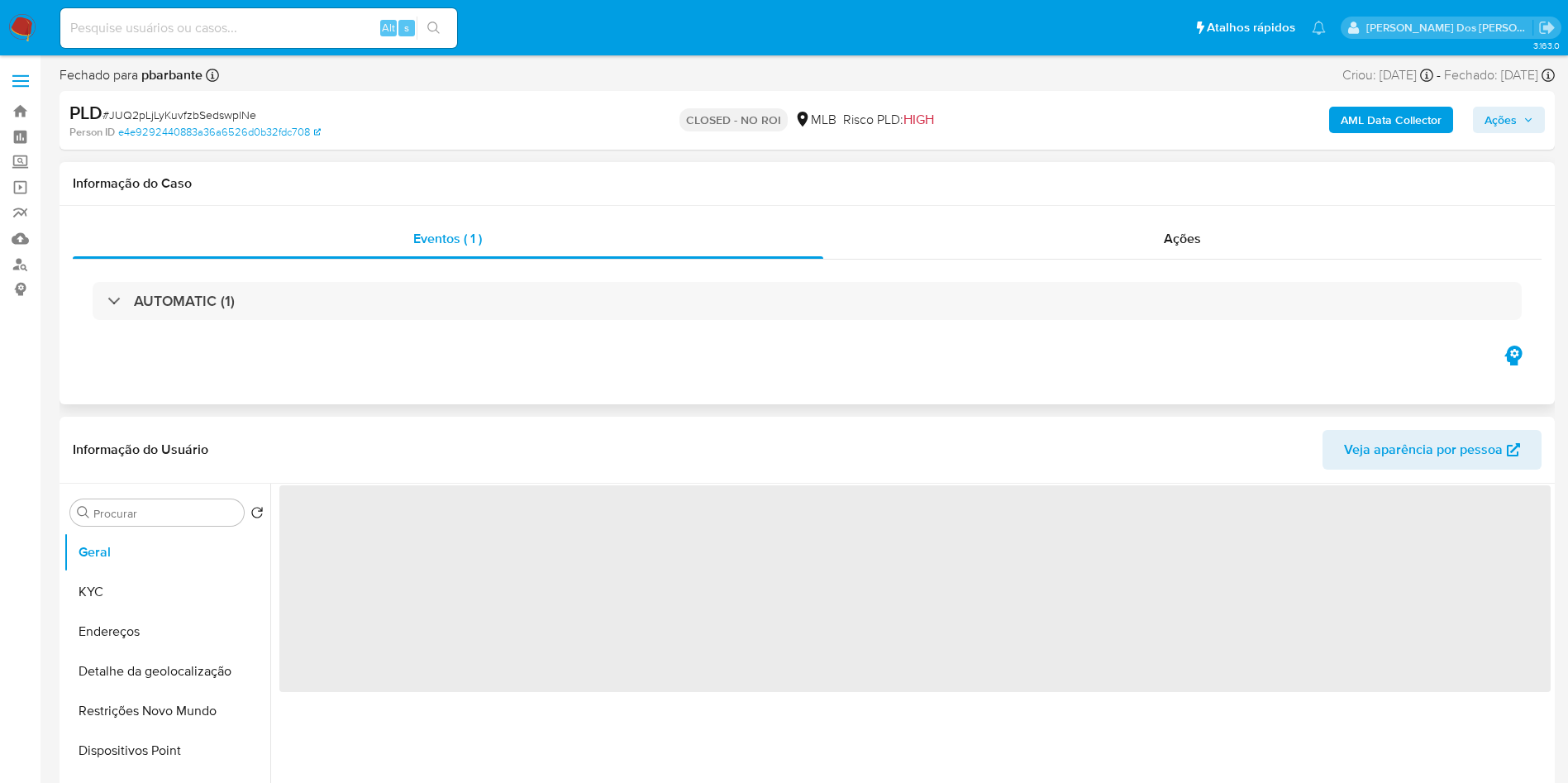
select select "10"
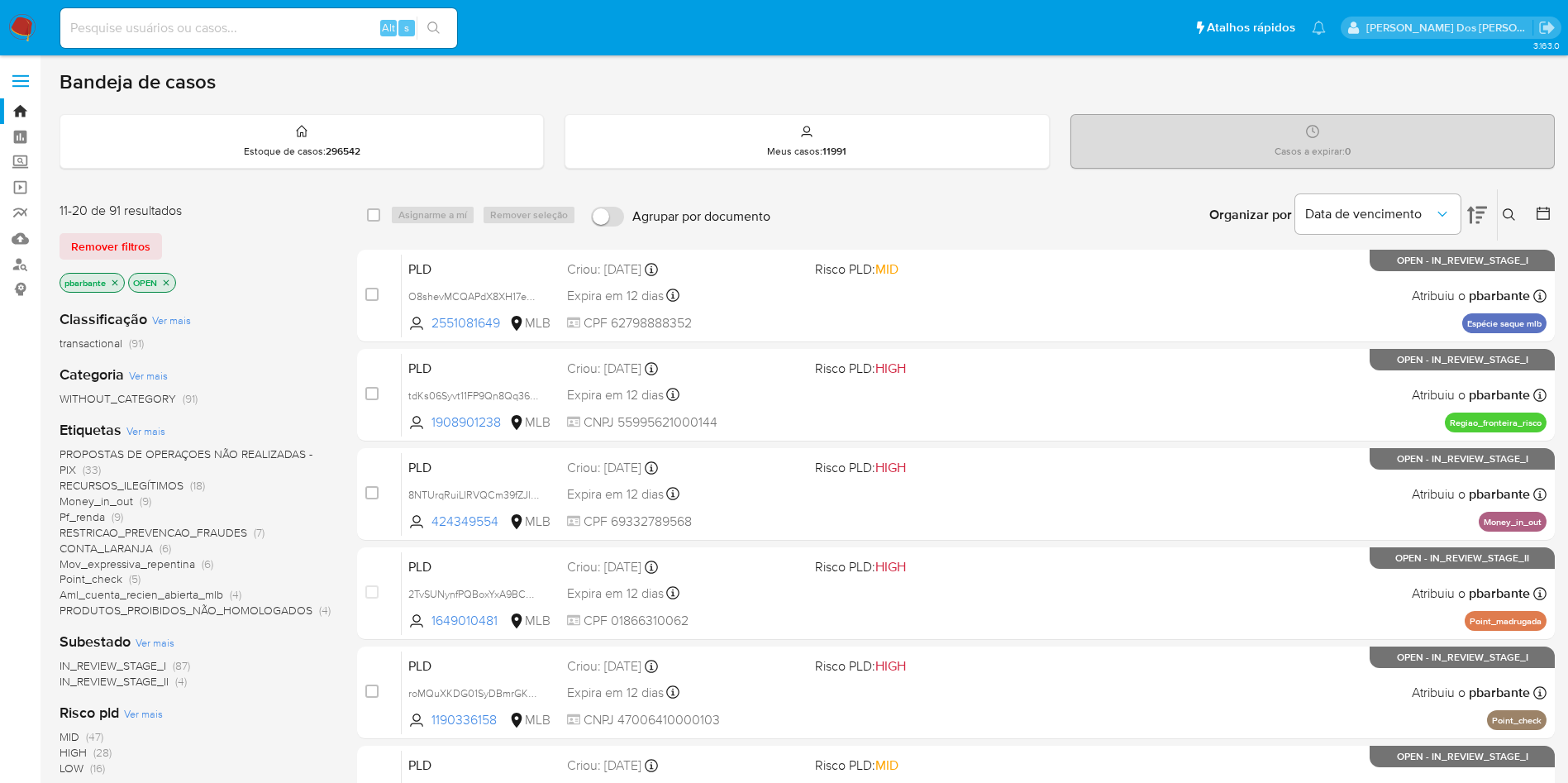
click at [280, 15] on div "Alt s" at bounding box center [258, 28] width 396 height 40
click at [276, 19] on input at bounding box center [258, 28] width 396 height 22
paste input "1812330365"
type input "1812330365"
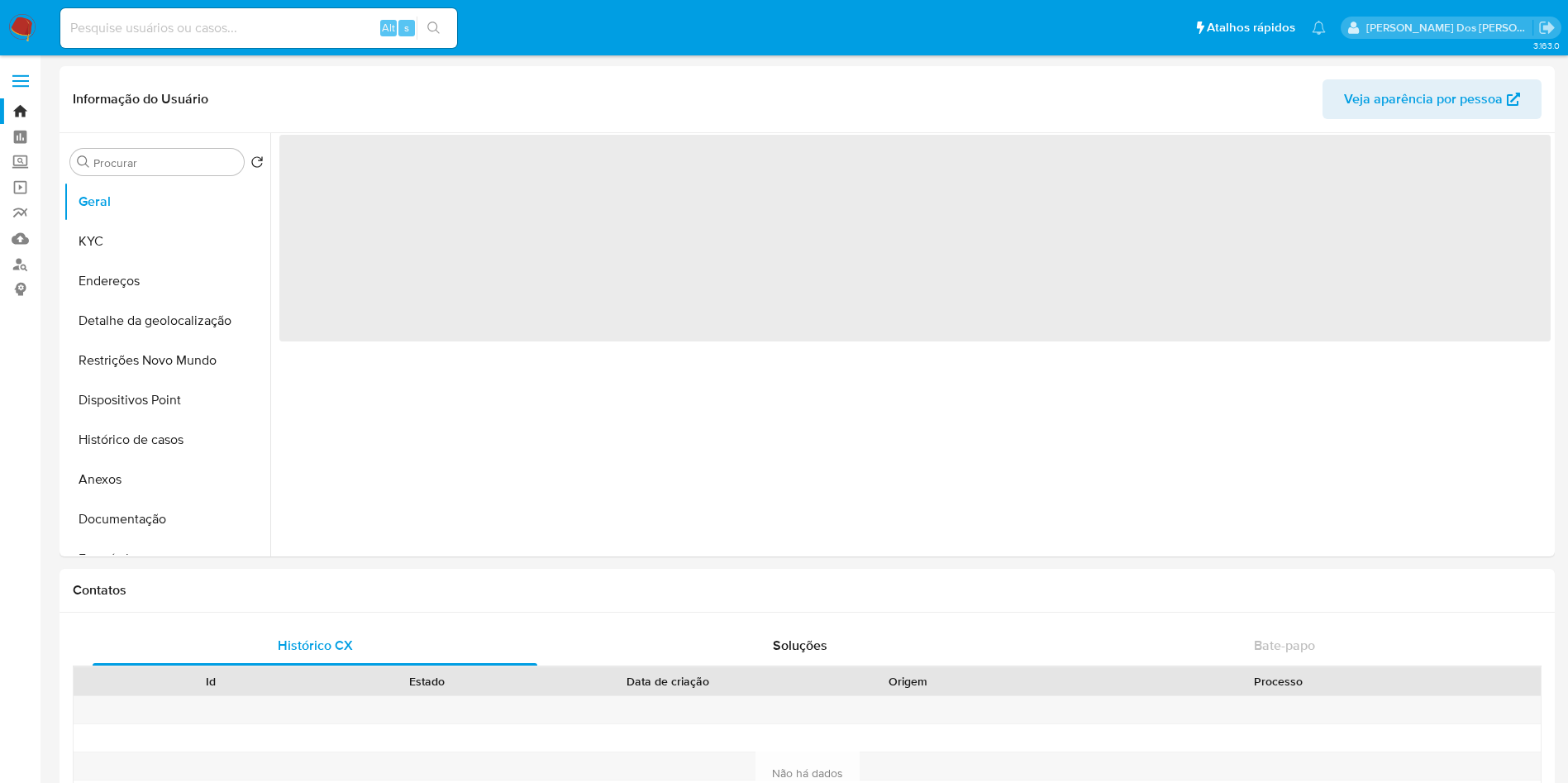
select select "10"
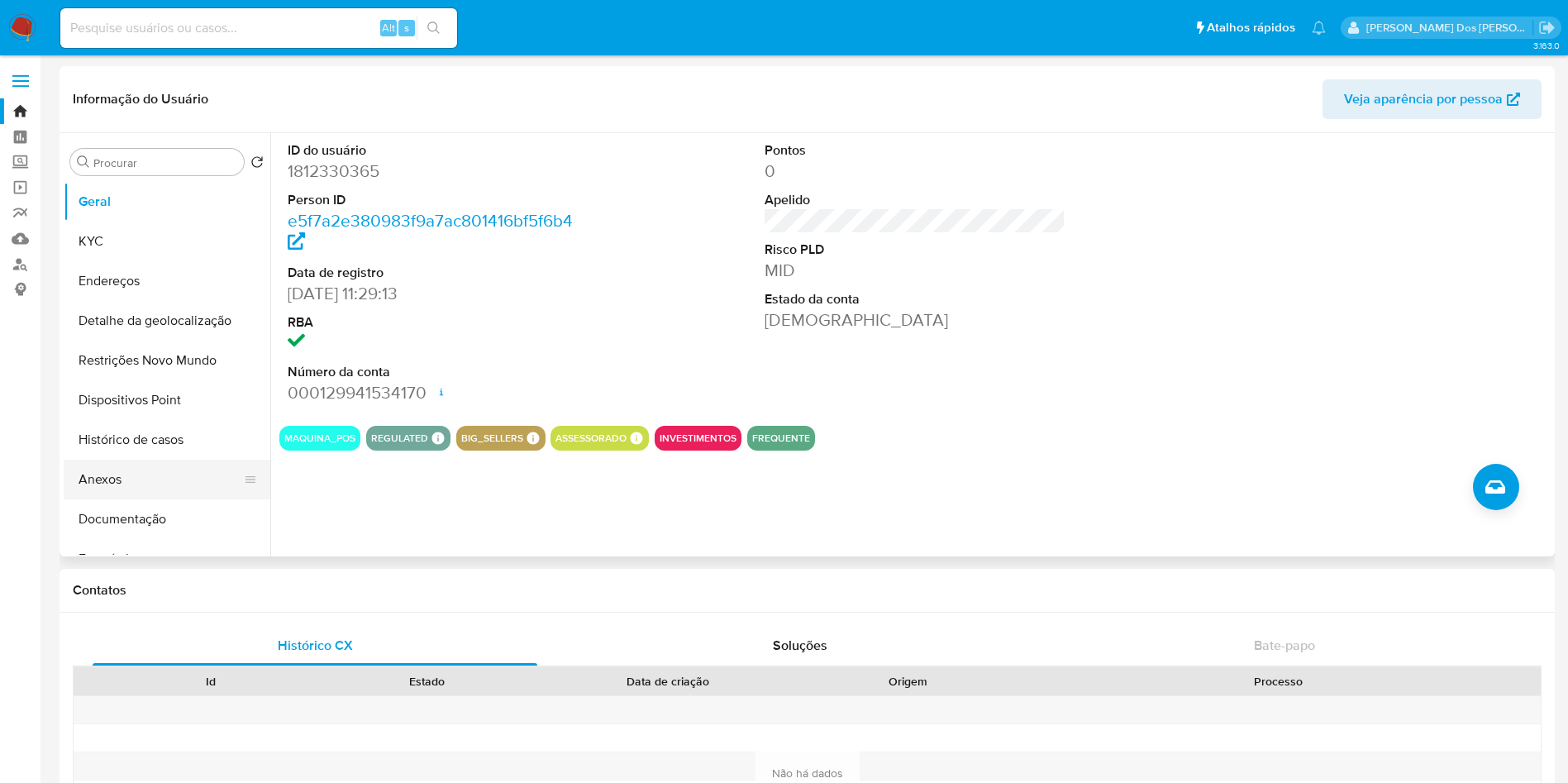
click at [176, 465] on button "Anexos" at bounding box center [160, 479] width 194 height 40
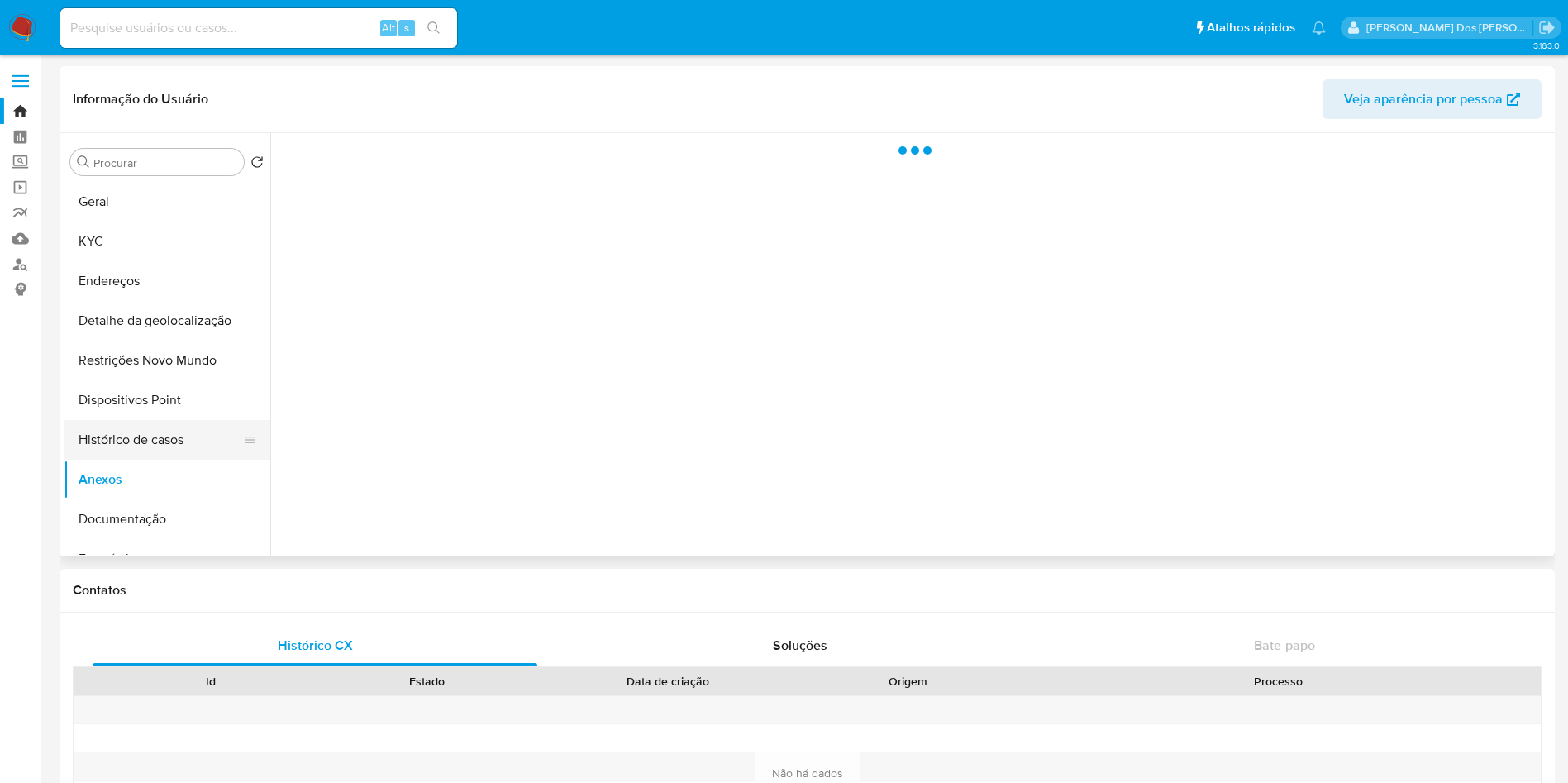
click at [201, 452] on button "Histórico de casos" at bounding box center [160, 440] width 194 height 40
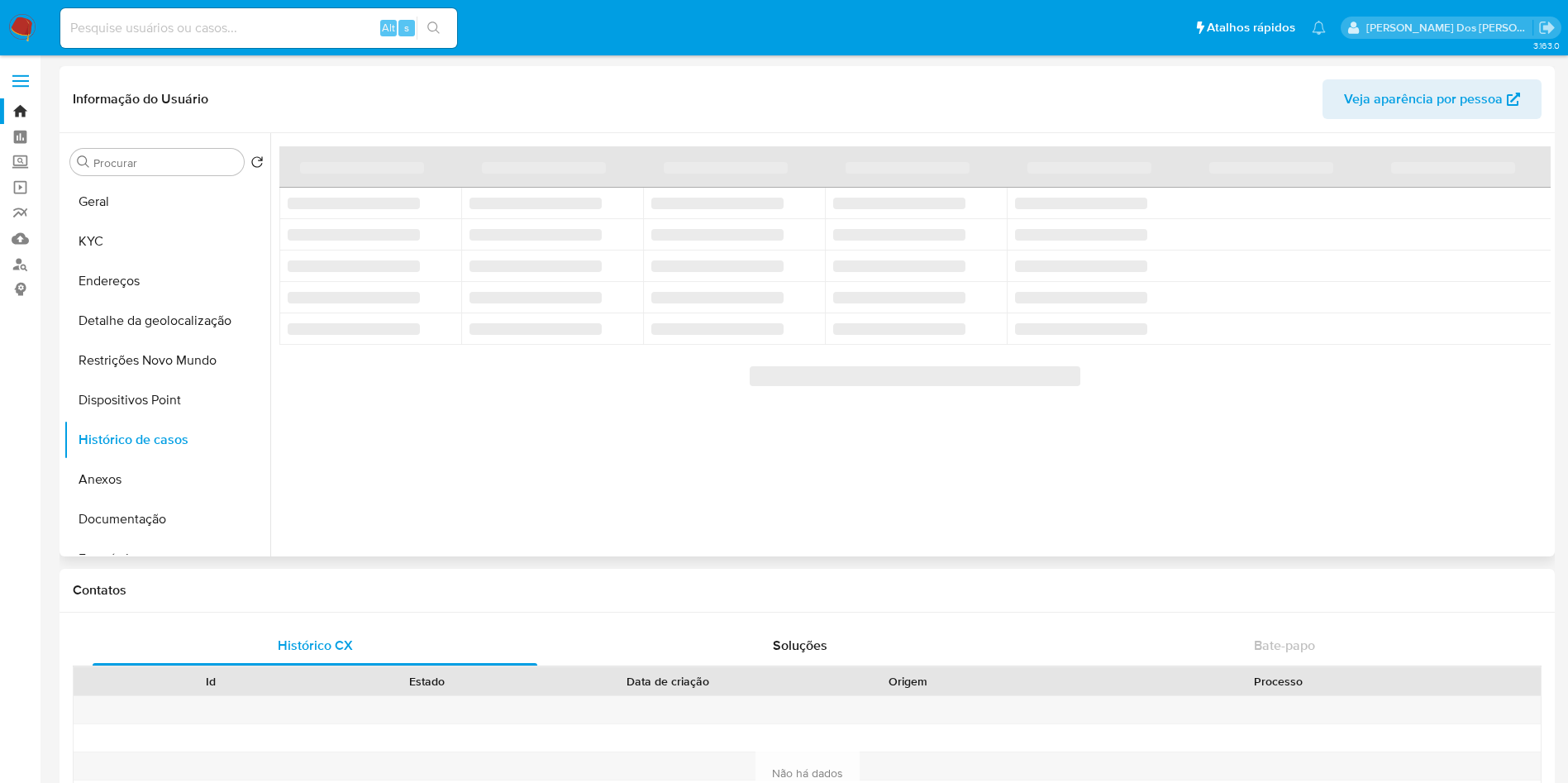
drag, startPoint x: 201, startPoint y: 452, endPoint x: 492, endPoint y: 552, distance: 307.7
click at [492, 552] on div "Procurar Retornar ao pedido padrão Geral KYC Endereços Detalhe da geolocalizaçã…" at bounding box center [807, 344] width 1487 height 423
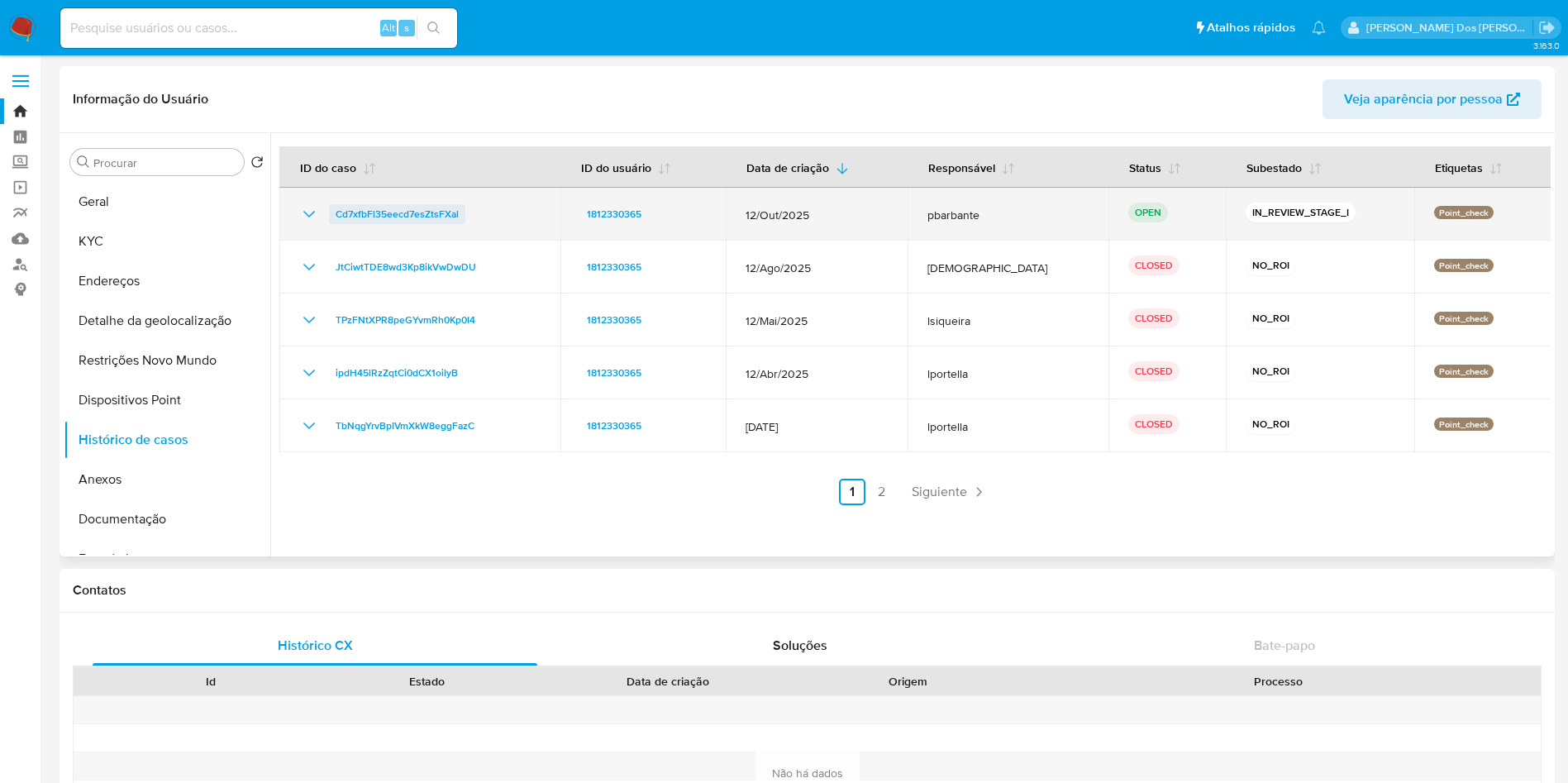
click at [403, 215] on span "Cd7xfbFl35eecd7esZtsFXal" at bounding box center [396, 215] width 123 height 20
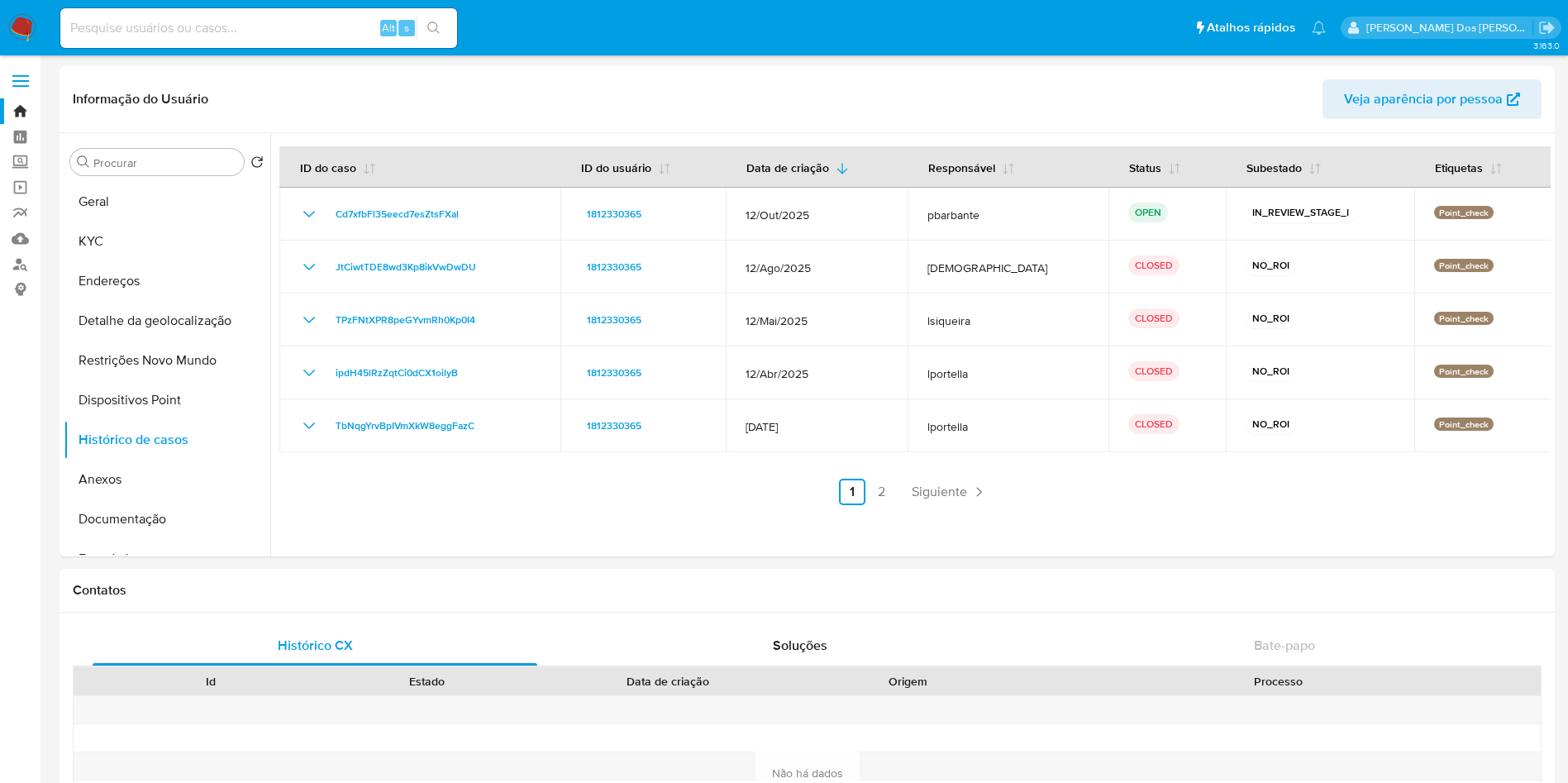
click at [24, 25] on img at bounding box center [22, 27] width 28 height 28
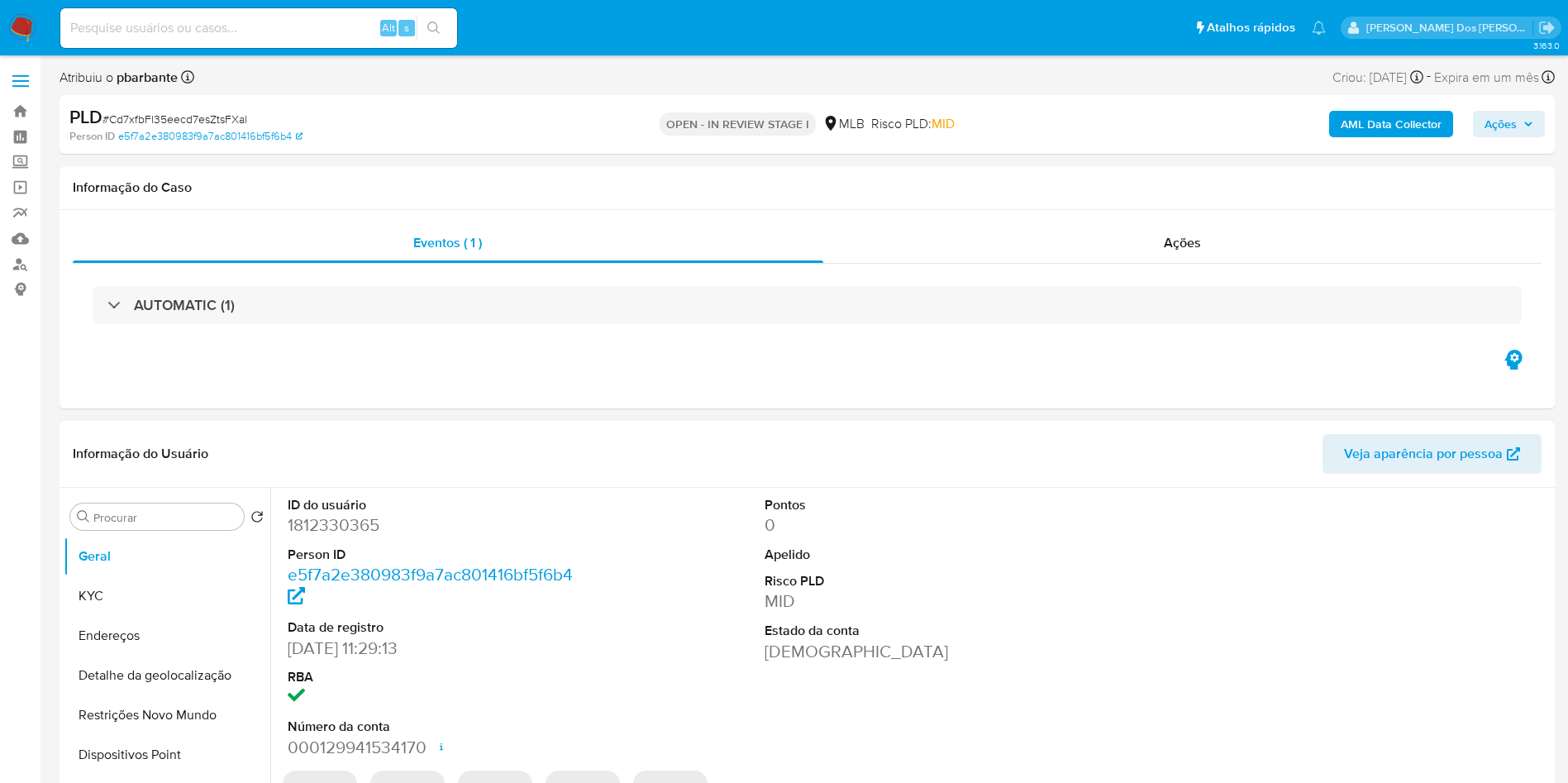
select select "10"
click at [365, 563] on dl "ID do usuário 1812330365 Person ID e5f7a2e380983f9a7ac801416bf5f6b4 Data de reg…" at bounding box center [438, 627] width 302 height 263
click at [358, 537] on dd "1812330365" at bounding box center [438, 525] width 302 height 23
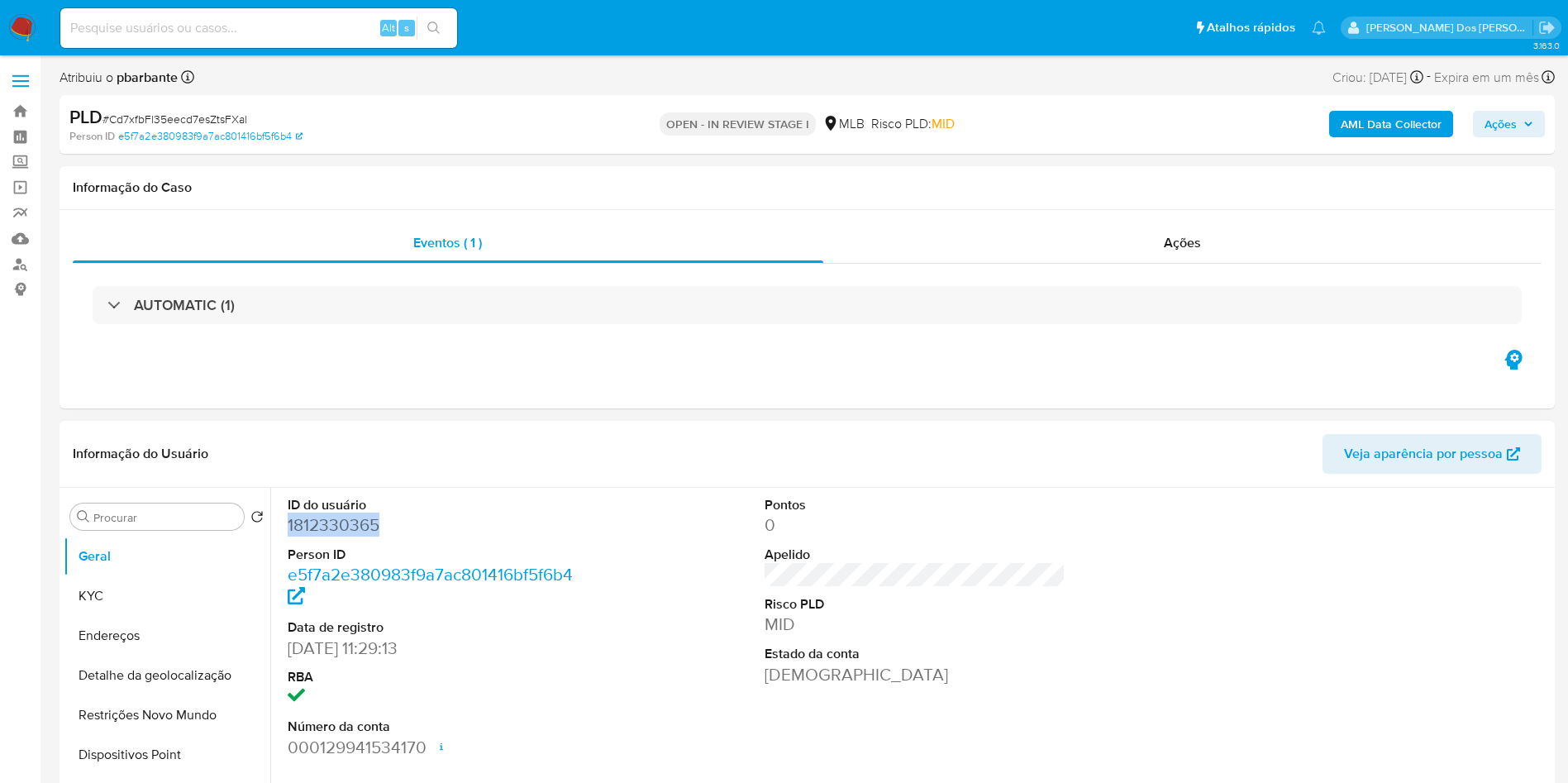
copy dd "1812330365"
click at [233, 114] on span "# Cd7xfbFl35eecd7esZtsFXal" at bounding box center [175, 119] width 145 height 16
copy span "Cd7xfbFl35eecd7esZtsFXal"
